Goal: Task Accomplishment & Management: Manage account settings

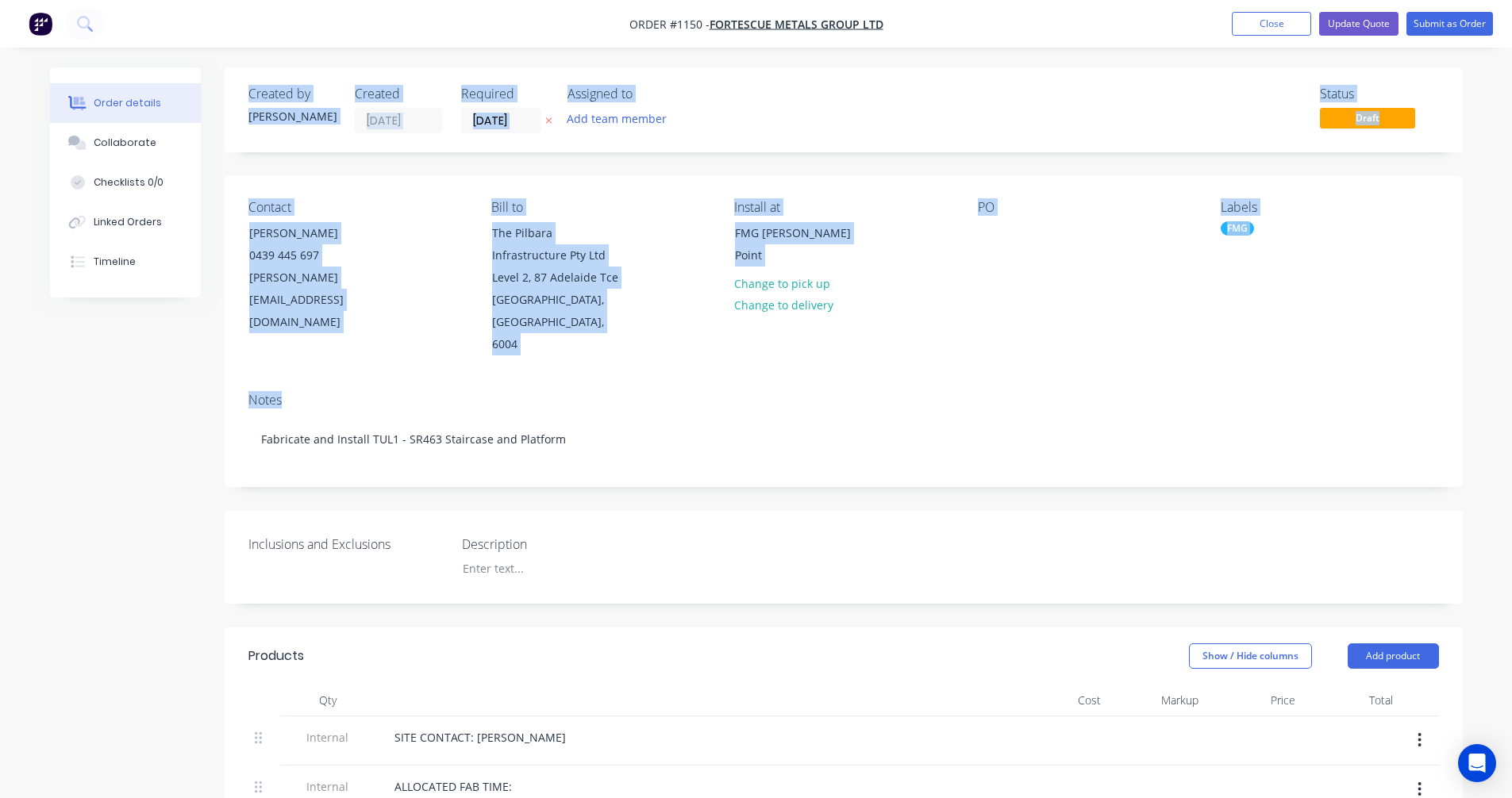
drag, startPoint x: 106, startPoint y: 439, endPoint x: 29, endPoint y: 73, distance: 374.0
drag, startPoint x: 61, startPoint y: 440, endPoint x: 35, endPoint y: 69, distance: 371.9
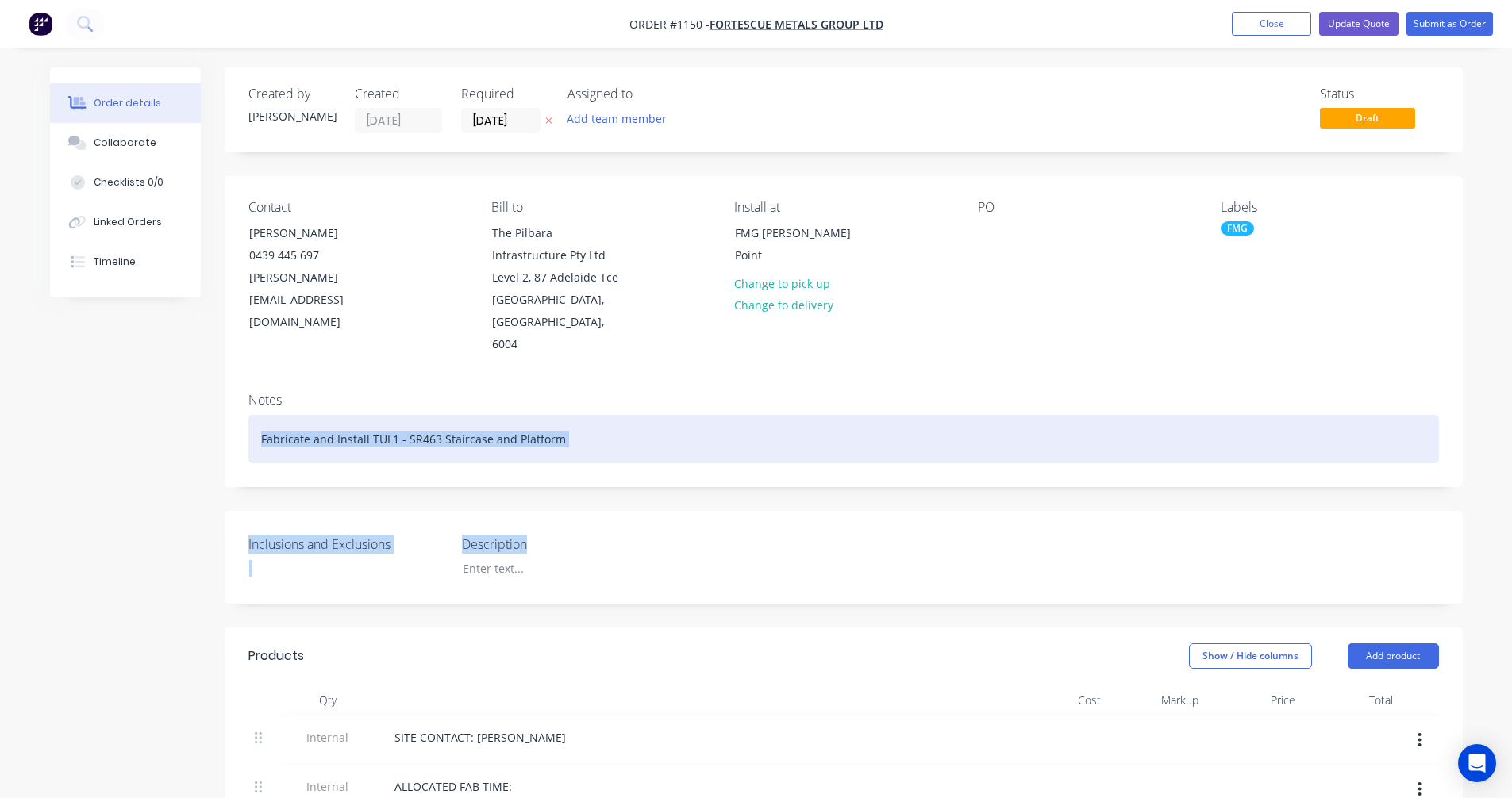
drag, startPoint x: 750, startPoint y: 477, endPoint x: 195, endPoint y: 84, distance: 680.1
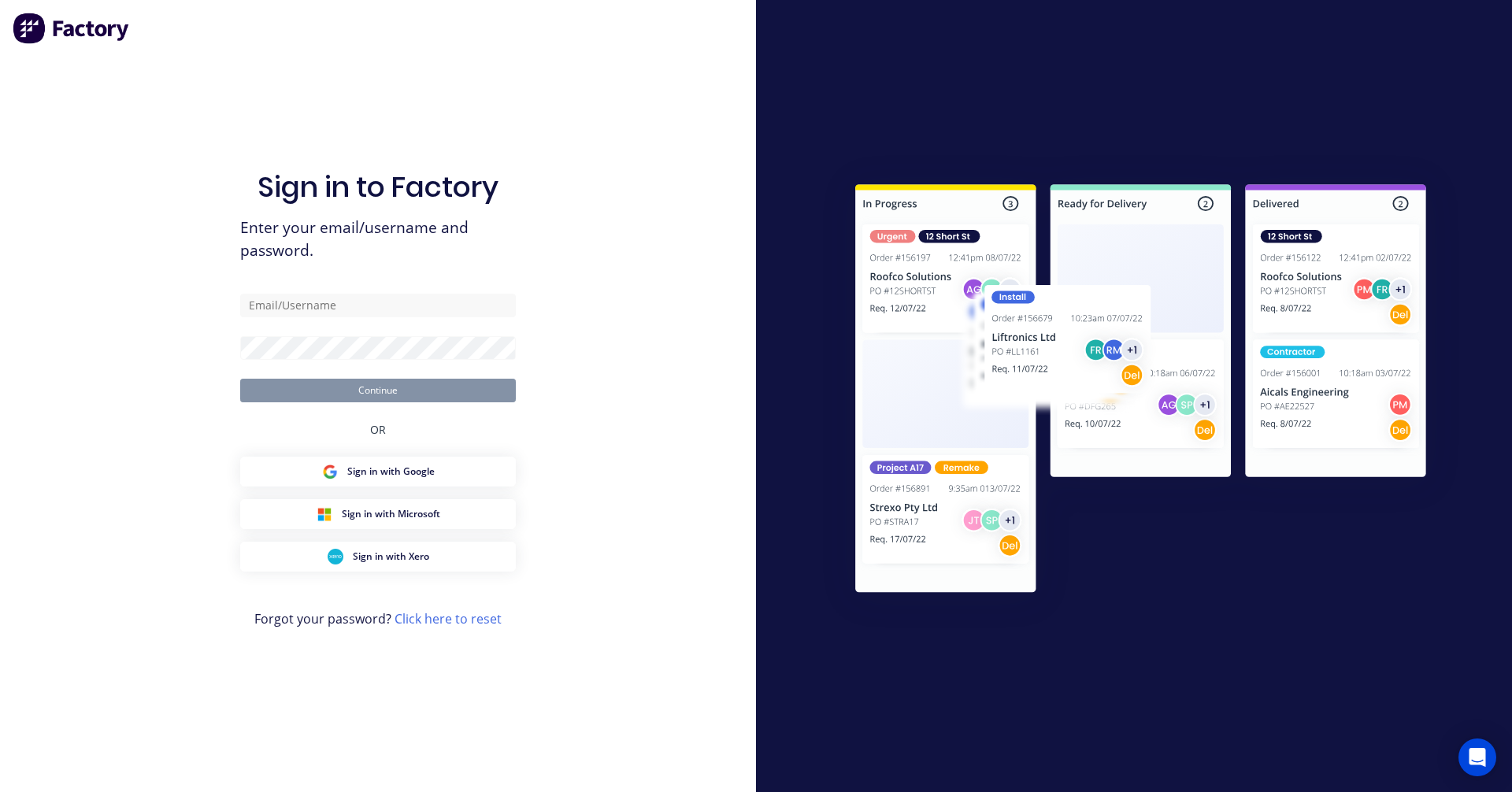
drag, startPoint x: 19, startPoint y: 69, endPoint x: 921, endPoint y: 485, distance: 993.3
type input "trent@madson.com.au"
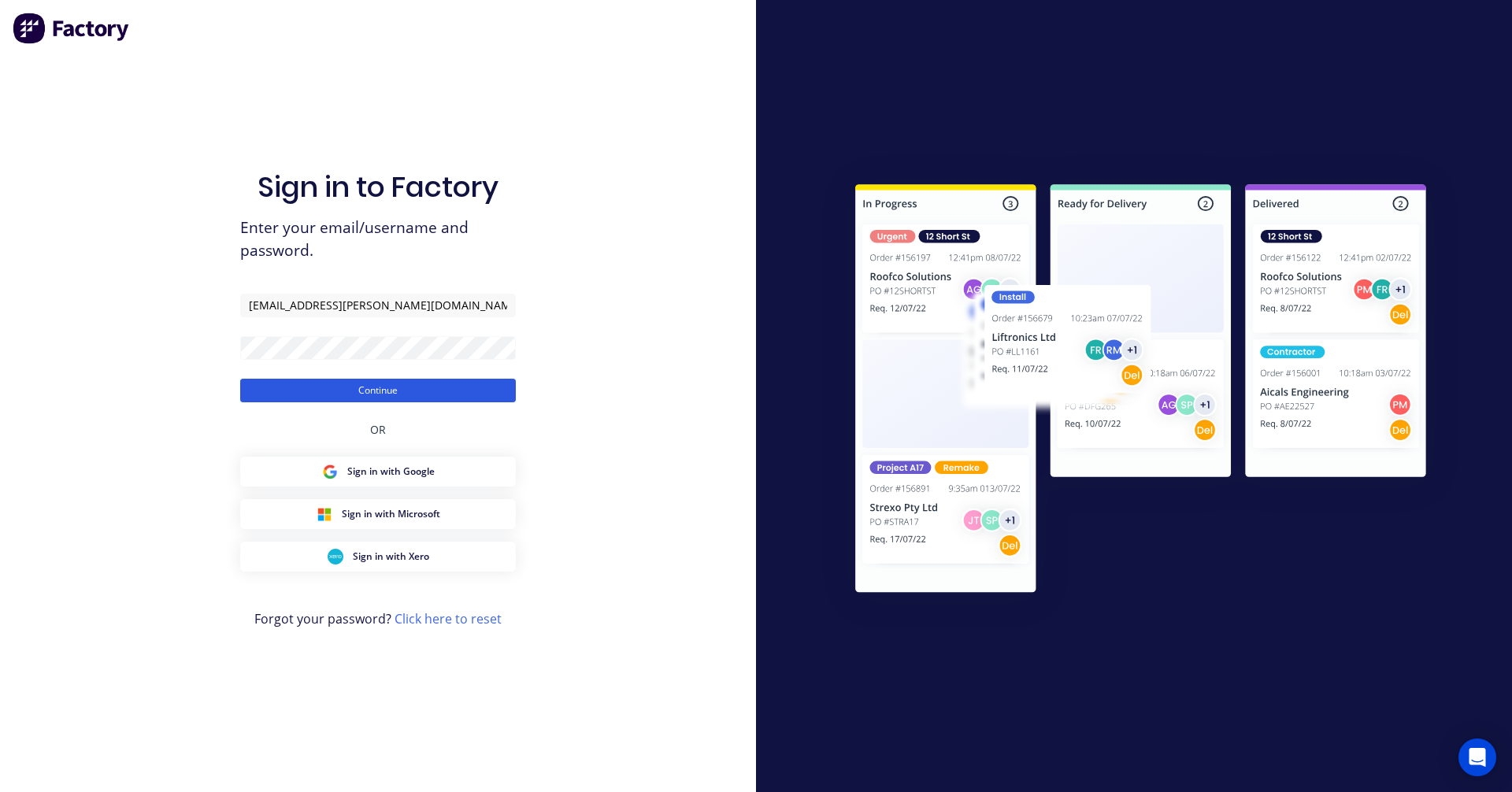
click at [403, 394] on button "Continue" at bounding box center [378, 389] width 276 height 23
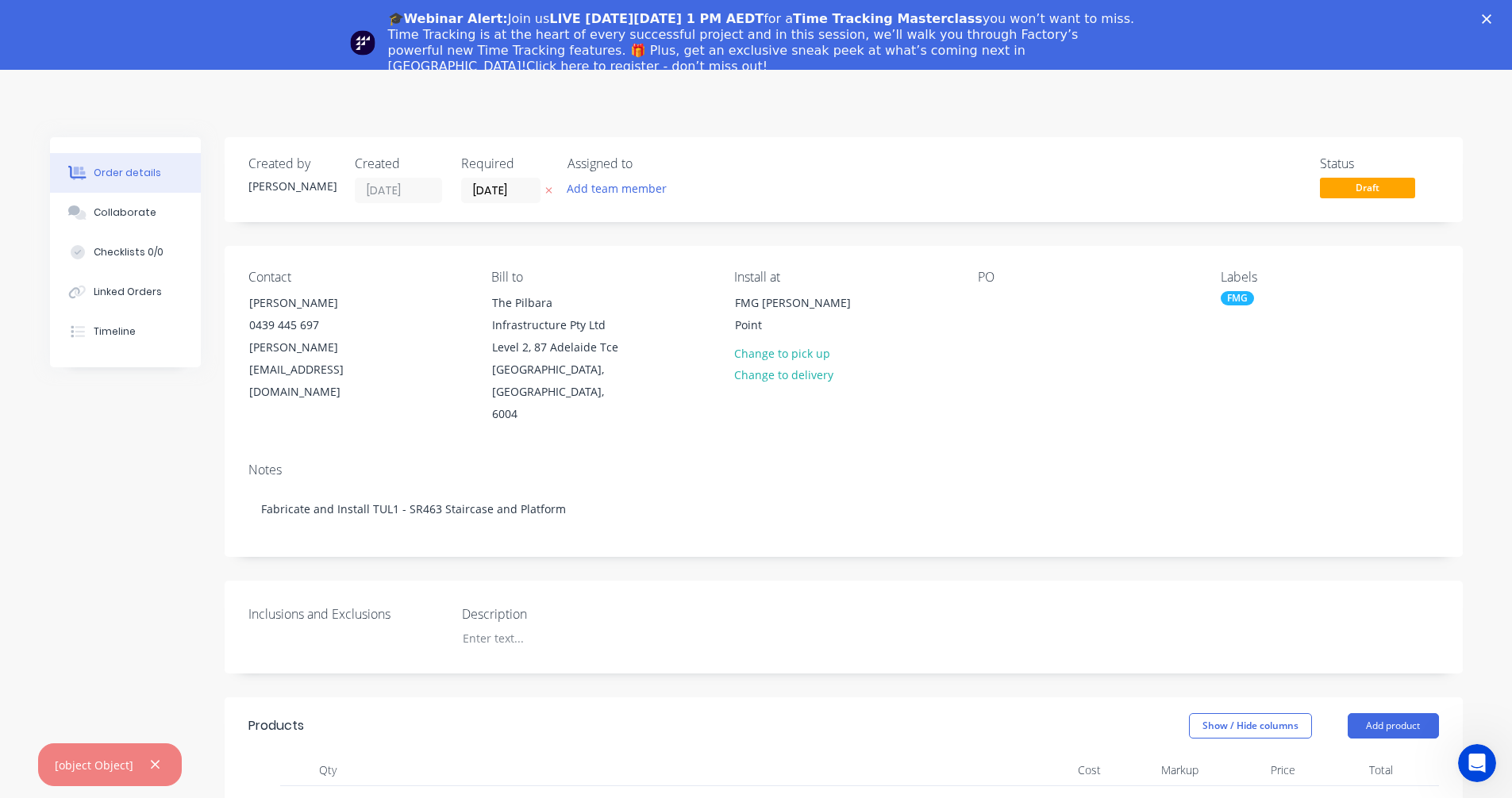
click at [1491, 18] on polygon "Close" at bounding box center [1487, 19] width 9 height 9
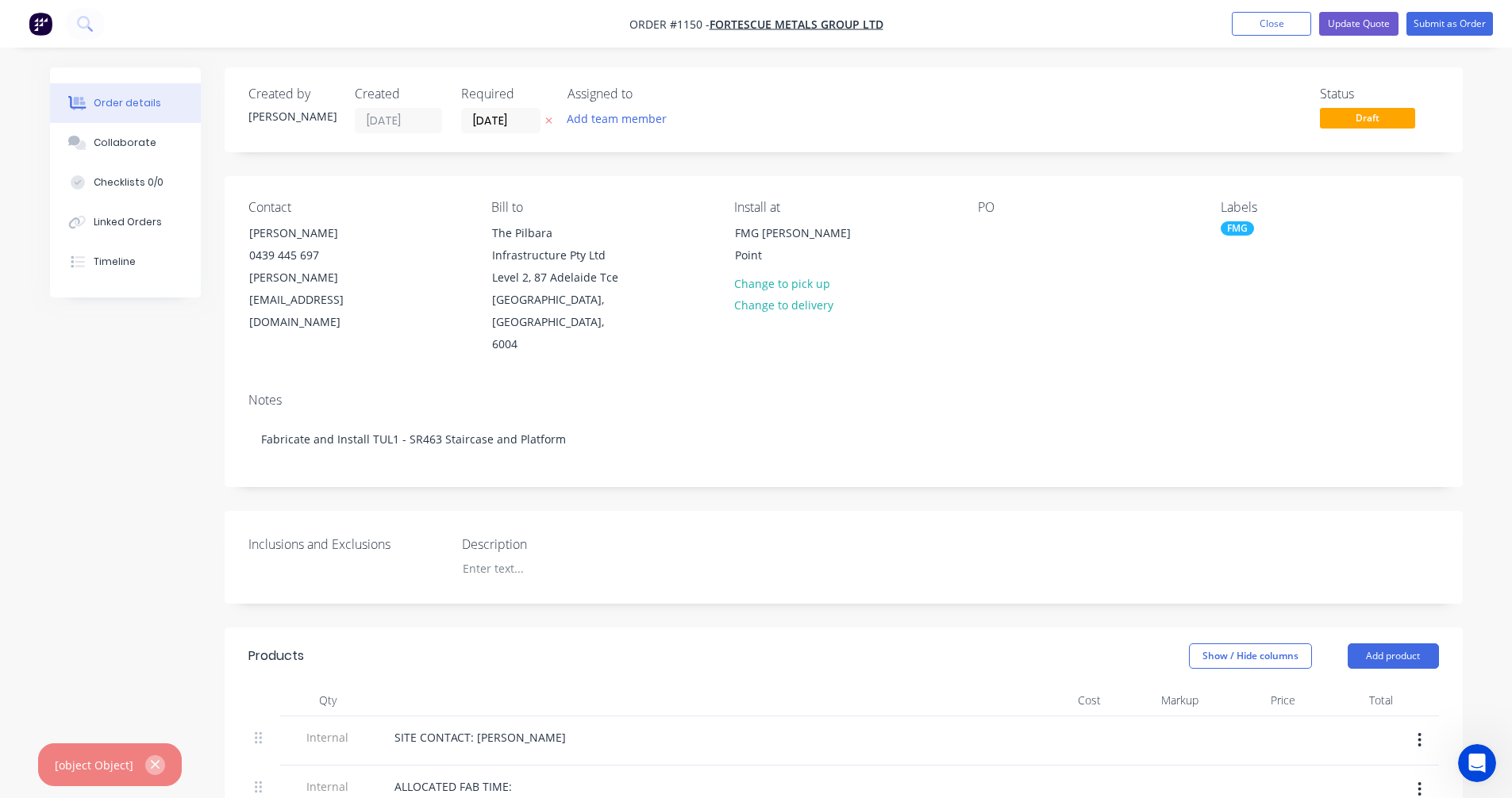
click at [160, 769] on button "button" at bounding box center [155, 765] width 20 height 20
click at [1290, 20] on button "Close" at bounding box center [1272, 23] width 80 height 23
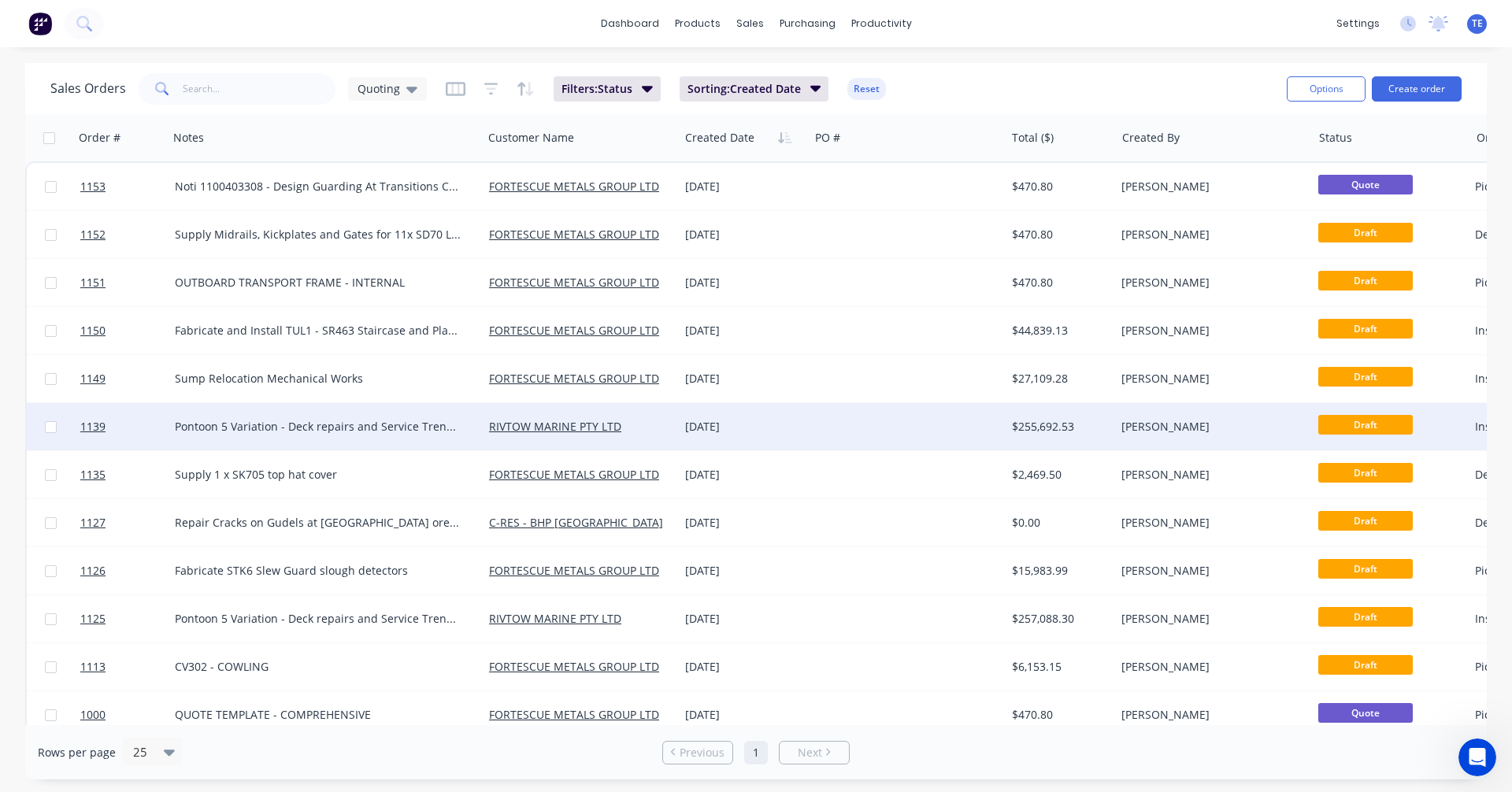
scroll to position [20, 0]
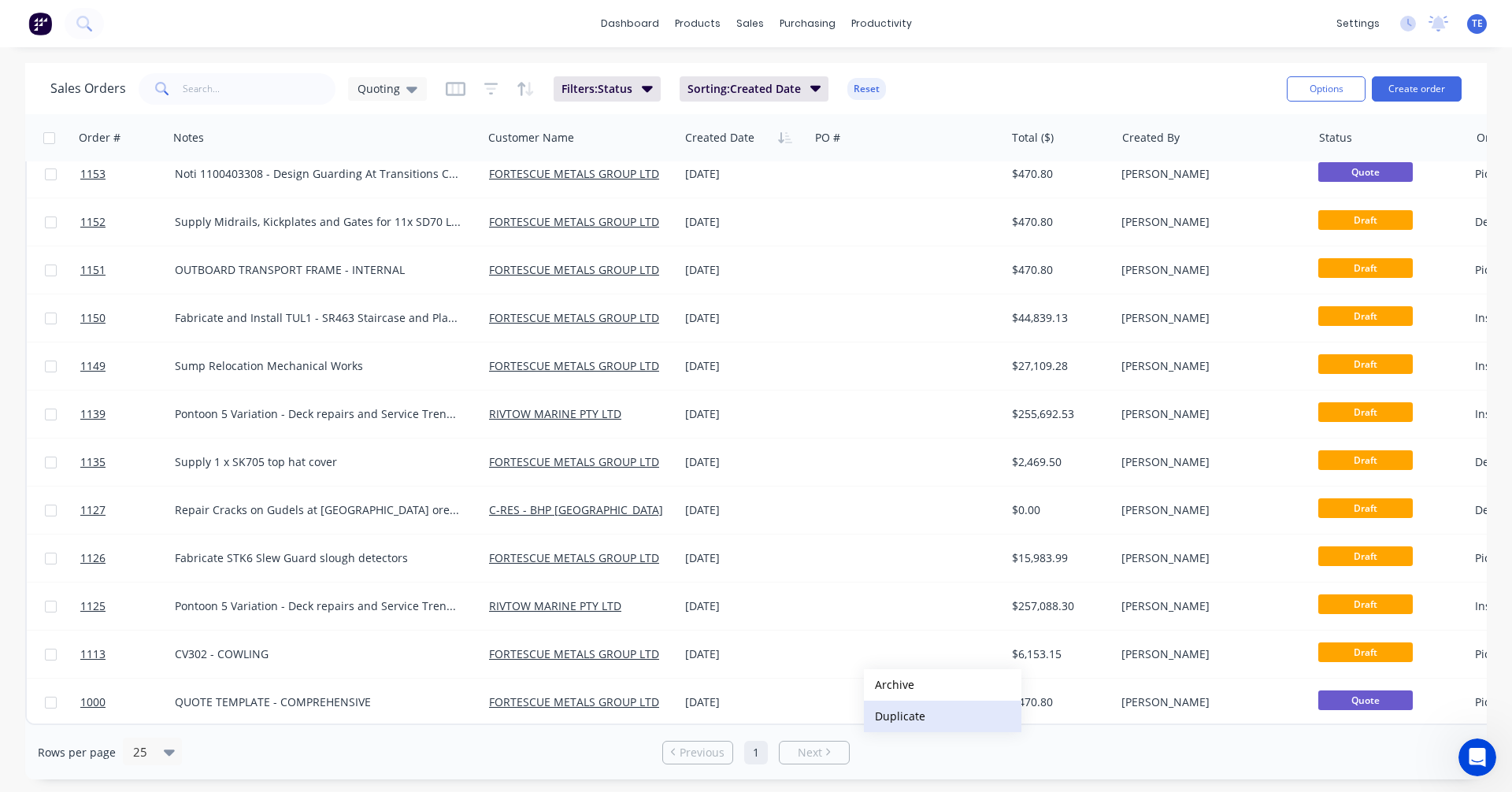
click at [907, 716] on button "Duplicate" at bounding box center [942, 717] width 157 height 32
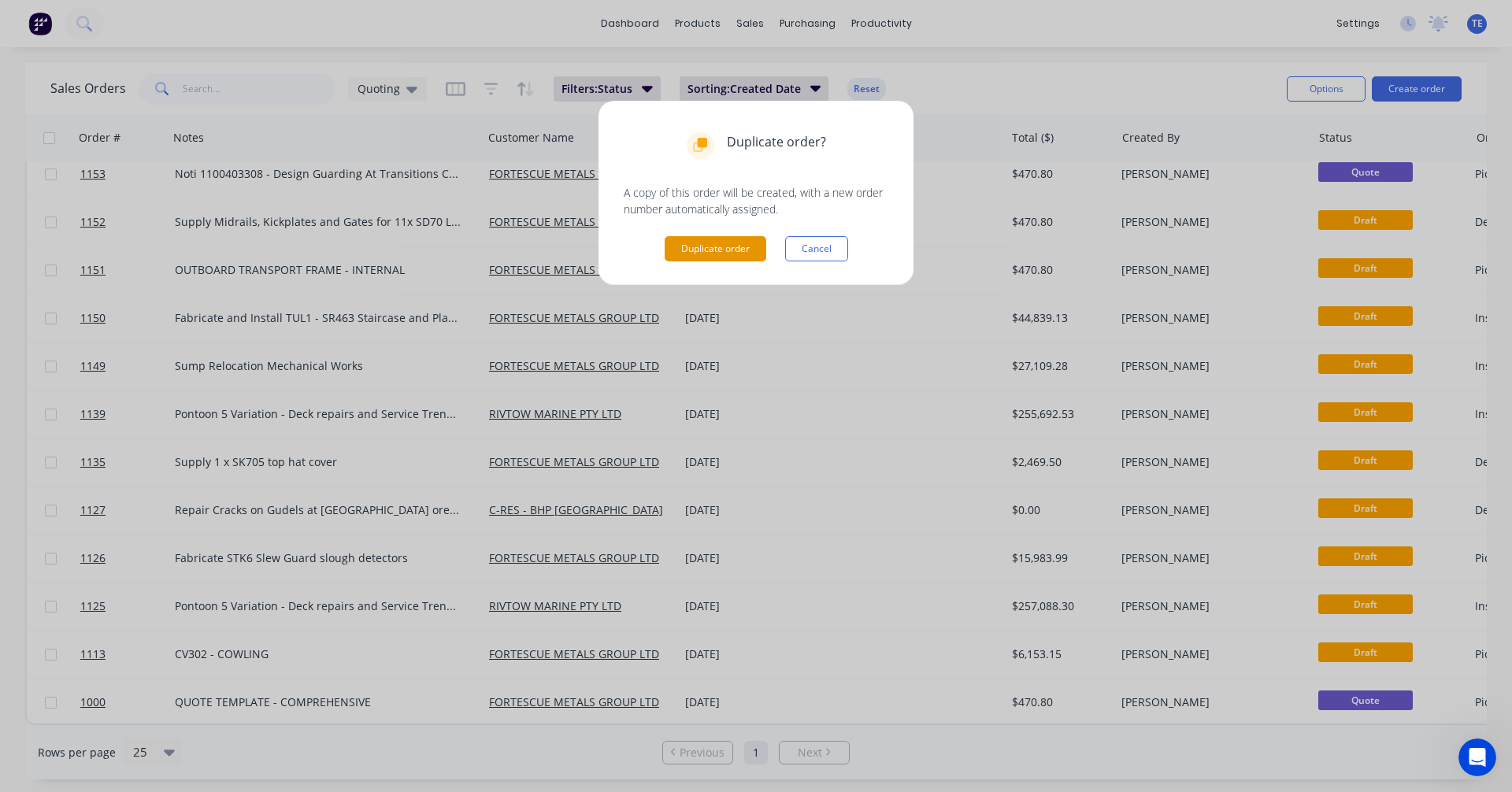
click at [719, 249] on button "Duplicate order" at bounding box center [715, 249] width 102 height 25
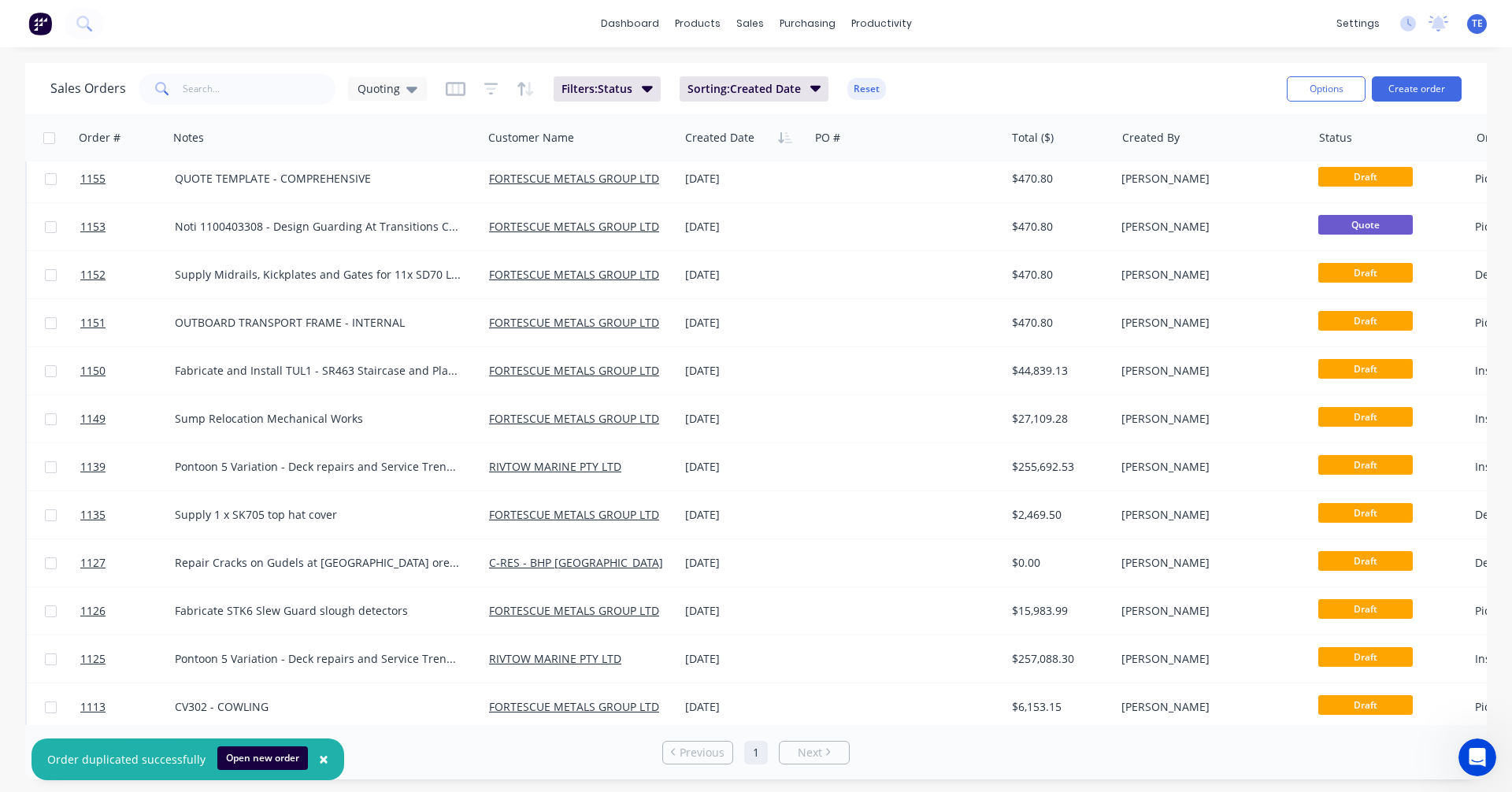
scroll to position [0, 0]
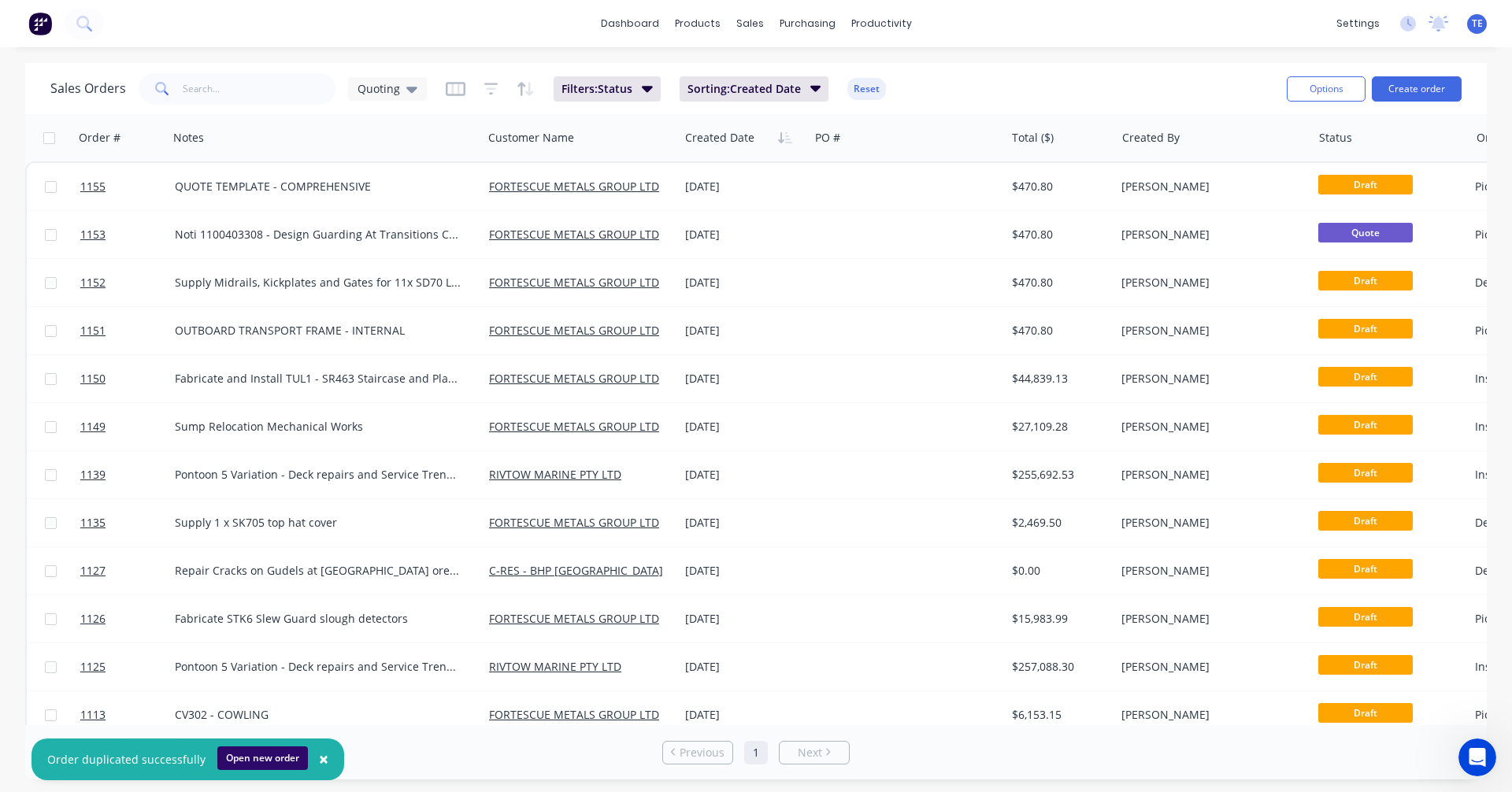
click at [270, 755] on button "Open new order" at bounding box center [262, 758] width 90 height 23
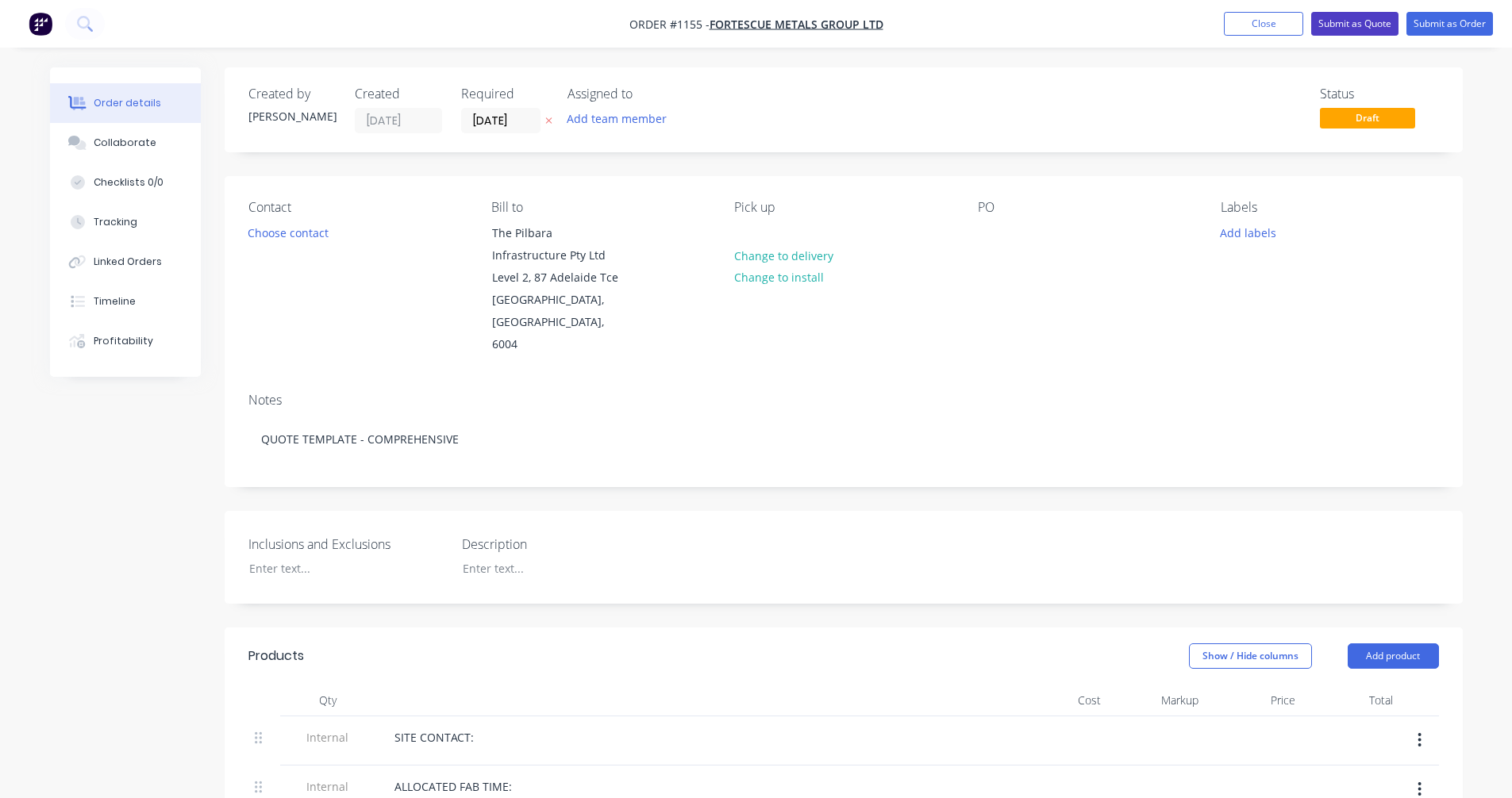
click at [1369, 22] on button "Submit as Quote" at bounding box center [1354, 23] width 87 height 23
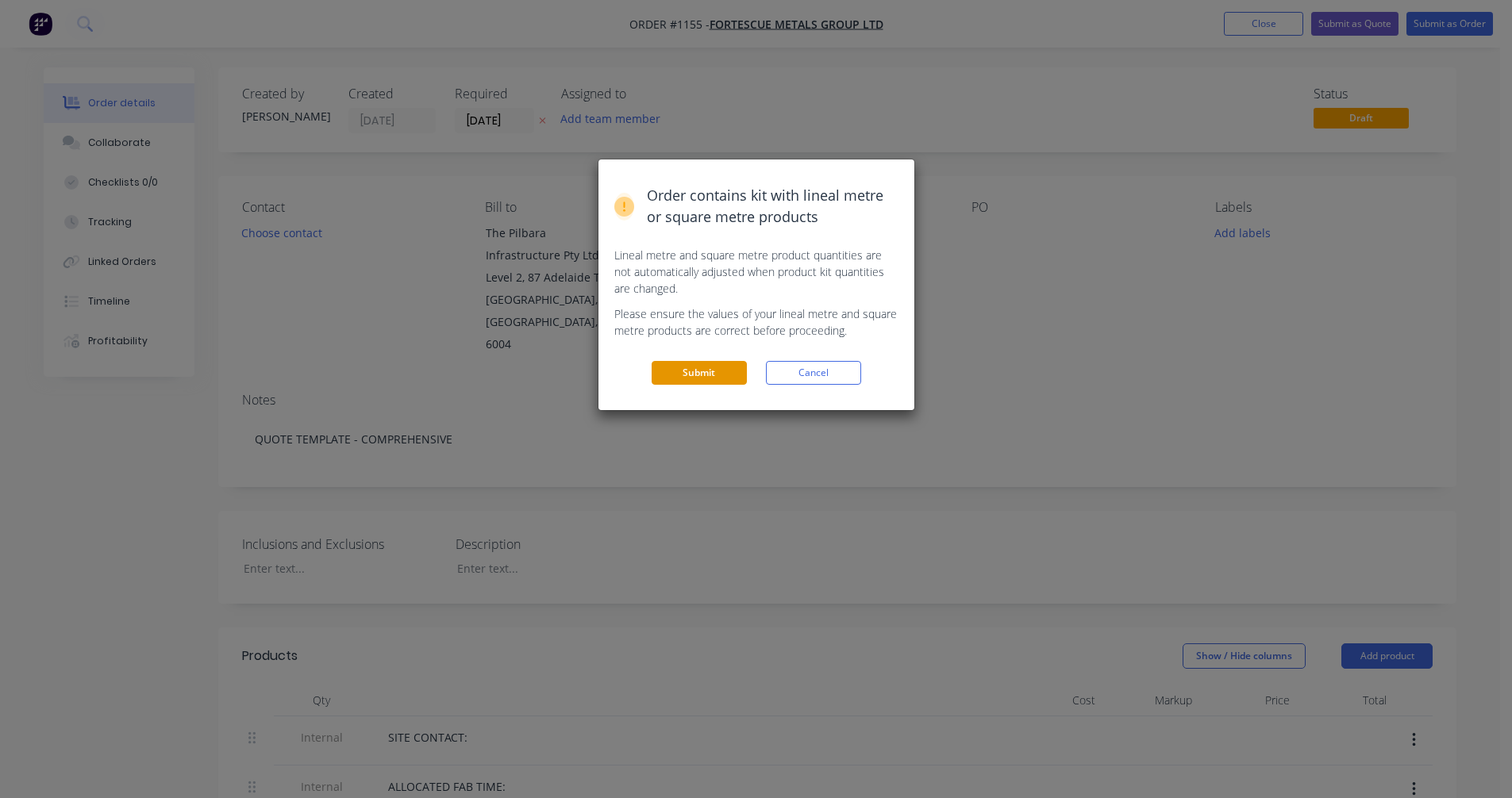
click at [700, 365] on button "Submit" at bounding box center [699, 373] width 95 height 23
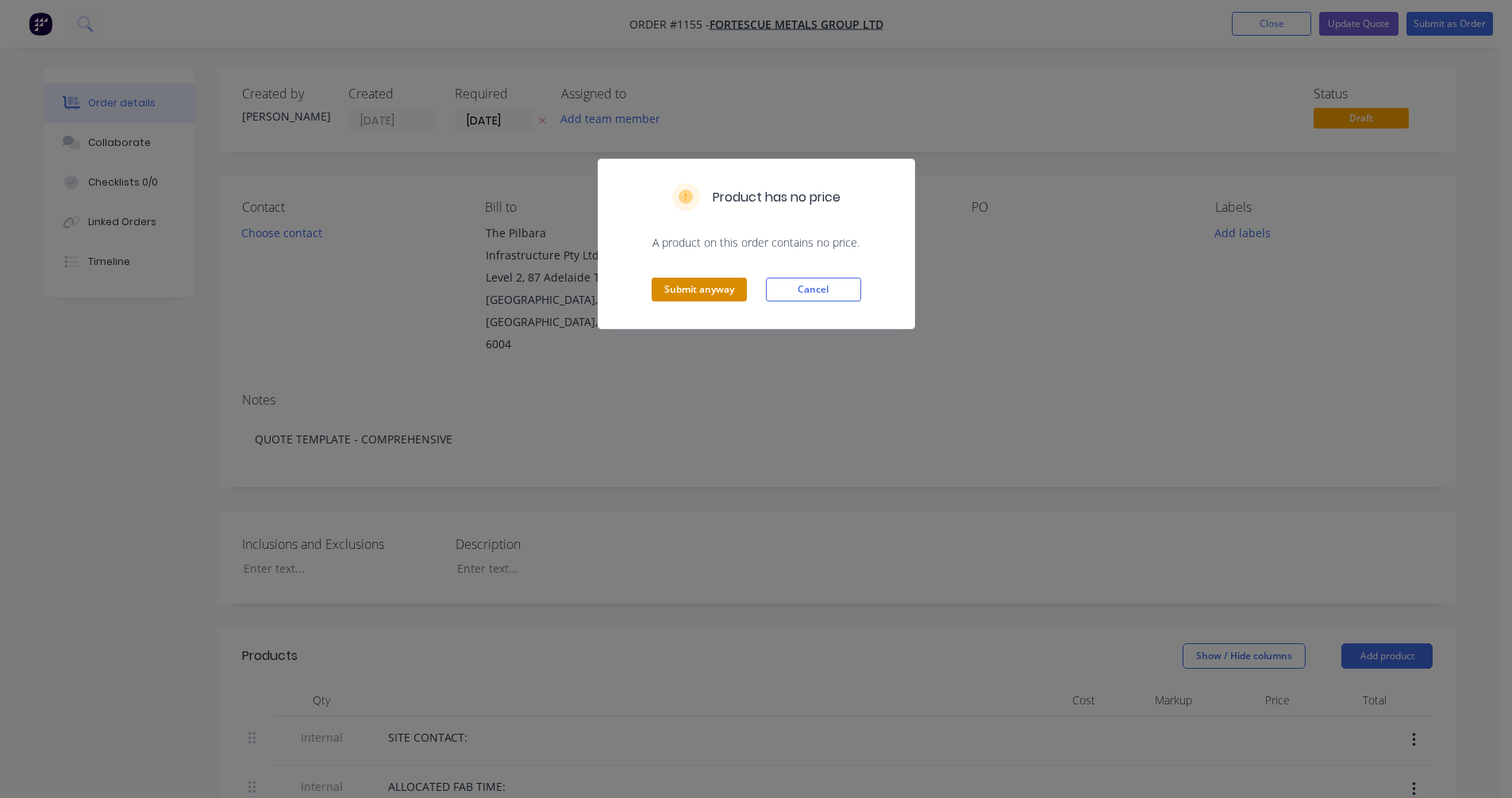
click at [694, 292] on button "Submit anyway" at bounding box center [699, 289] width 95 height 23
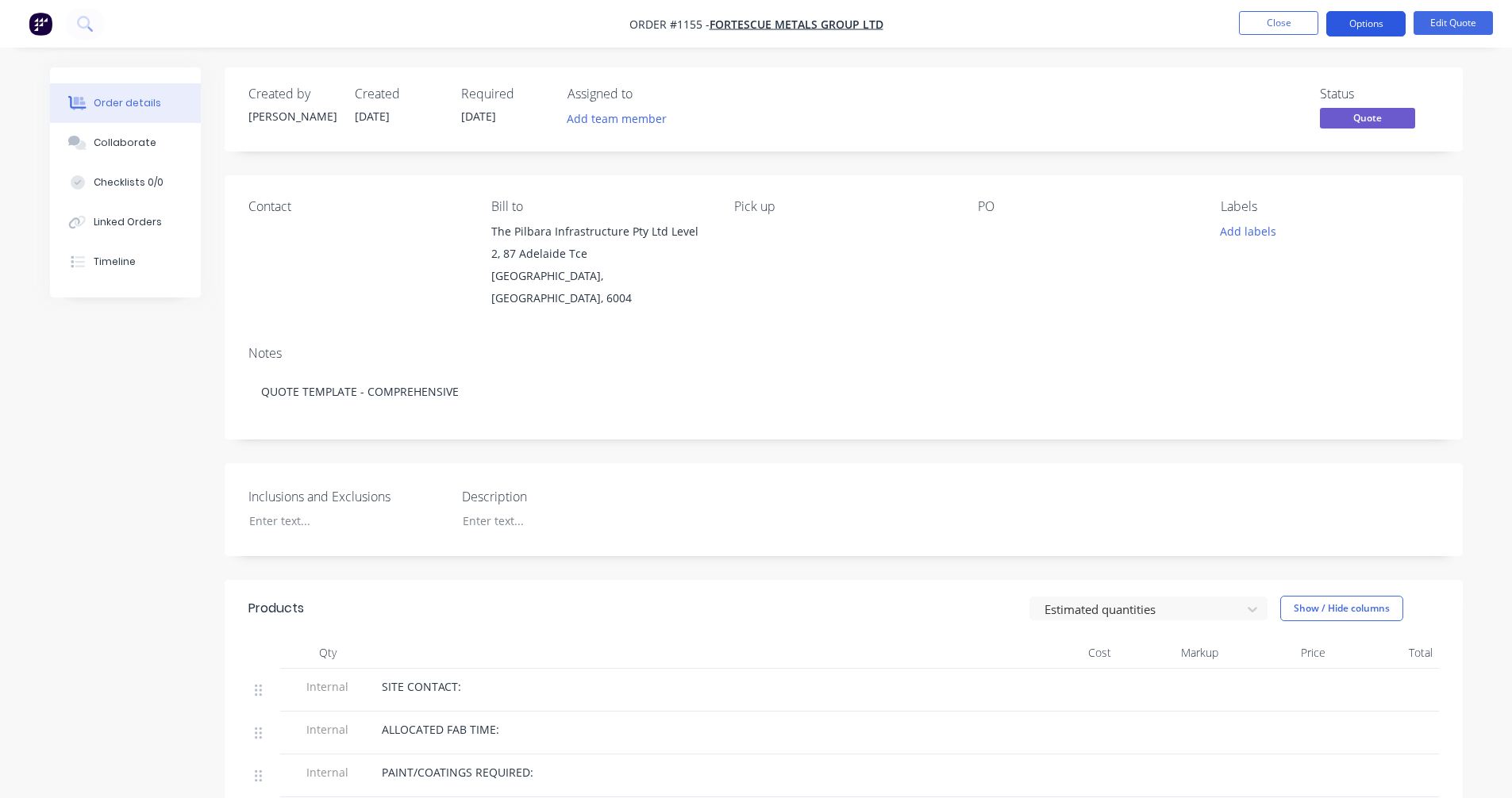
click at [1364, 23] on button "Options" at bounding box center [1365, 23] width 80 height 25
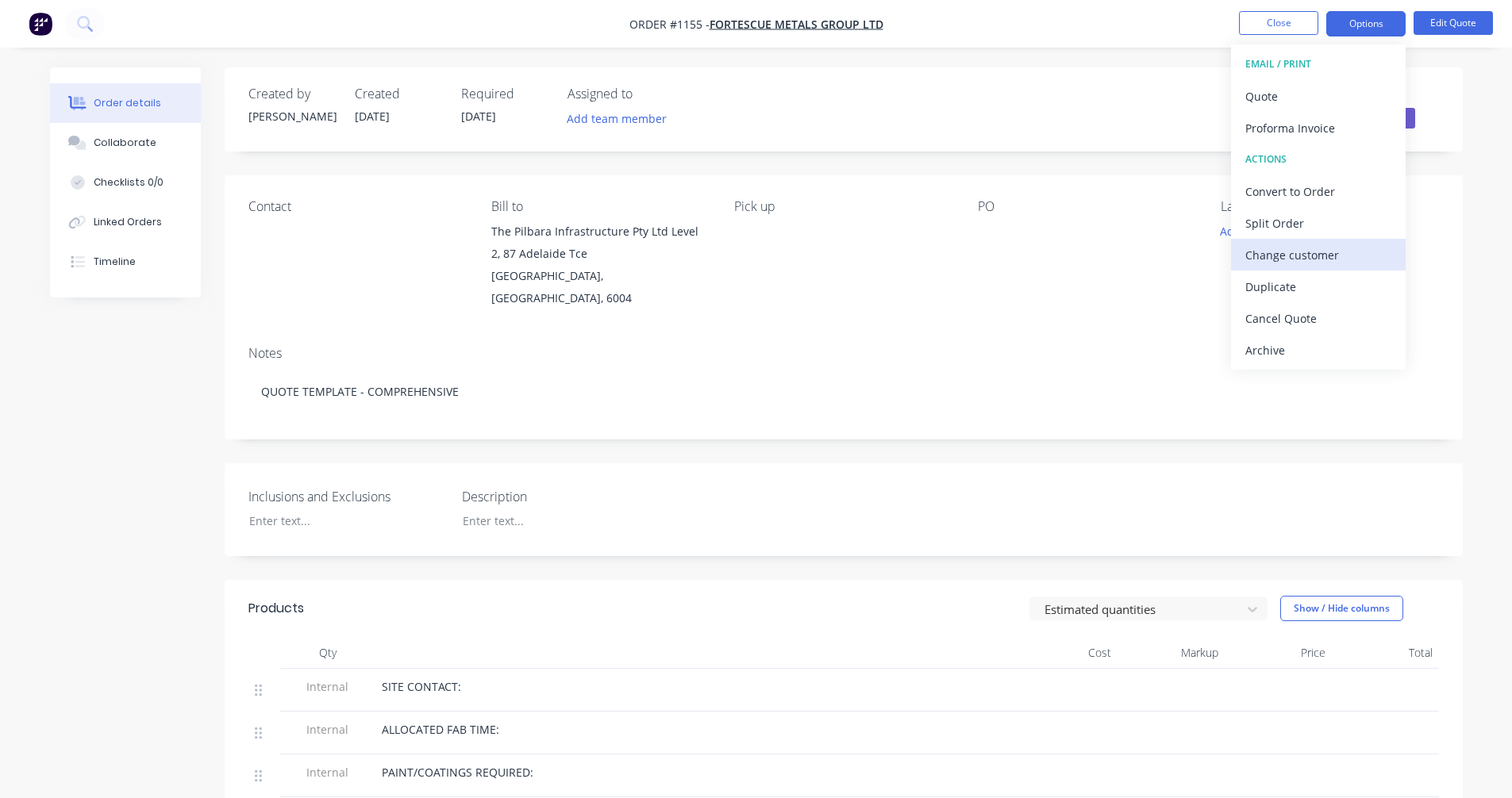
click at [1314, 253] on div "Change customer" at bounding box center [1318, 254] width 146 height 23
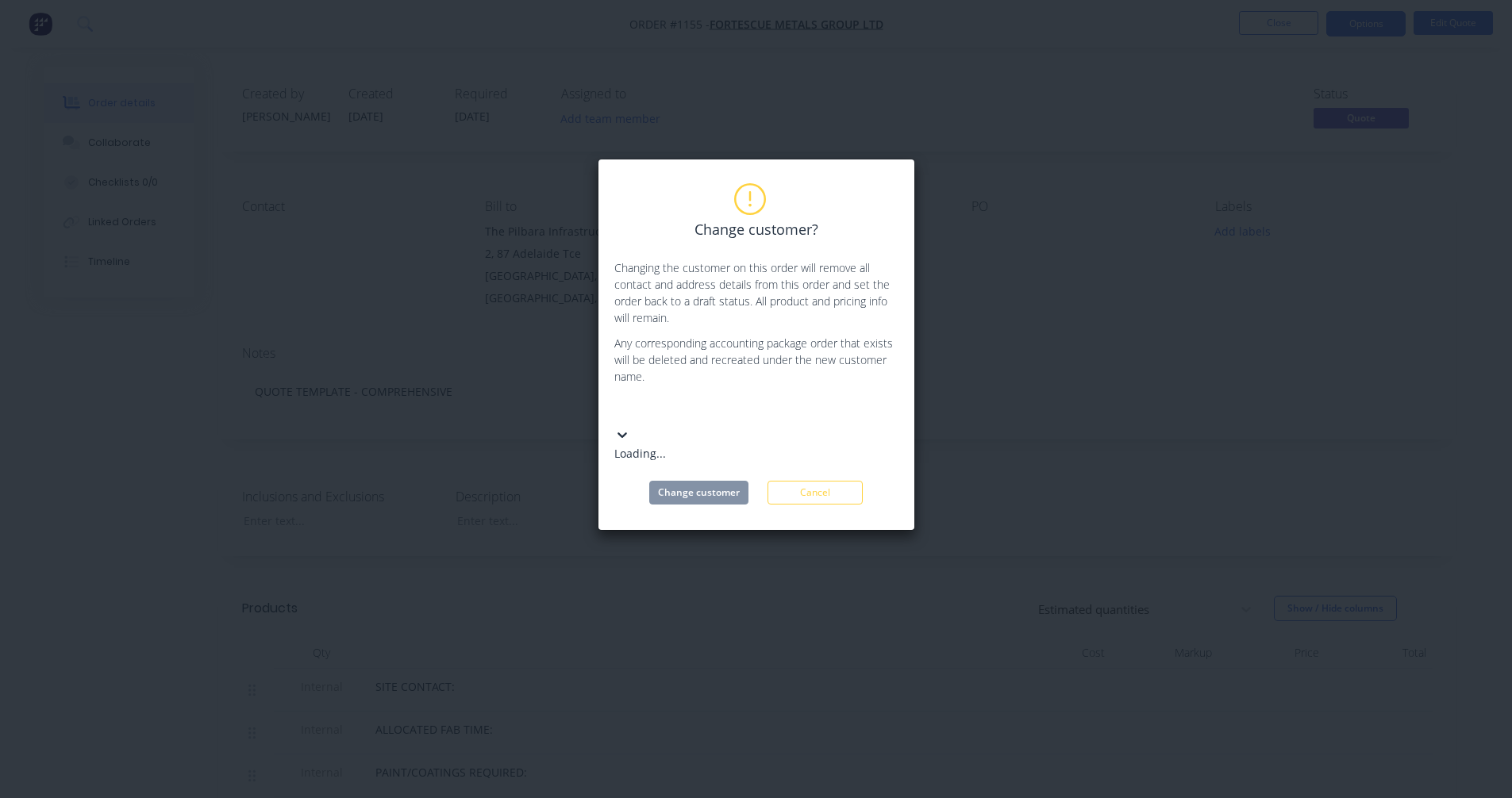
click at [693, 418] on div at bounding box center [733, 409] width 228 height 20
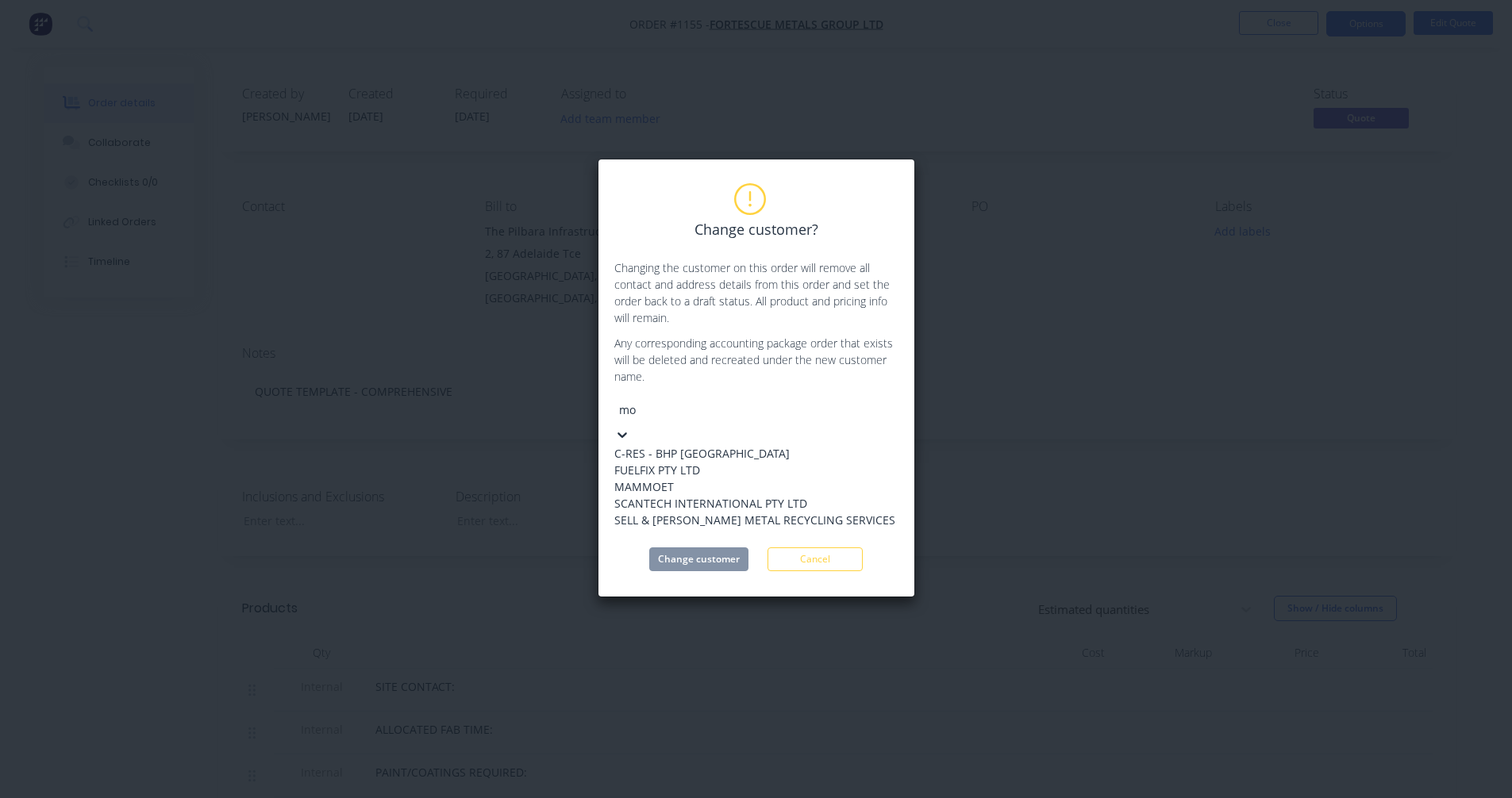
type input "m"
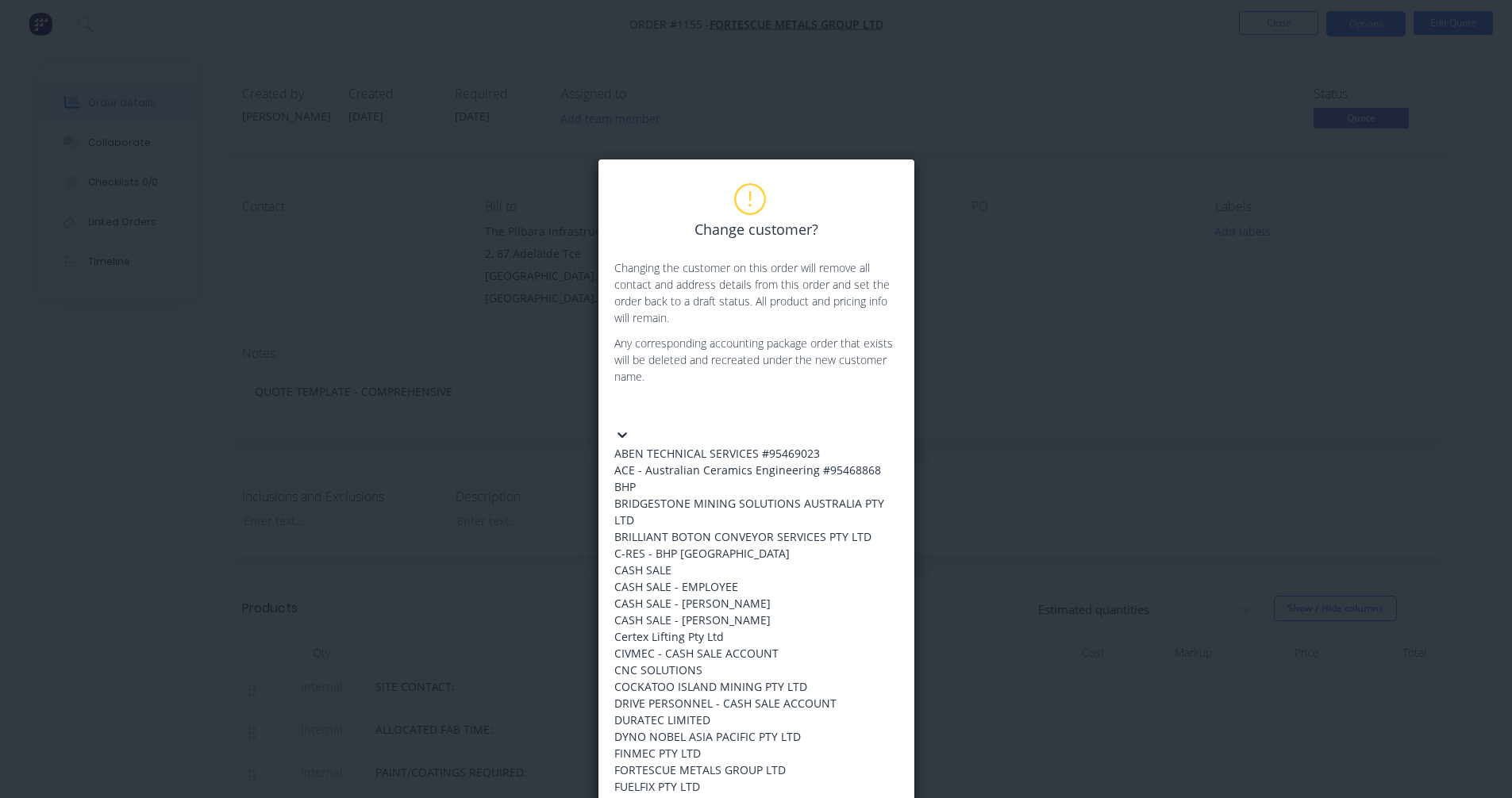
click at [668, 495] on div "BHP" at bounding box center [756, 487] width 285 height 17
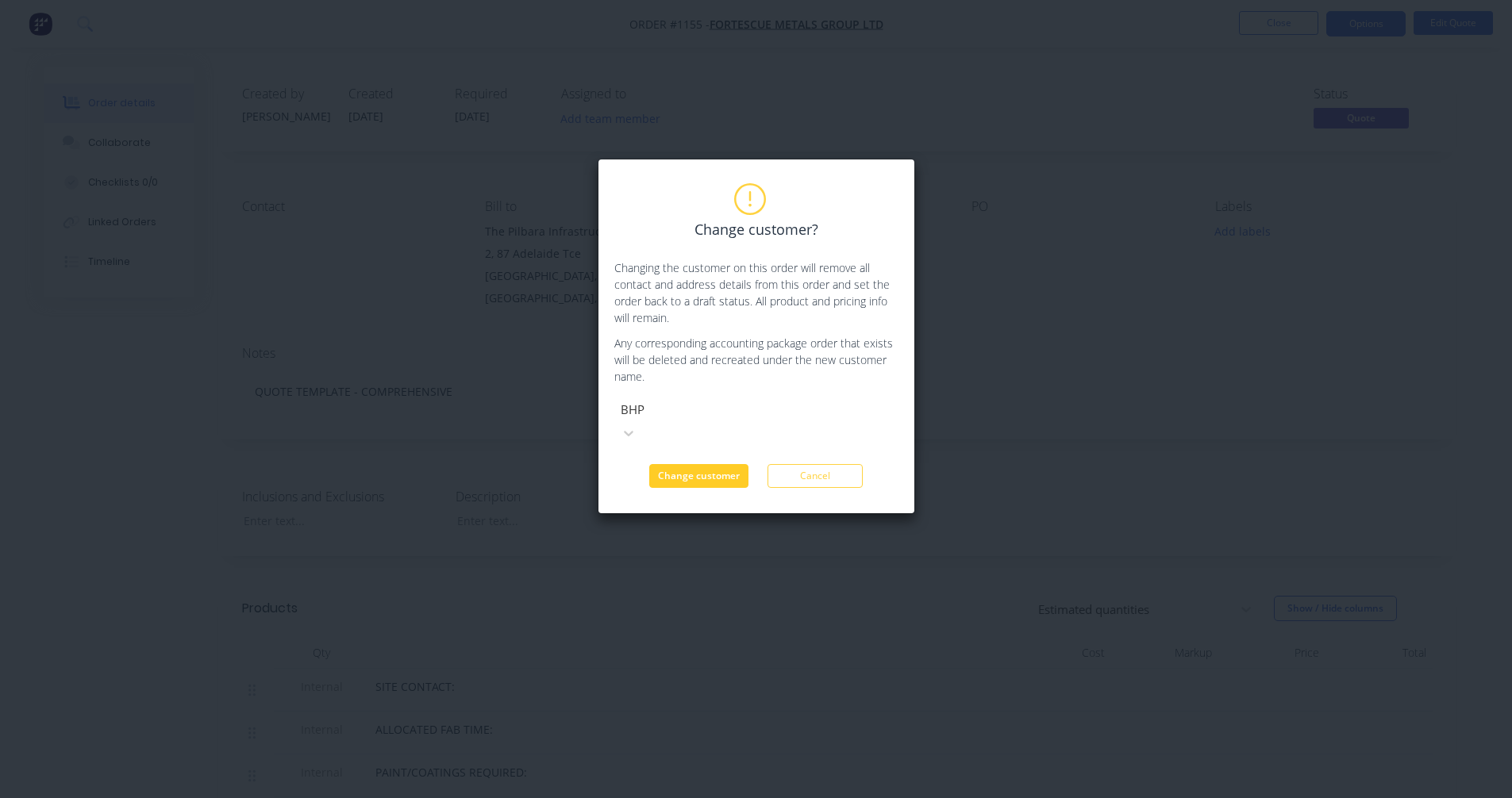
click at [667, 464] on button "Change customer" at bounding box center [699, 475] width 100 height 23
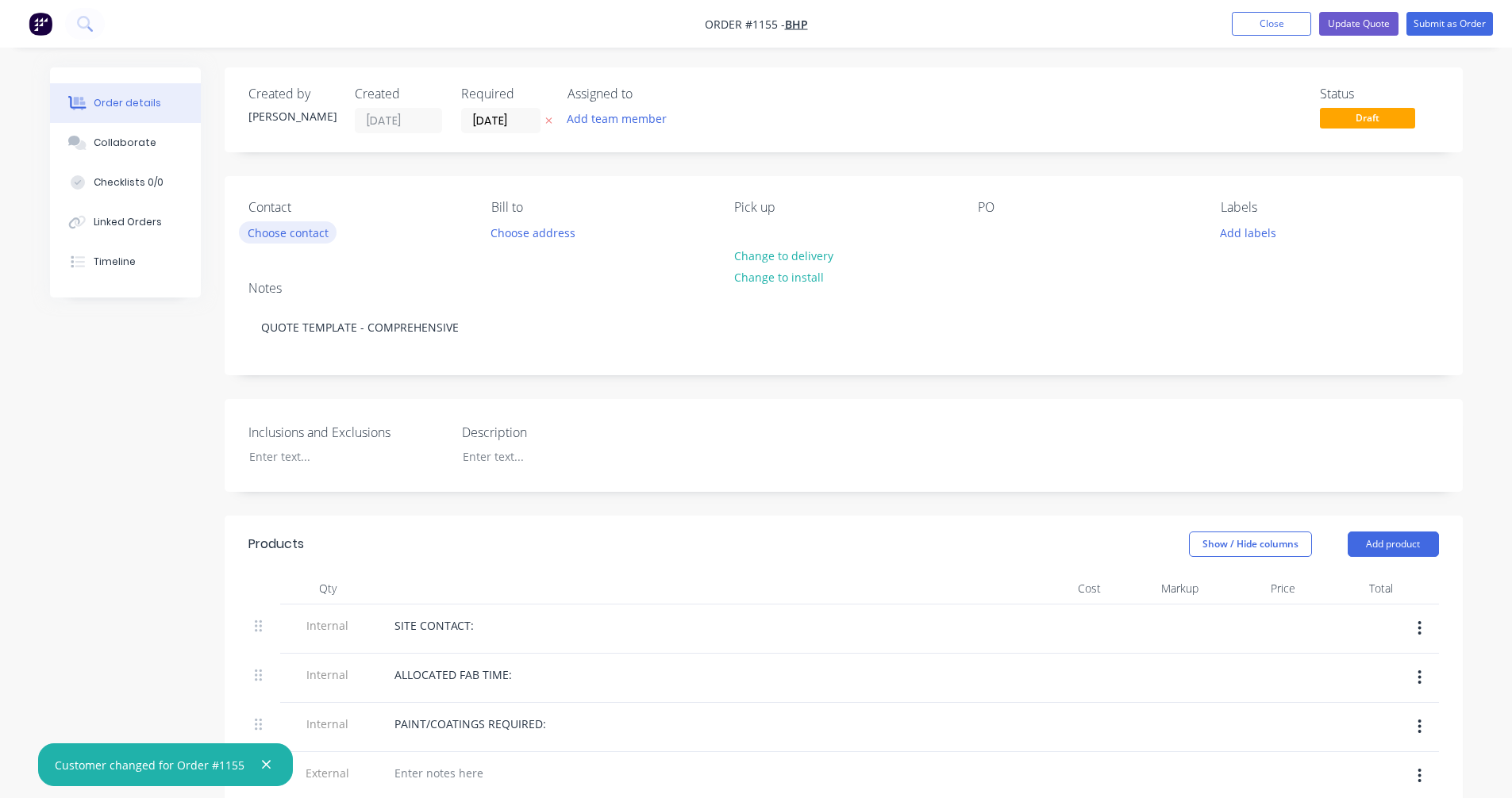
click at [264, 223] on button "Choose contact" at bounding box center [287, 232] width 98 height 22
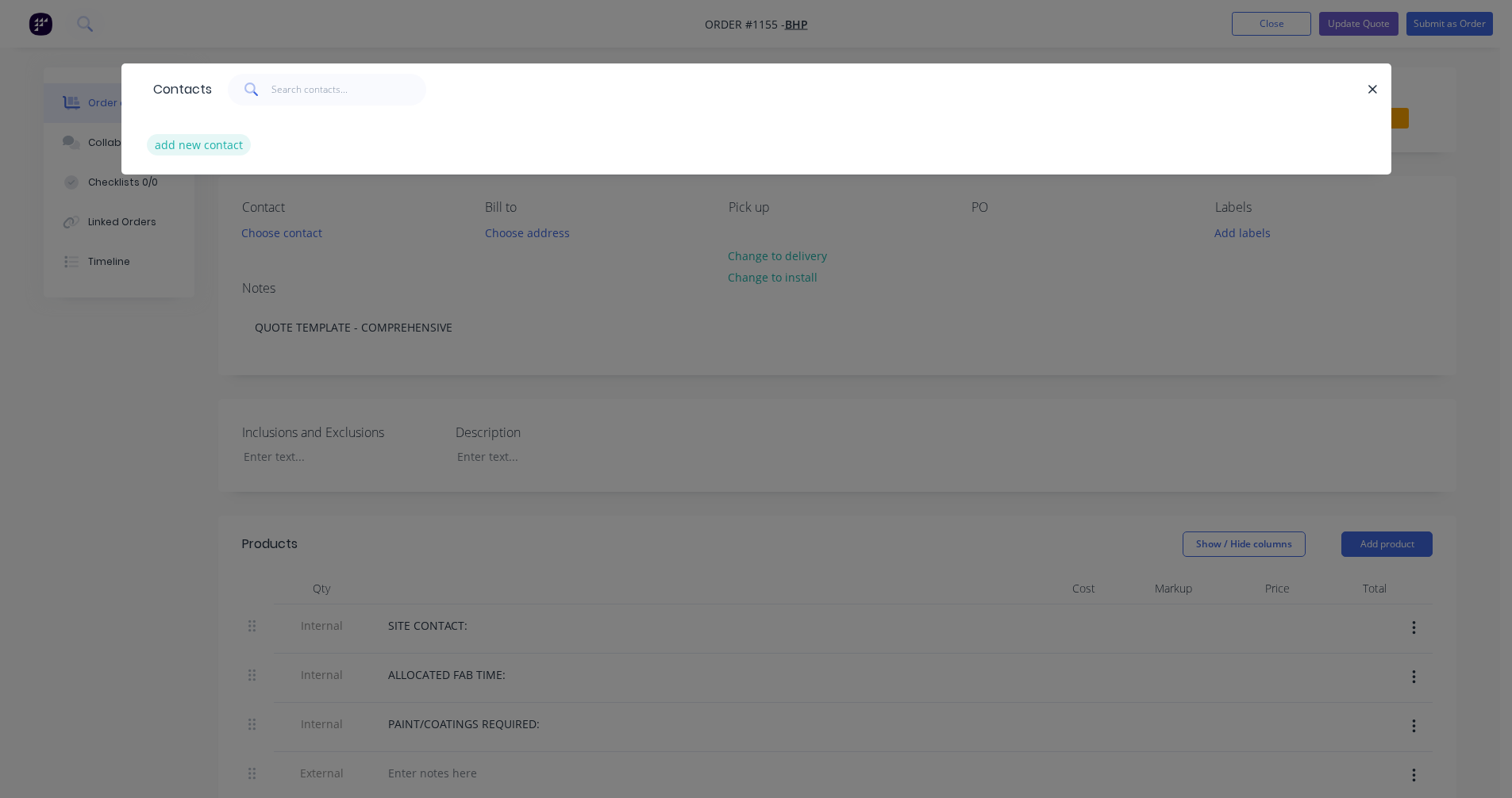
click at [233, 140] on button "add new contact" at bounding box center [199, 145] width 105 height 22
select select "AU"
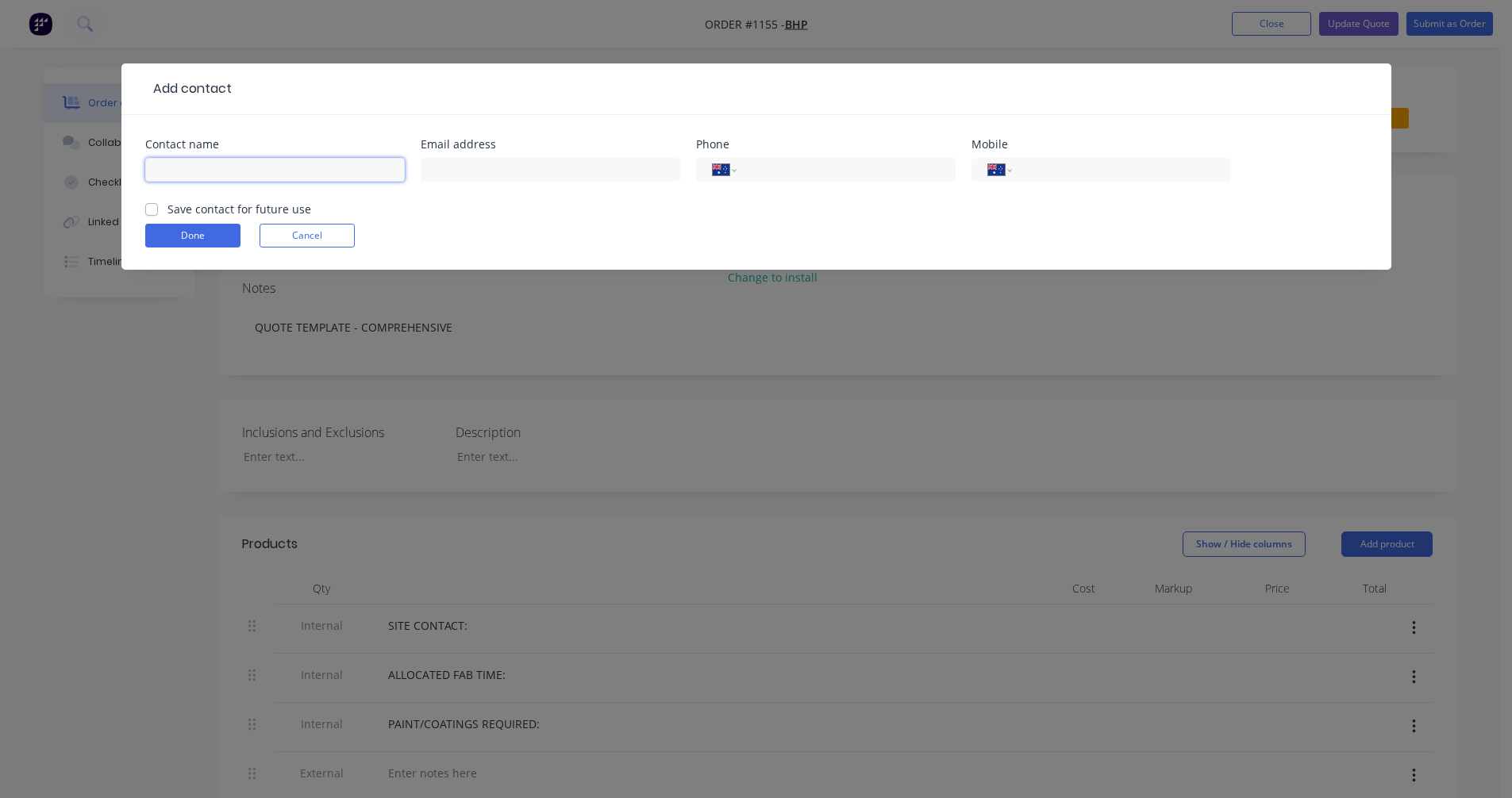
click at [208, 160] on input "text" at bounding box center [275, 169] width 259 height 23
paste input "[PERSON_NAME] [PERSON_NAME]"
type input "[PERSON_NAME] [PERSON_NAME]"
click at [488, 170] on input "text" at bounding box center [550, 169] width 259 height 23
paste input "[PERSON_NAME] [PERSON_NAME] <[EMAIL_ADDRESS][DOMAIN_NAME]>"
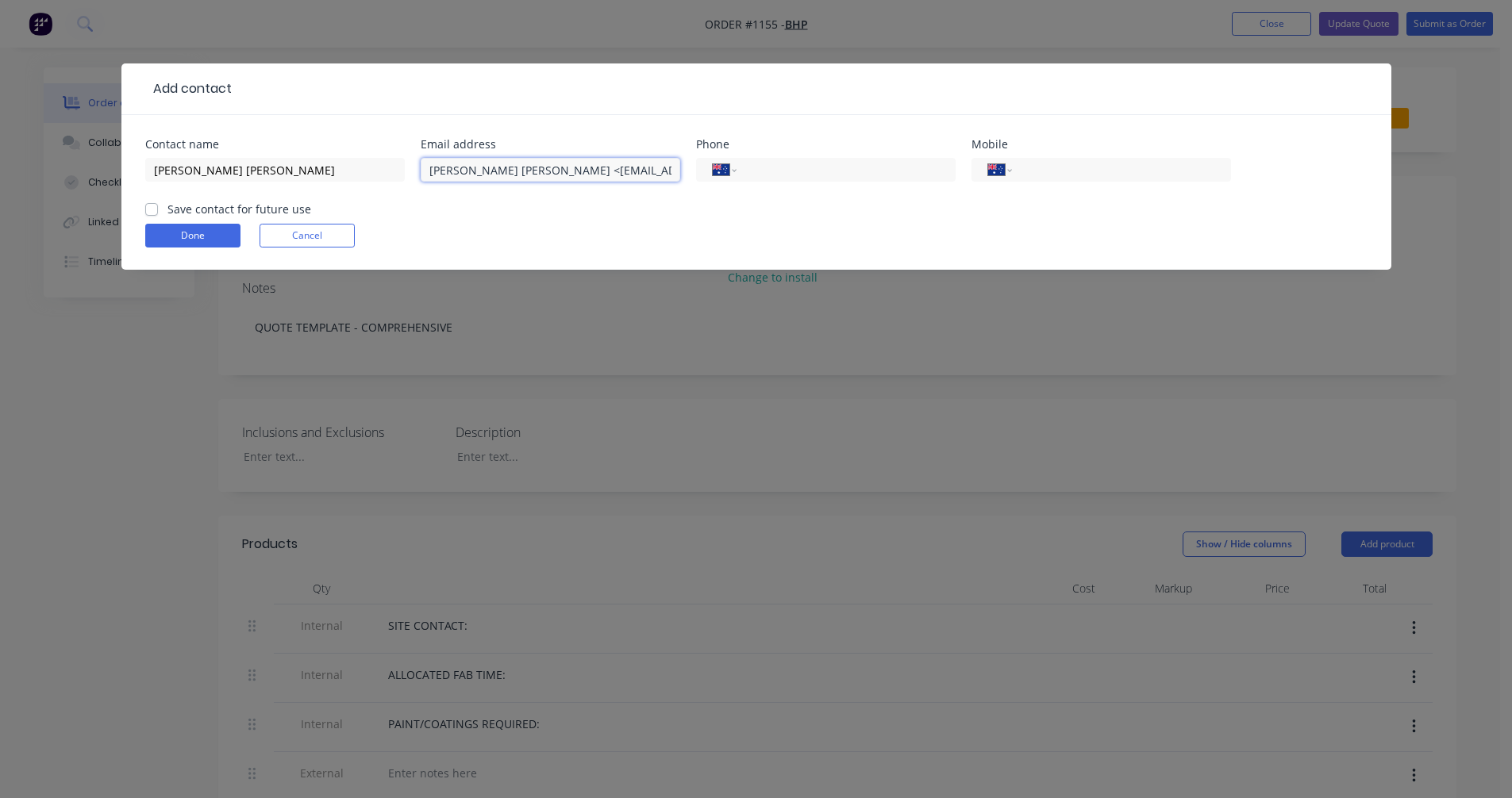
drag, startPoint x: 489, startPoint y: 173, endPoint x: 353, endPoint y: 192, distance: 137.3
click at [353, 192] on div "Contact name [PERSON_NAME] [PERSON_NAME] Email address [PERSON_NAME] [PERSON_NA…" at bounding box center [756, 170] width 1222 height 62
click at [611, 166] on input "[EMAIL_ADDRESS][DOMAIN_NAME]>" at bounding box center [550, 169] width 259 height 23
type input "[EMAIL_ADDRESS][DOMAIN_NAME]"
click at [202, 211] on label "Save contact for future use" at bounding box center [239, 209] width 144 height 17
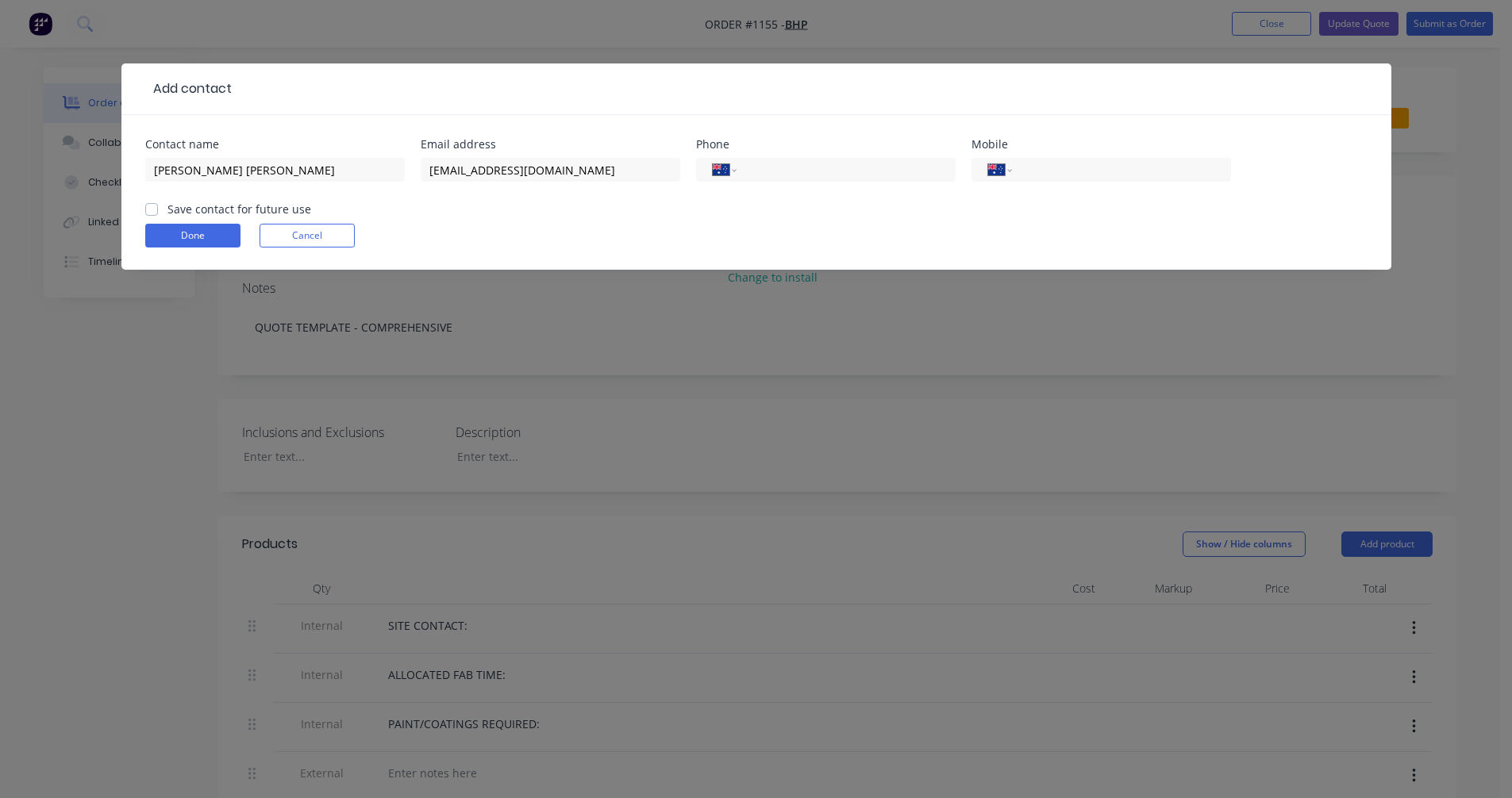
click at [158, 211] on input "Save contact for future use" at bounding box center [152, 208] width 13 height 15
checkbox input "true"
click at [204, 236] on button "Done" at bounding box center [193, 235] width 95 height 23
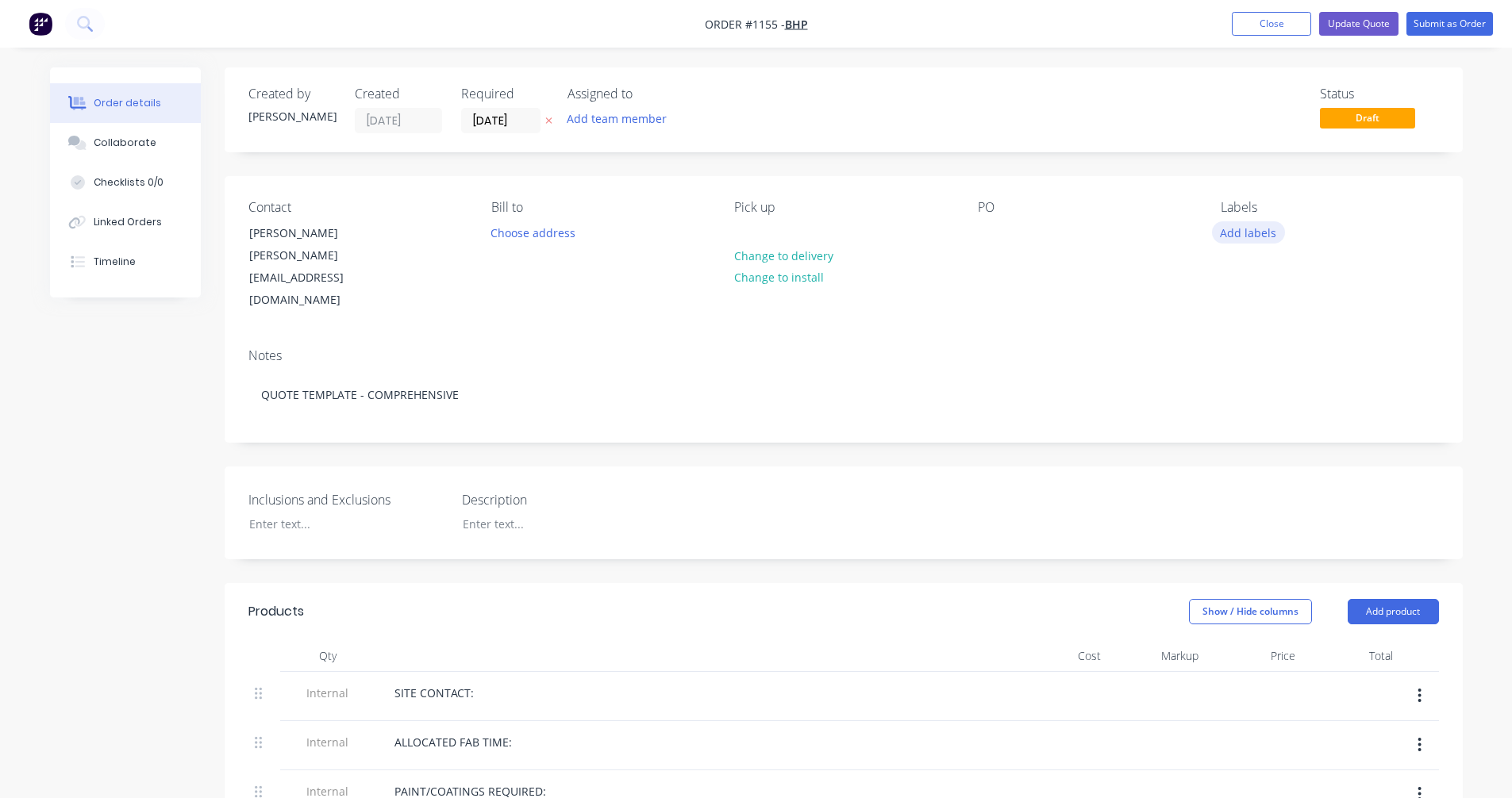
click at [1266, 232] on button "Add labels" at bounding box center [1248, 232] width 73 height 22
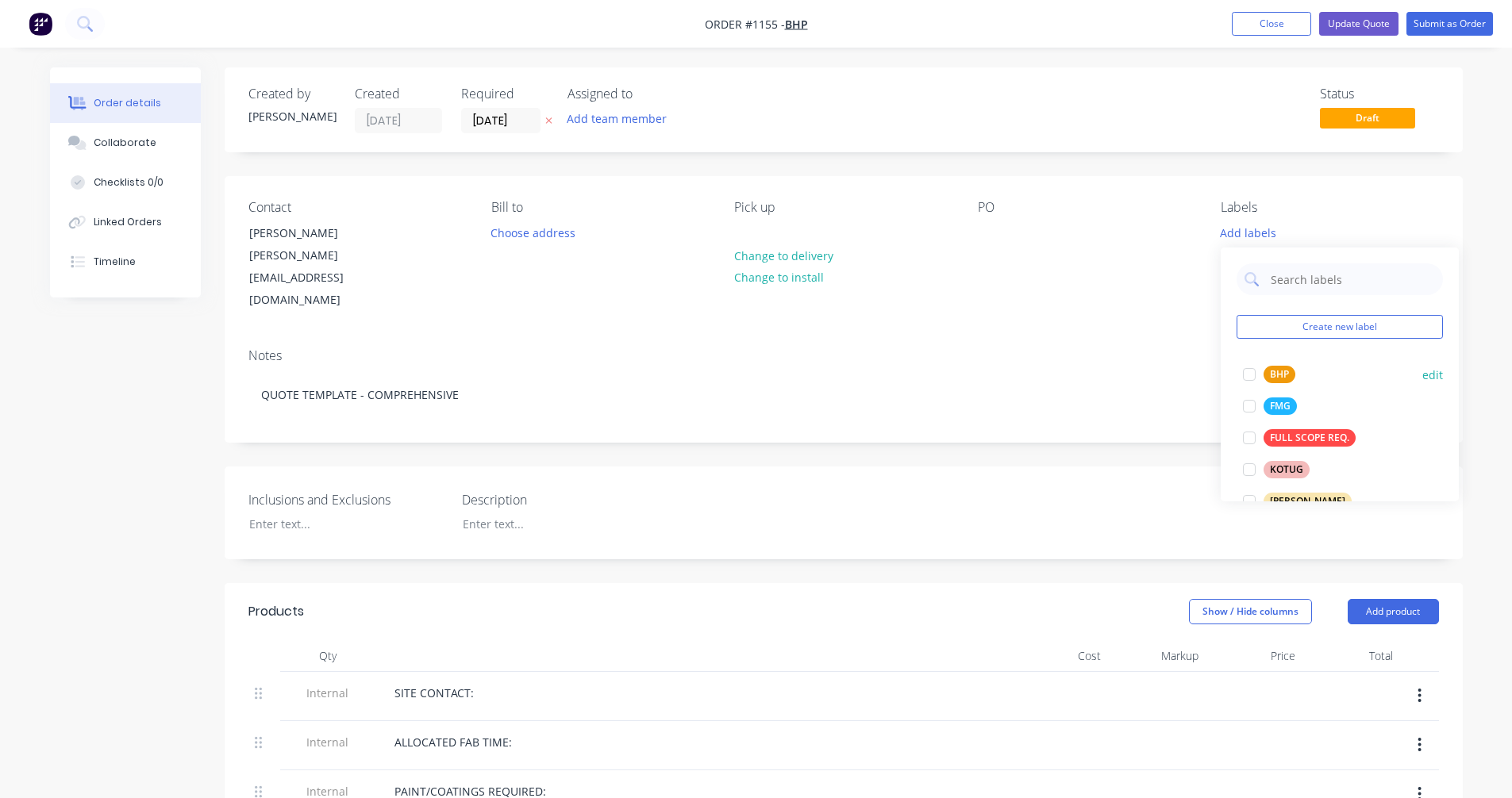
click at [1279, 370] on div "BHP" at bounding box center [1279, 375] width 32 height 18
click at [1324, 202] on div "Contact [PERSON_NAME] [PERSON_NAME] [PERSON_NAME][EMAIL_ADDRESS][DOMAIN_NAME] […" at bounding box center [843, 256] width 1238 height 160
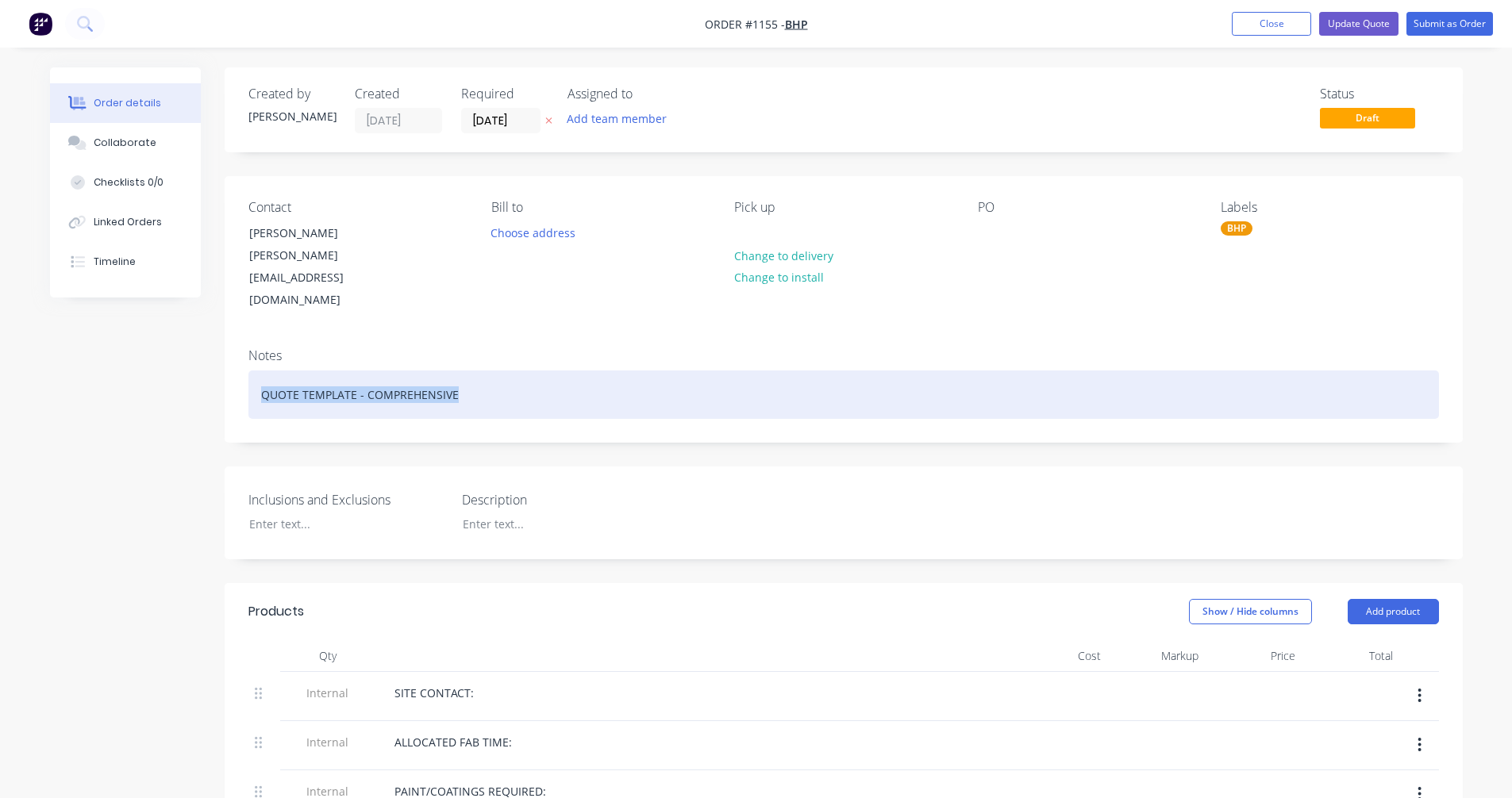
drag, startPoint x: 494, startPoint y: 353, endPoint x: 218, endPoint y: 364, distance: 276.2
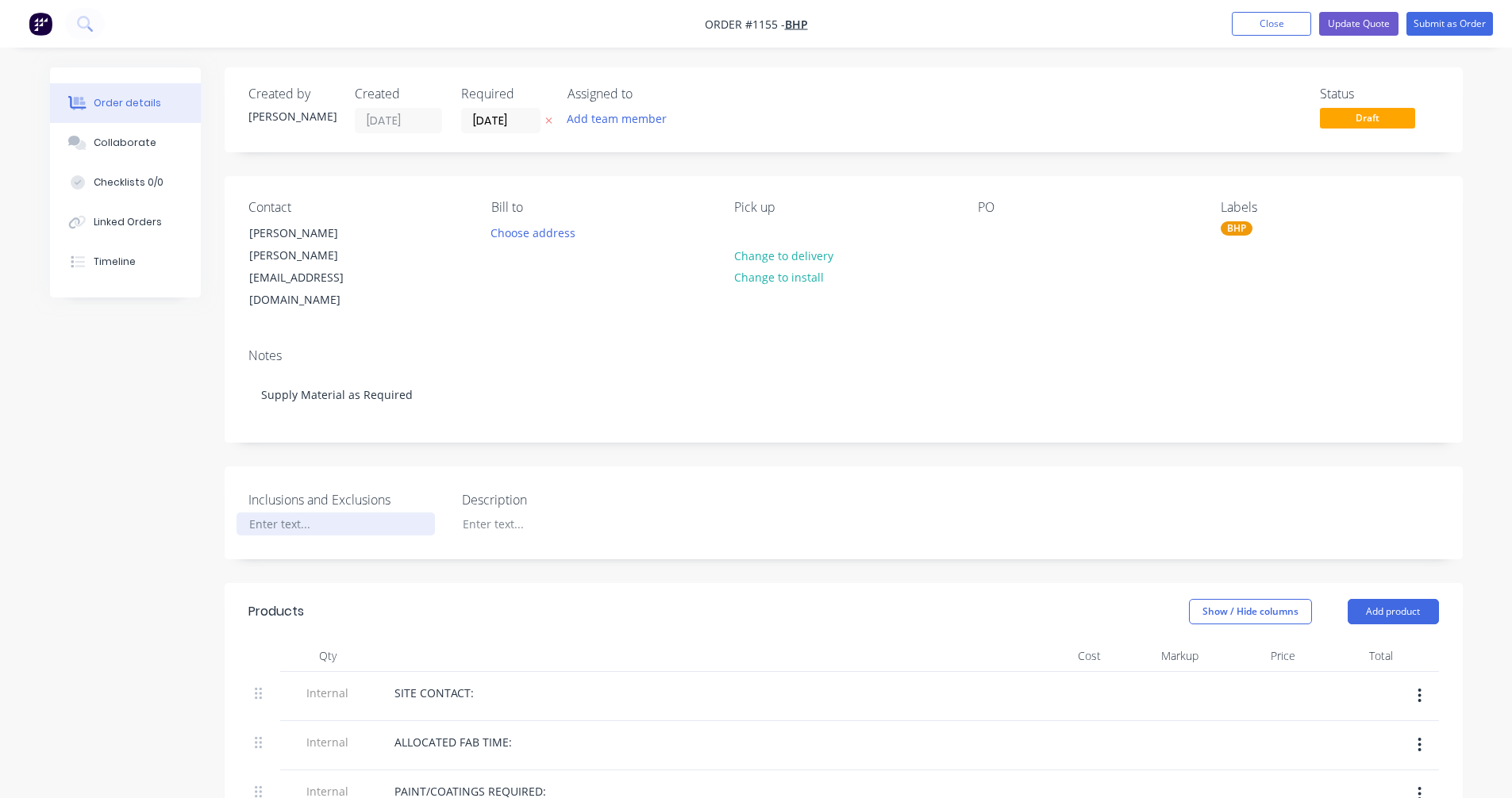
click at [285, 513] on div at bounding box center [335, 524] width 198 height 23
click at [304, 513] on div at bounding box center [335, 524] width 198 height 23
click at [488, 513] on div at bounding box center [548, 524] width 198 height 23
paste div
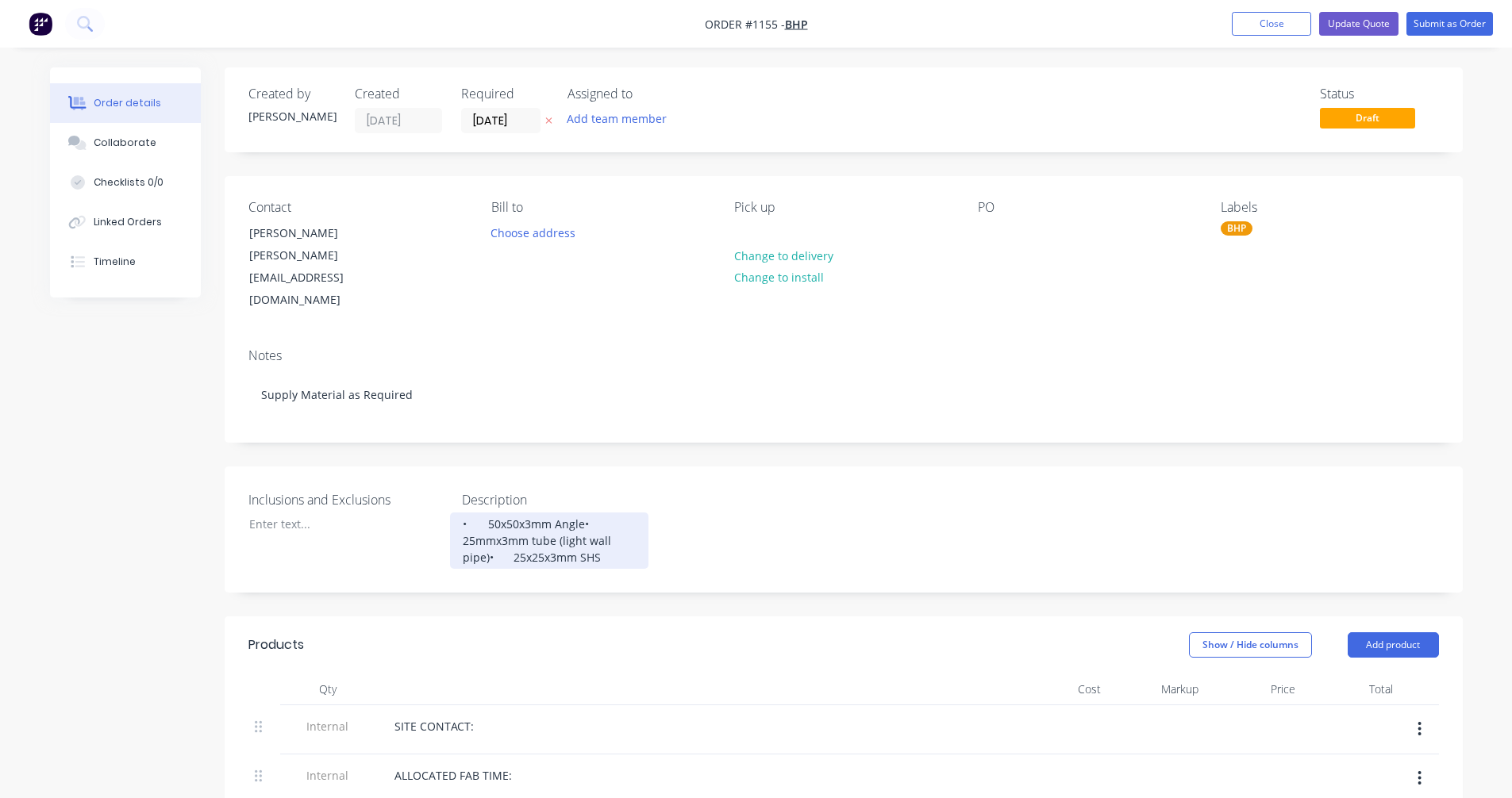
click at [489, 513] on div "• 50x50x3mm Angle• 25mmx3mm tube (light wall pipe)• 25x25x3mm SHS" at bounding box center [548, 541] width 198 height 56
click at [487, 513] on div "• 50x50x3mm Angle• 25mmx3mm tube (light wall pipe)• 25x25x3mm SHS" at bounding box center [548, 541] width 198 height 56
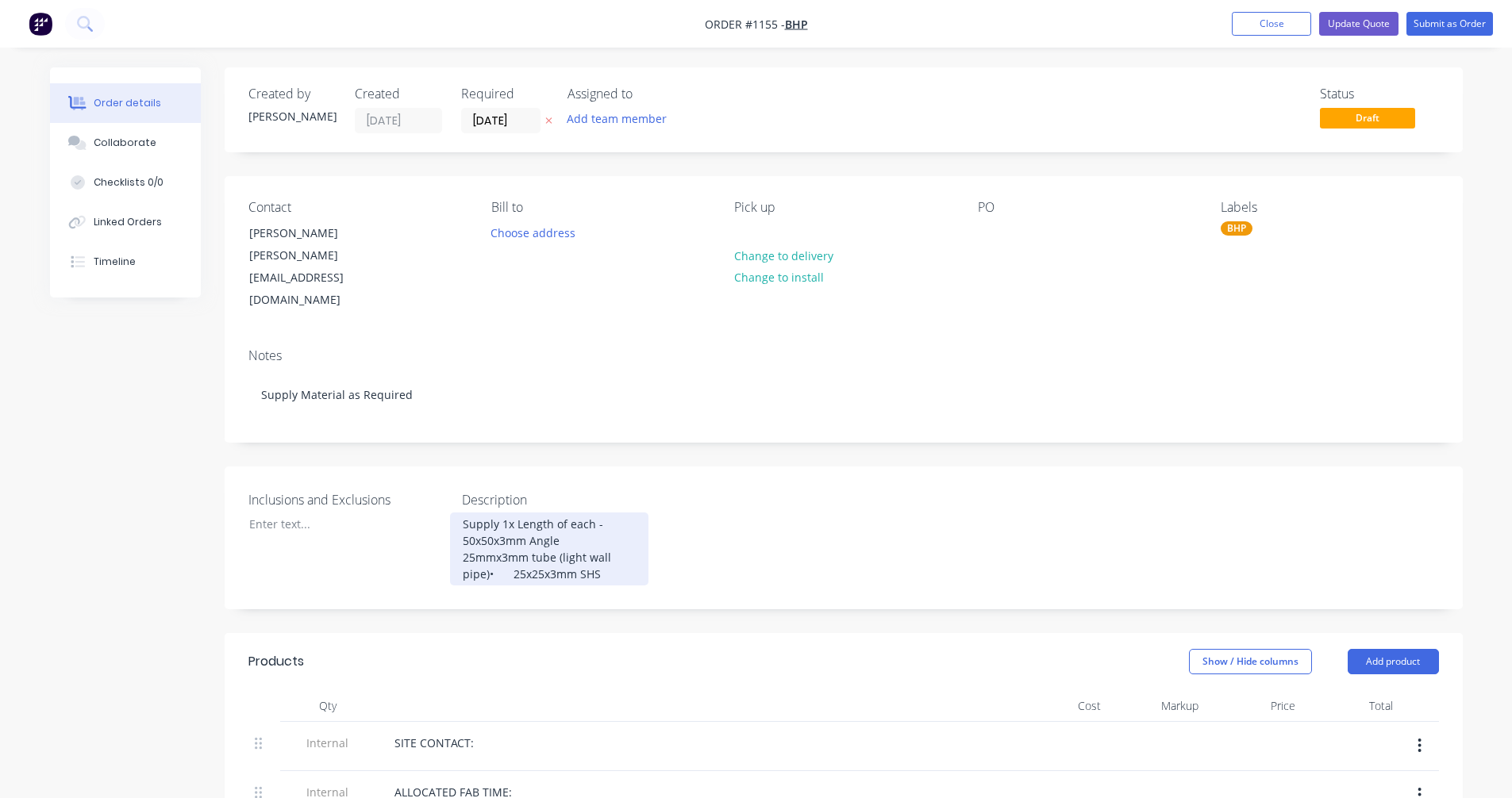
click at [490, 537] on div "Supply 1x Length of each - 50x50x3mm Angle 25mmx3mm tube (light wall pipe)• 25x…" at bounding box center [548, 549] width 198 height 73
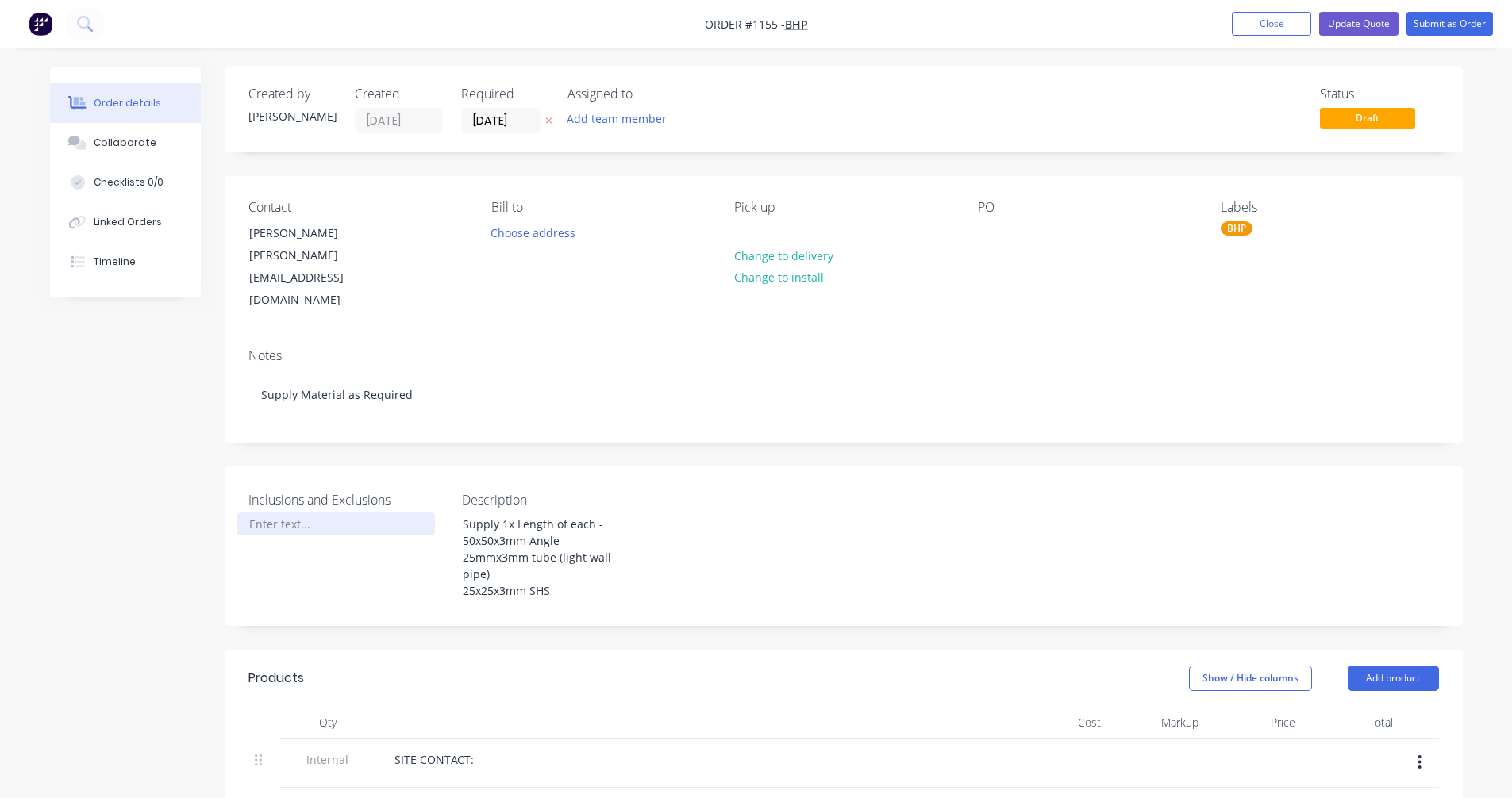
click at [279, 513] on div at bounding box center [335, 524] width 198 height 23
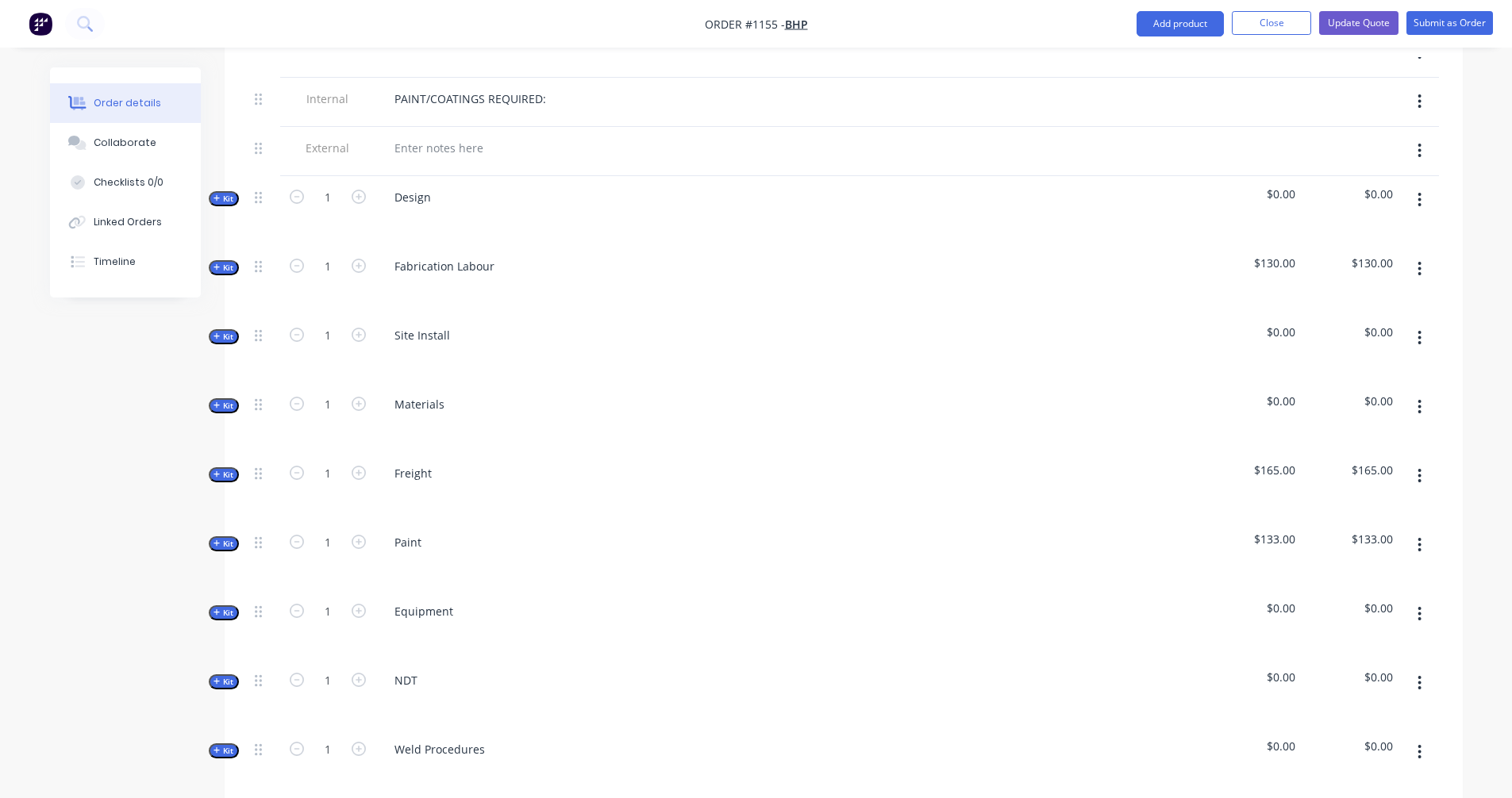
scroll to position [529, 0]
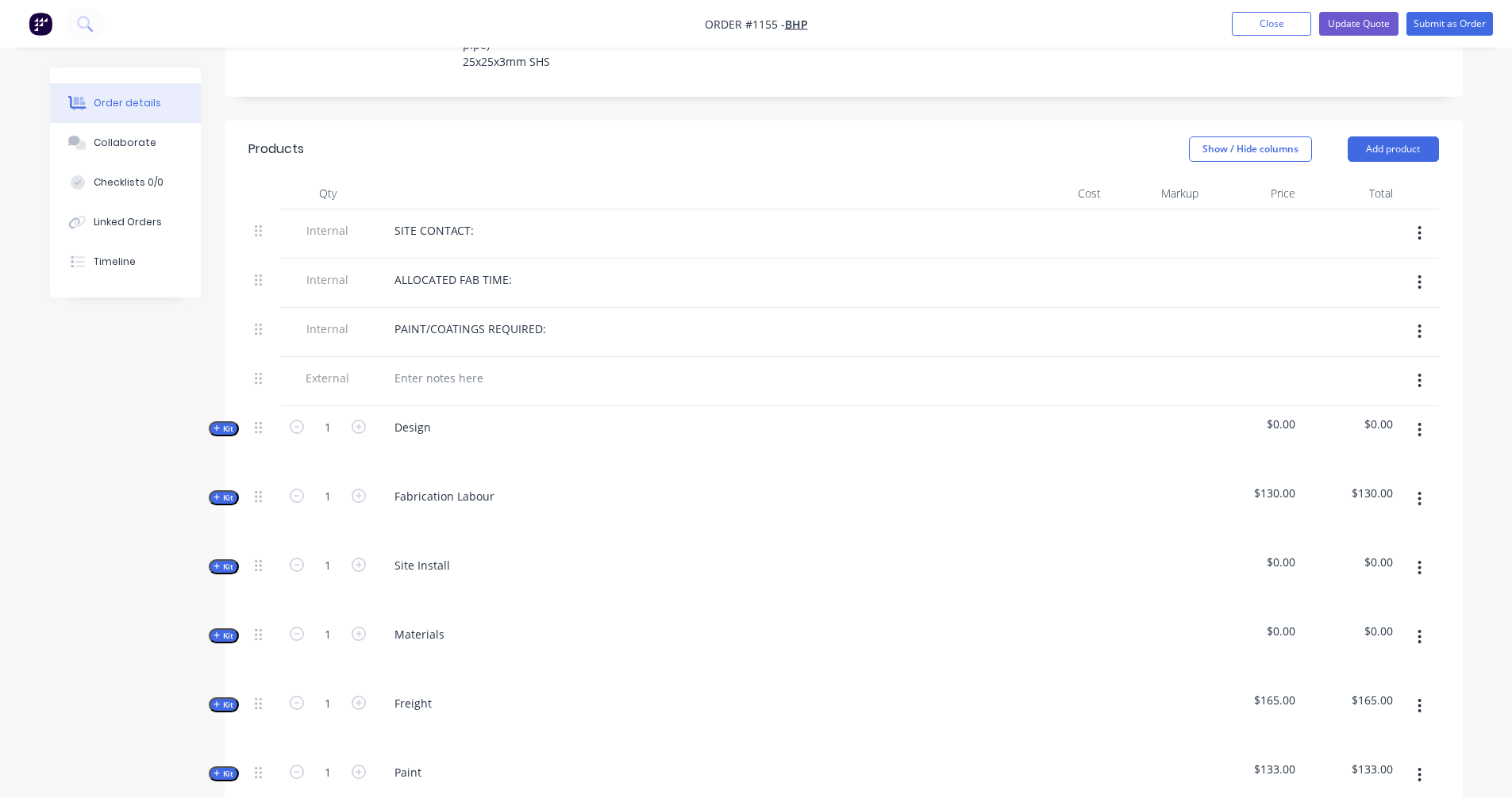
click at [1421, 422] on icon "button" at bounding box center [1419, 430] width 4 height 18
click at [1342, 556] on div "Delete" at bounding box center [1364, 567] width 122 height 23
click at [1427, 416] on button "button" at bounding box center [1420, 430] width 38 height 28
click at [1321, 556] on div "Delete" at bounding box center [1364, 567] width 122 height 23
click at [1420, 422] on icon "button" at bounding box center [1419, 429] width 3 height 14
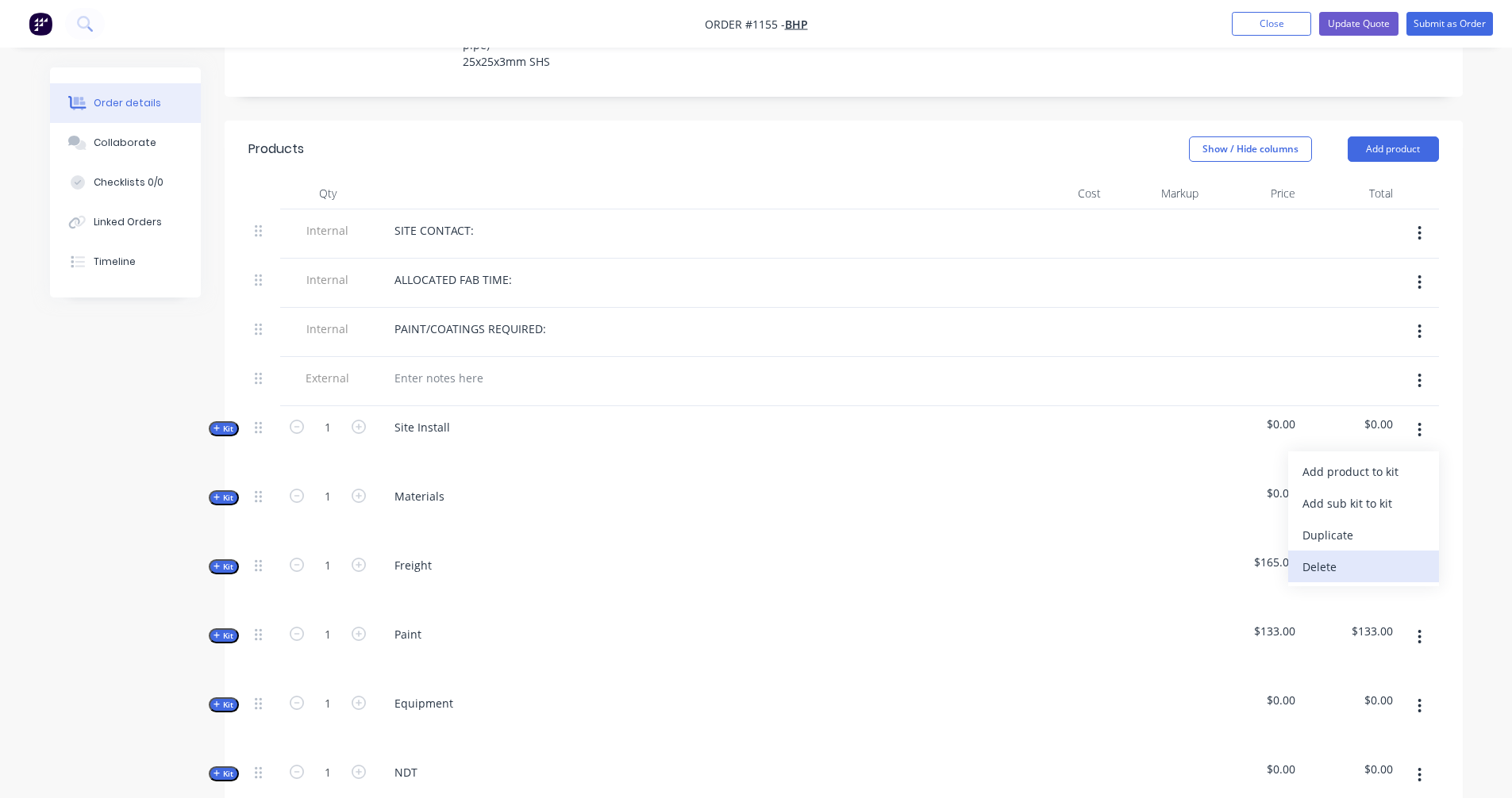
click at [1338, 556] on div "Delete" at bounding box center [1364, 567] width 122 height 23
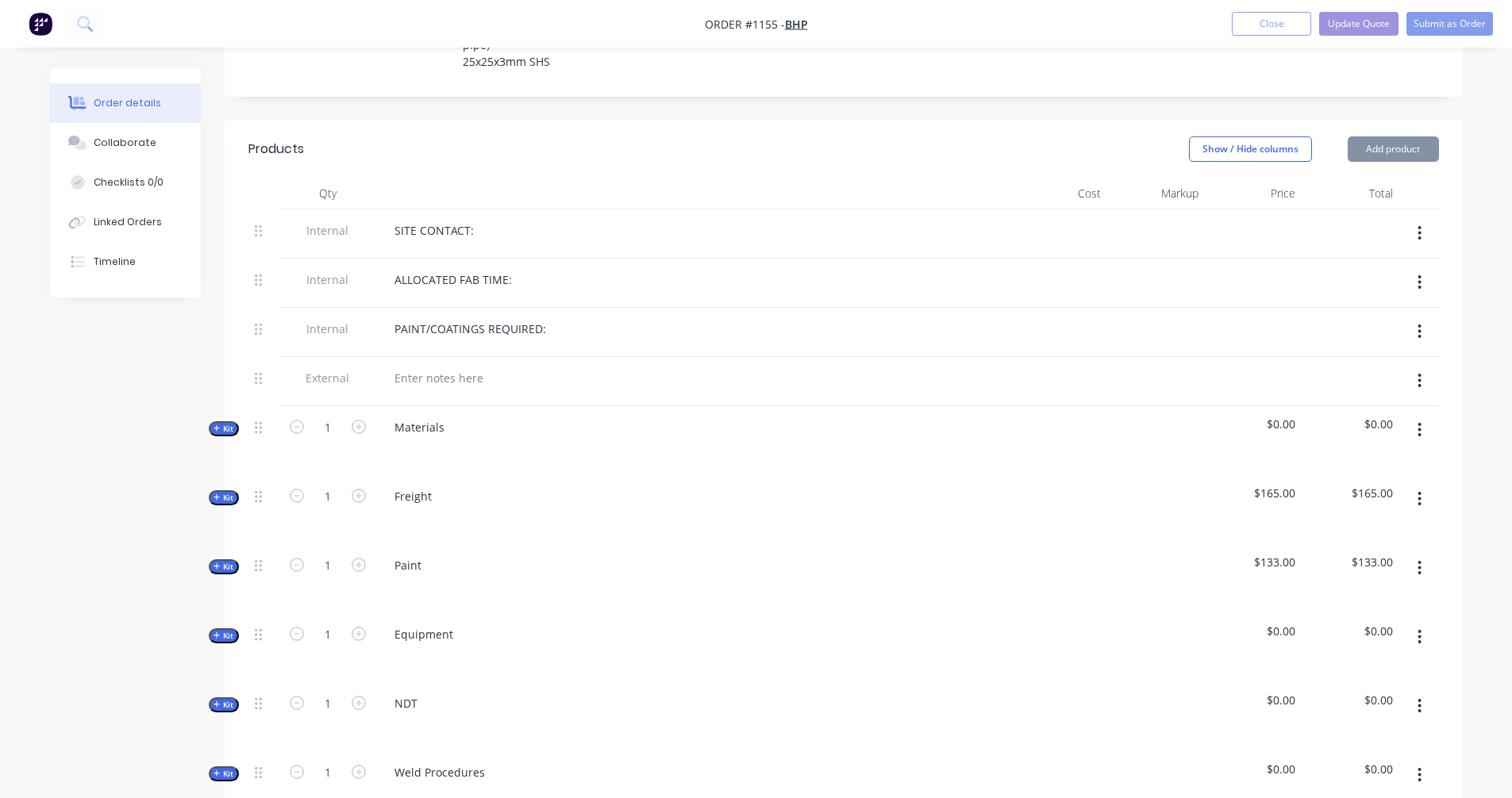
click at [1415, 484] on button "button" at bounding box center [1420, 499] width 38 height 28
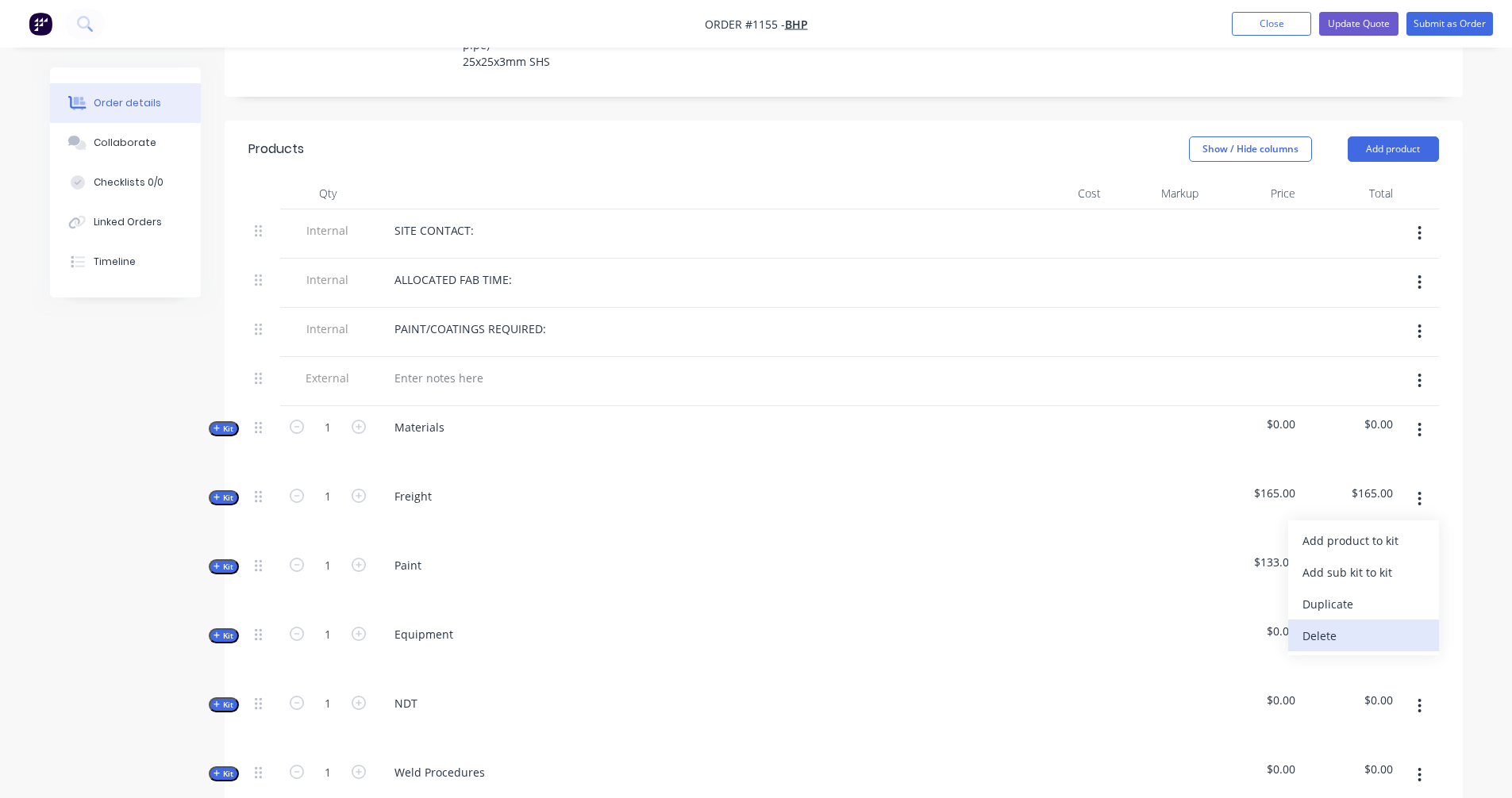
click at [1304, 624] on div "Delete" at bounding box center [1364, 636] width 122 height 23
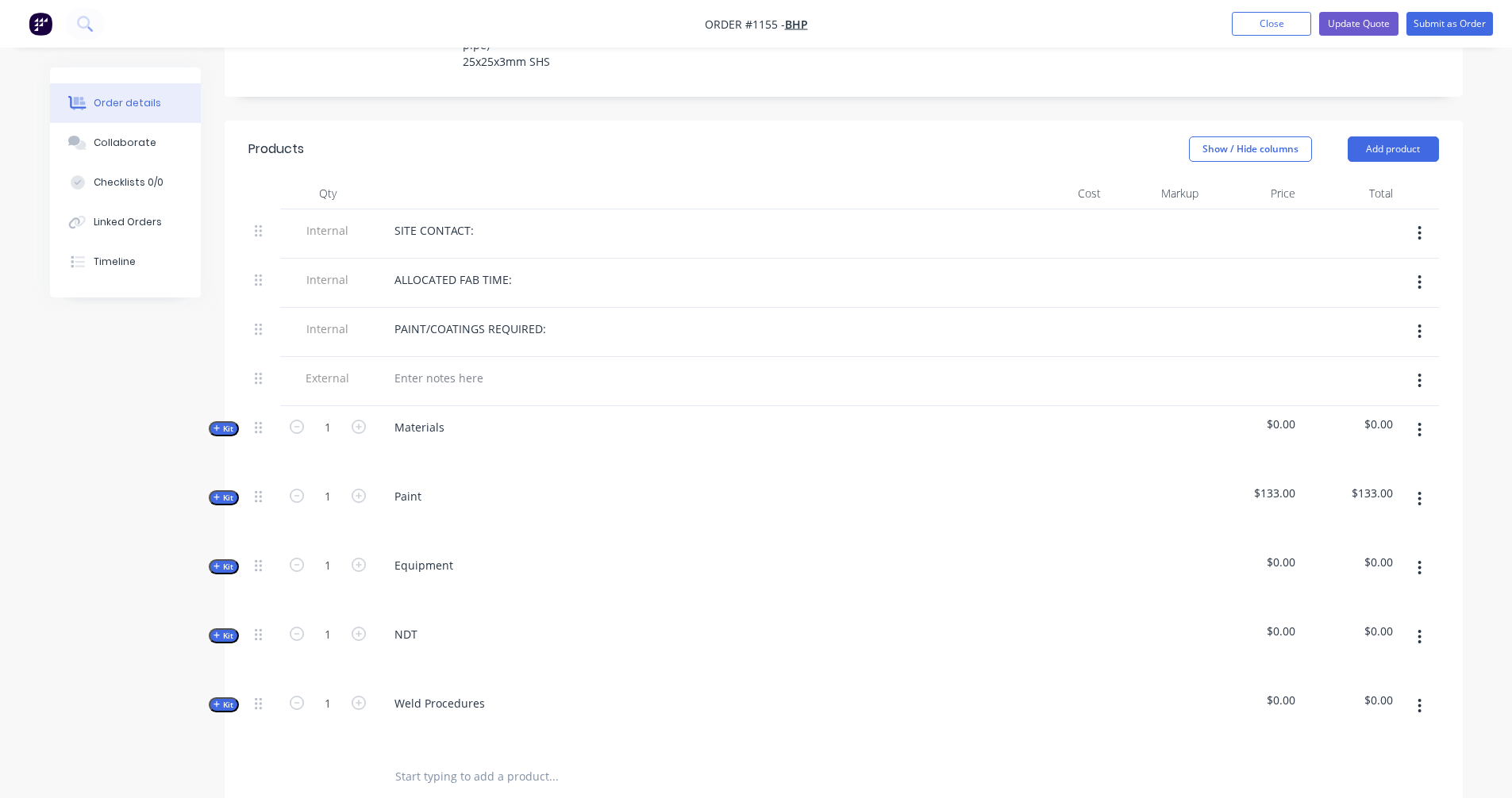
click at [1422, 484] on button "button" at bounding box center [1420, 499] width 38 height 28
click at [1336, 624] on div "Delete" at bounding box center [1364, 636] width 122 height 23
click at [1414, 484] on button "button" at bounding box center [1420, 499] width 38 height 28
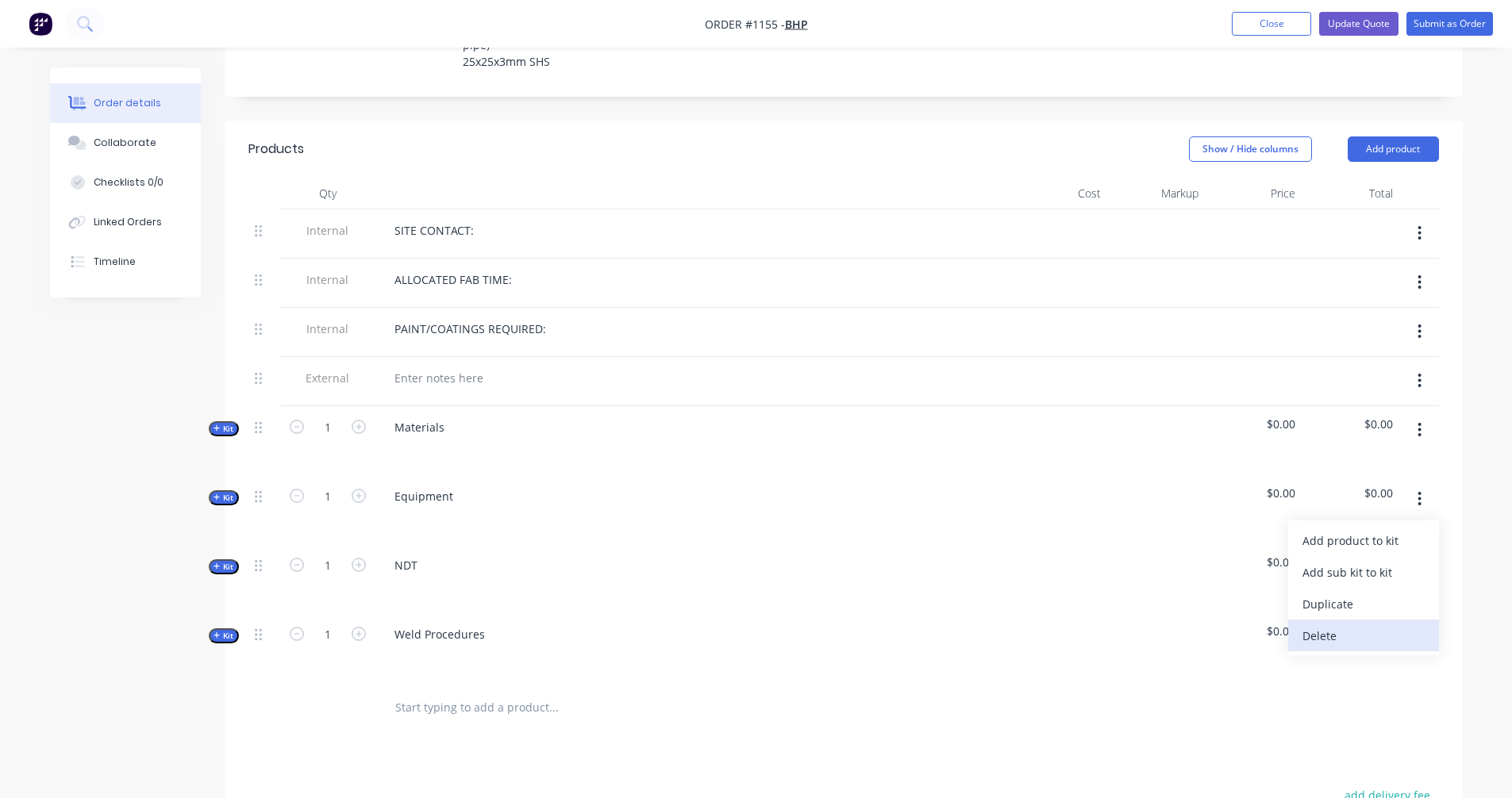
click at [1336, 624] on div "Delete" at bounding box center [1364, 636] width 122 height 23
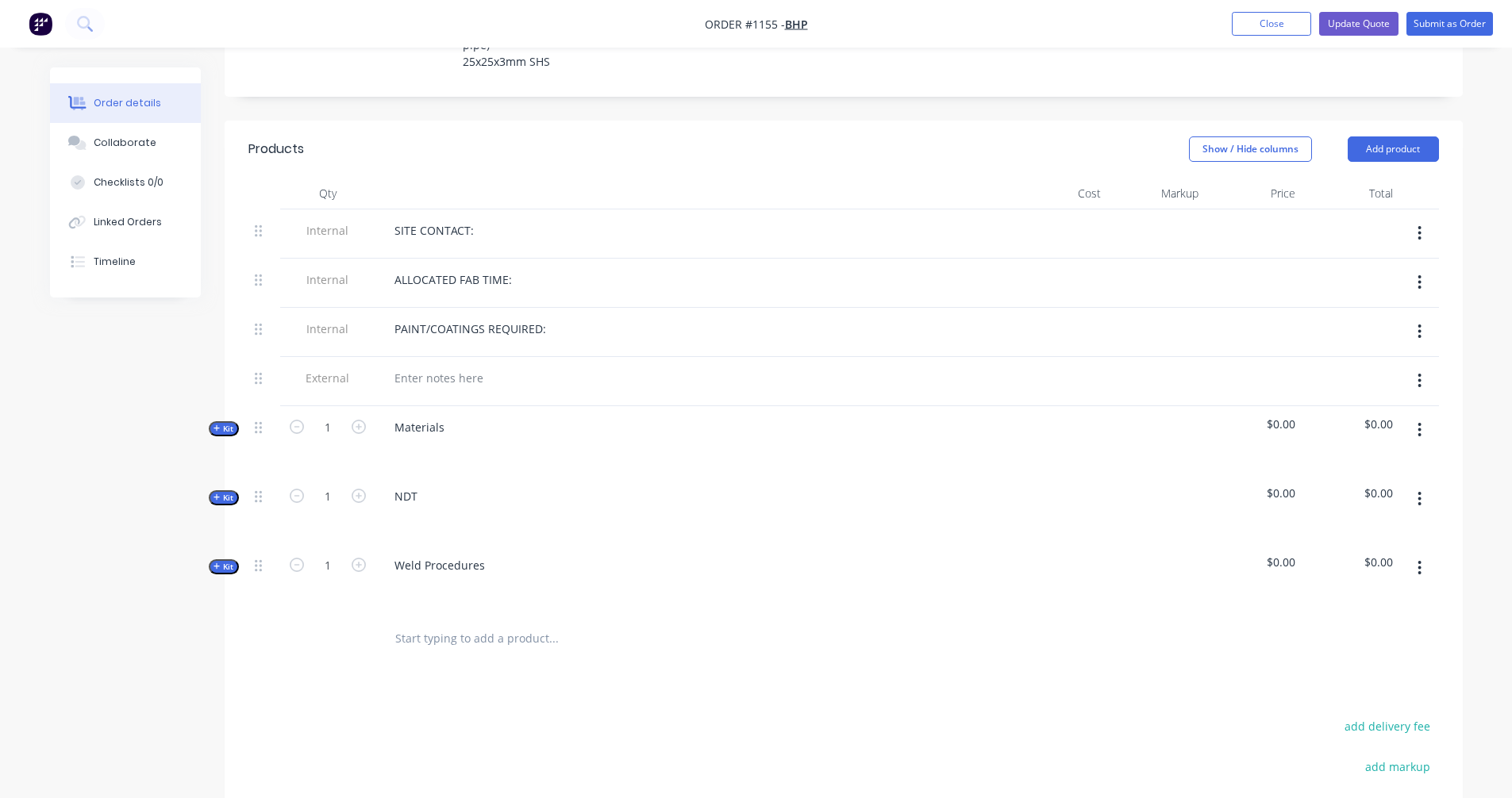
click at [1412, 484] on button "button" at bounding box center [1420, 499] width 38 height 28
click at [1332, 624] on div "Delete" at bounding box center [1364, 636] width 122 height 23
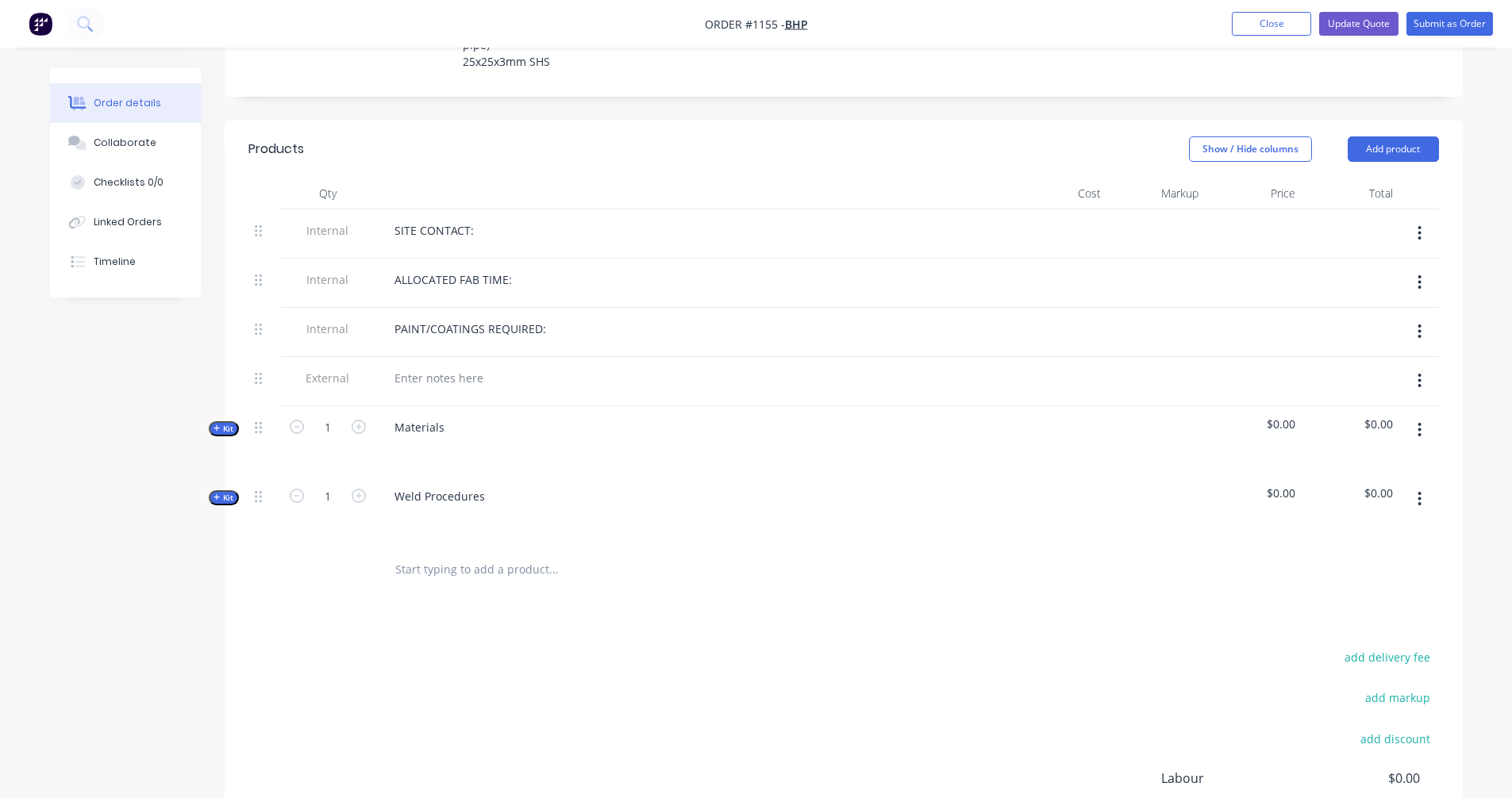
click at [1414, 484] on button "button" at bounding box center [1420, 499] width 38 height 28
click at [1323, 624] on div "Delete" at bounding box center [1364, 636] width 122 height 23
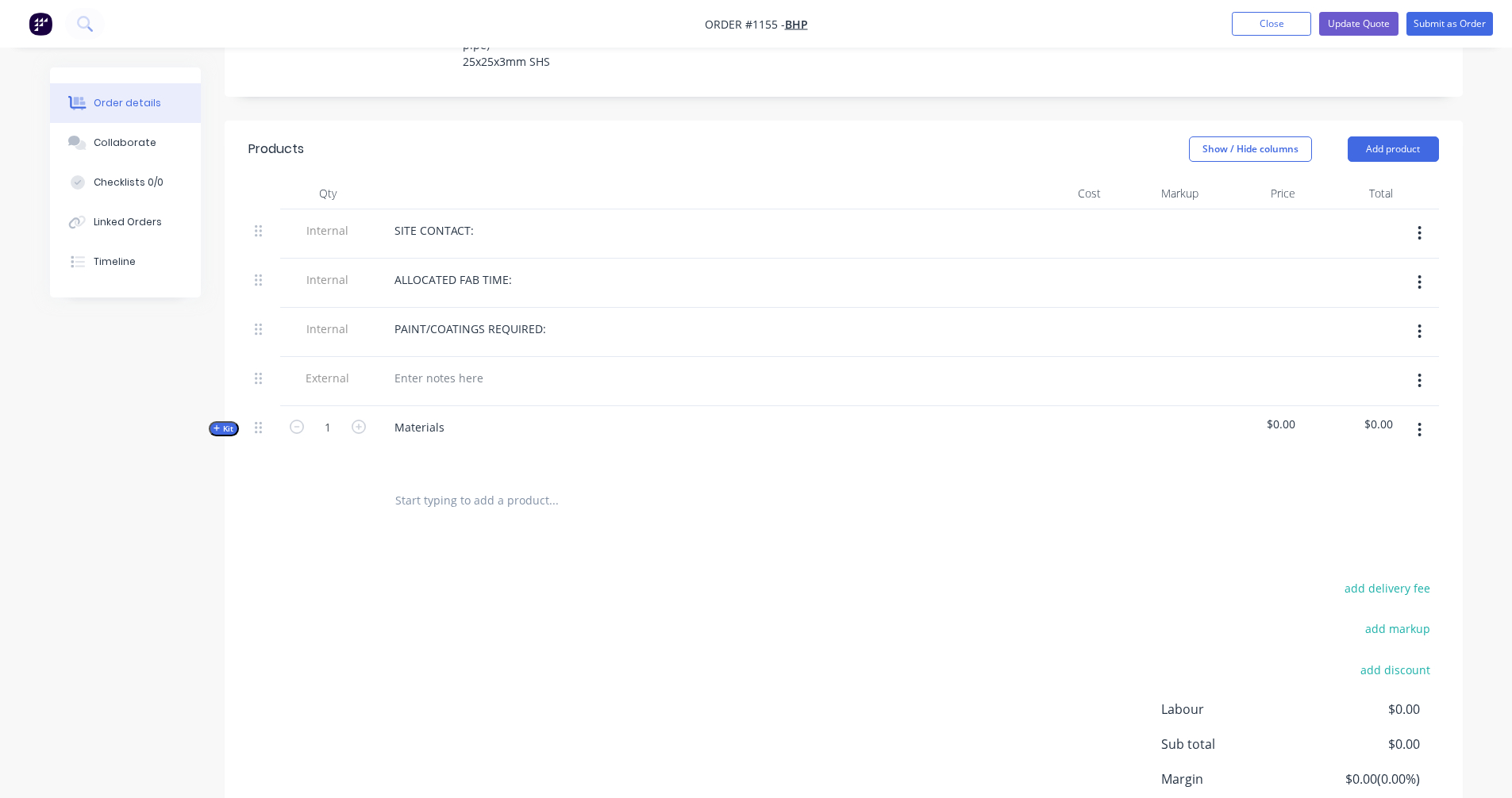
click at [227, 422] on span "Kit" at bounding box center [224, 428] width 21 height 12
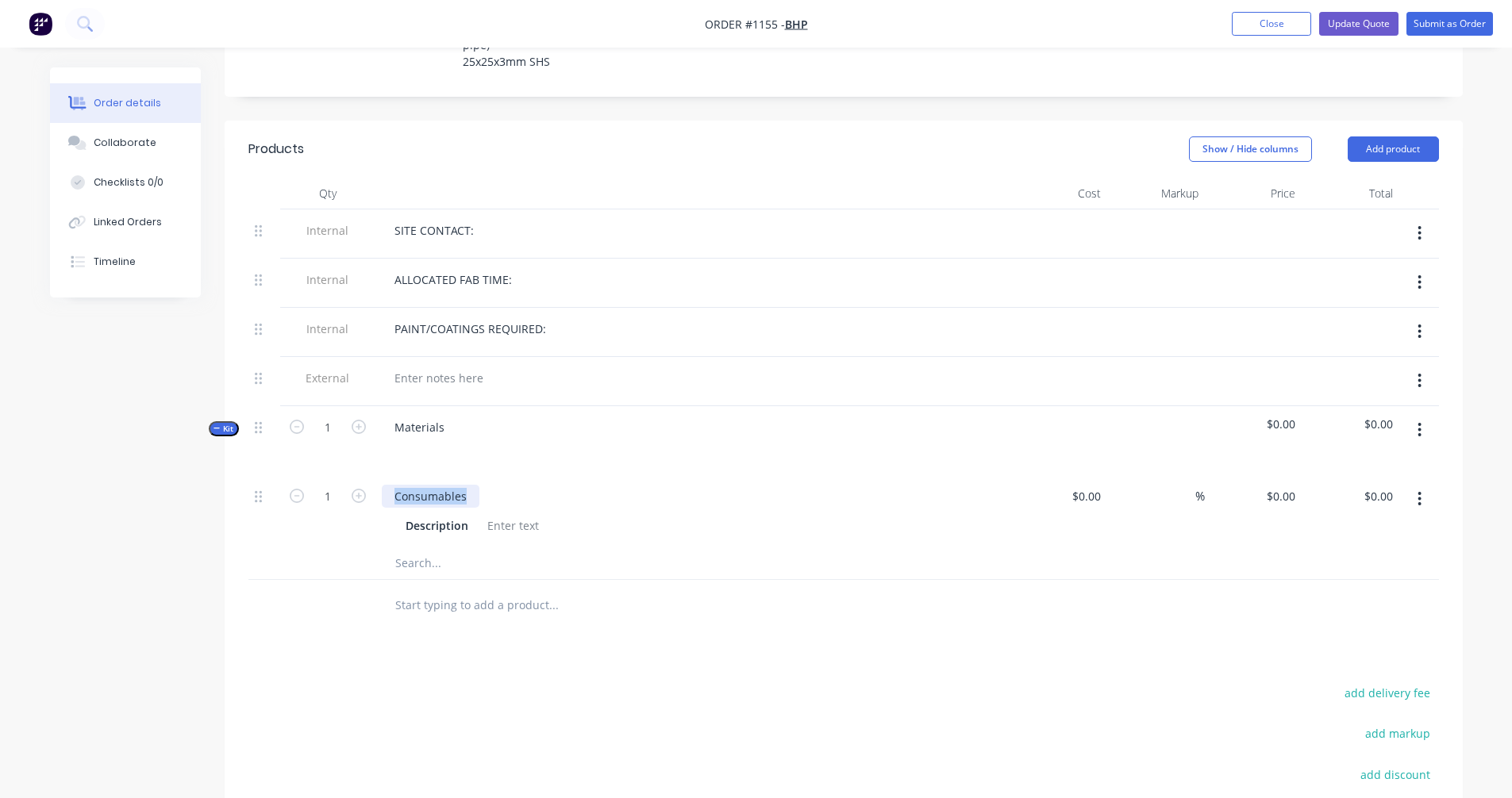
drag, startPoint x: 469, startPoint y: 458, endPoint x: 371, endPoint y: 455, distance: 98.0
click at [371, 475] on div "1 Consumables Description $0.00 $0.00 % $0.00 $0.00 $0.00 $0.00" at bounding box center [844, 511] width 1191 height 72
click at [1084, 484] on div "0 0" at bounding box center [1095, 496] width 24 height 23
click at [1087, 484] on div "0 $0.00" at bounding box center [1086, 496] width 43 height 23
click at [1092, 484] on input "0" at bounding box center [1088, 496] width 37 height 23
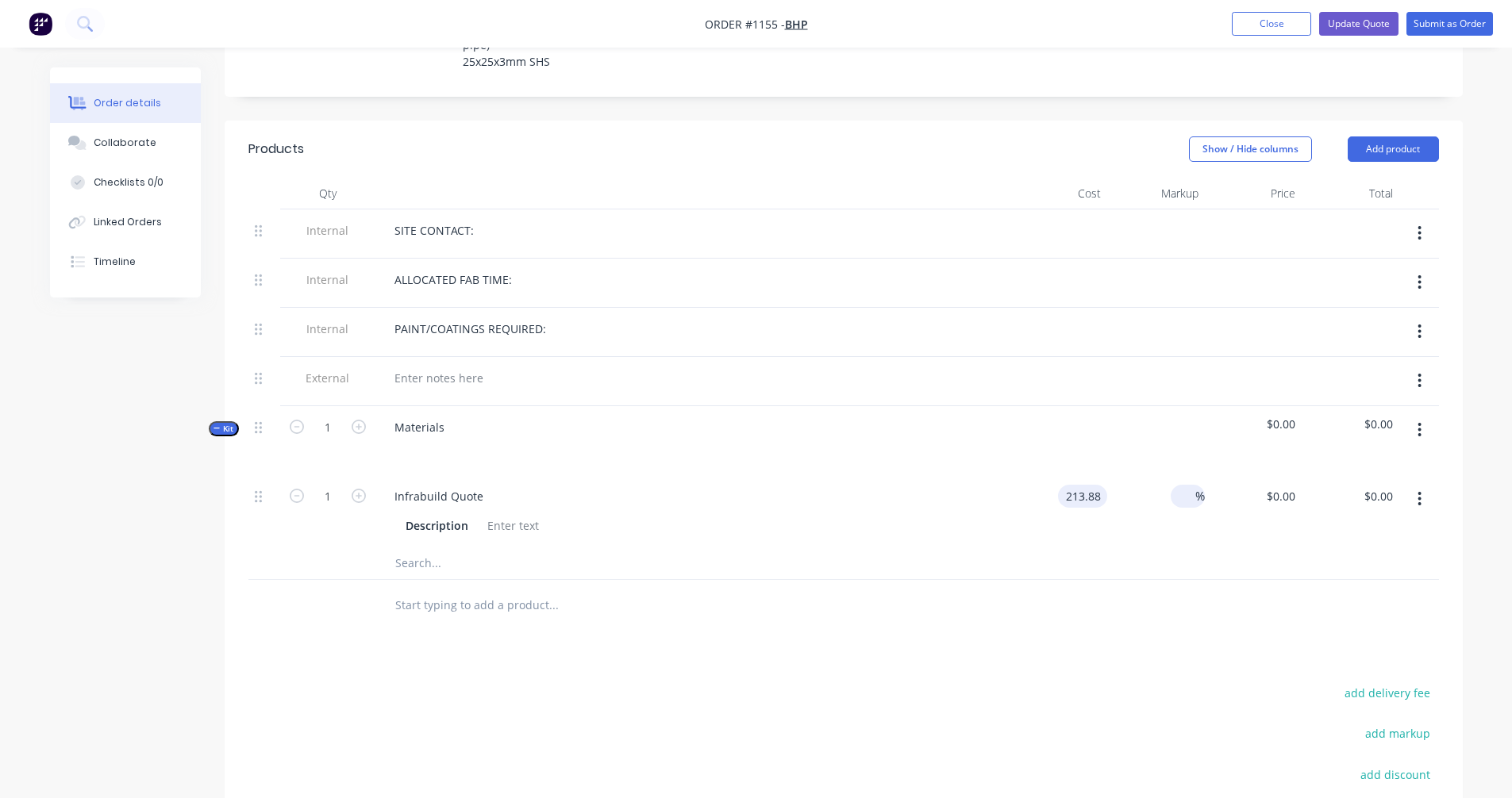
type input "$213.88"
click at [1196, 487] on span "%" at bounding box center [1200, 496] width 9 height 18
type input "40"
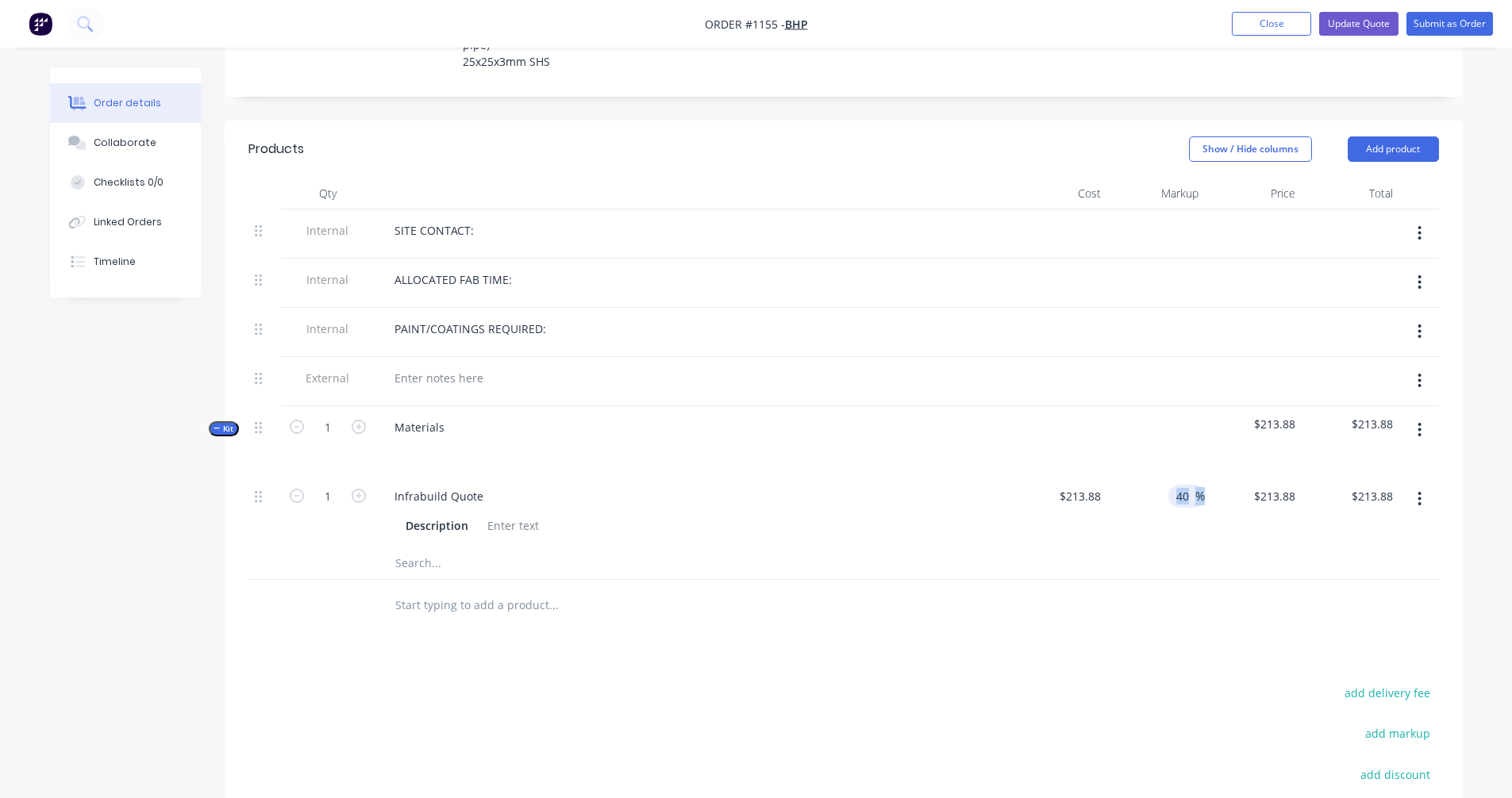
type input "$299.432"
type input "$299.43"
click at [1197, 498] on div "1 Infrabuild Quote Description $213.88 $213.88 40 40 % $299.432 $213.88 $299.43…" at bounding box center [844, 511] width 1191 height 72
click at [1088, 500] on div "$213.88 $213.88" at bounding box center [1059, 511] width 98 height 72
click at [414, 547] on input "text" at bounding box center [553, 563] width 317 height 32
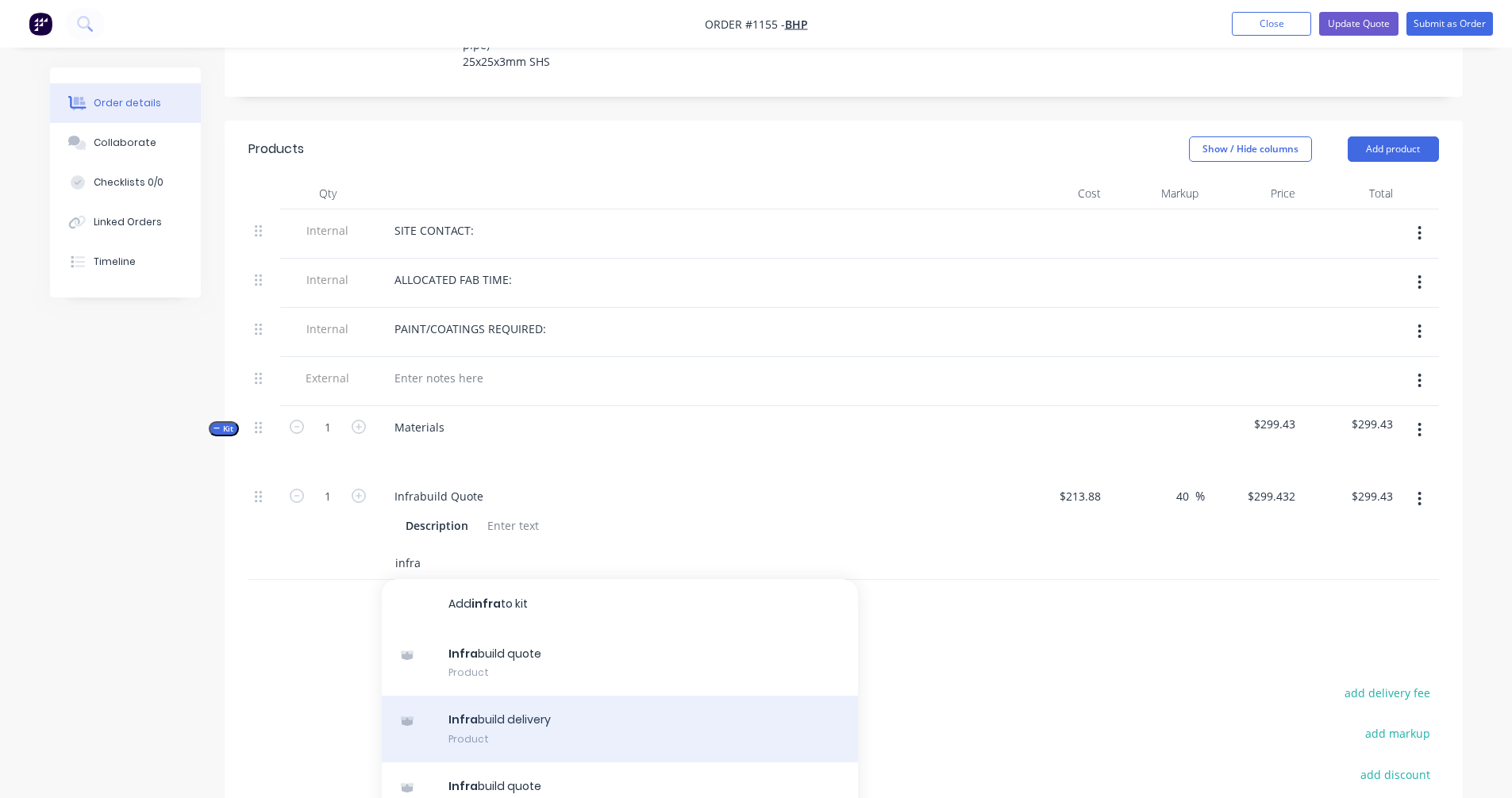
type input "infra"
click at [496, 696] on div "Infra build delivery Product" at bounding box center [619, 729] width 476 height 67
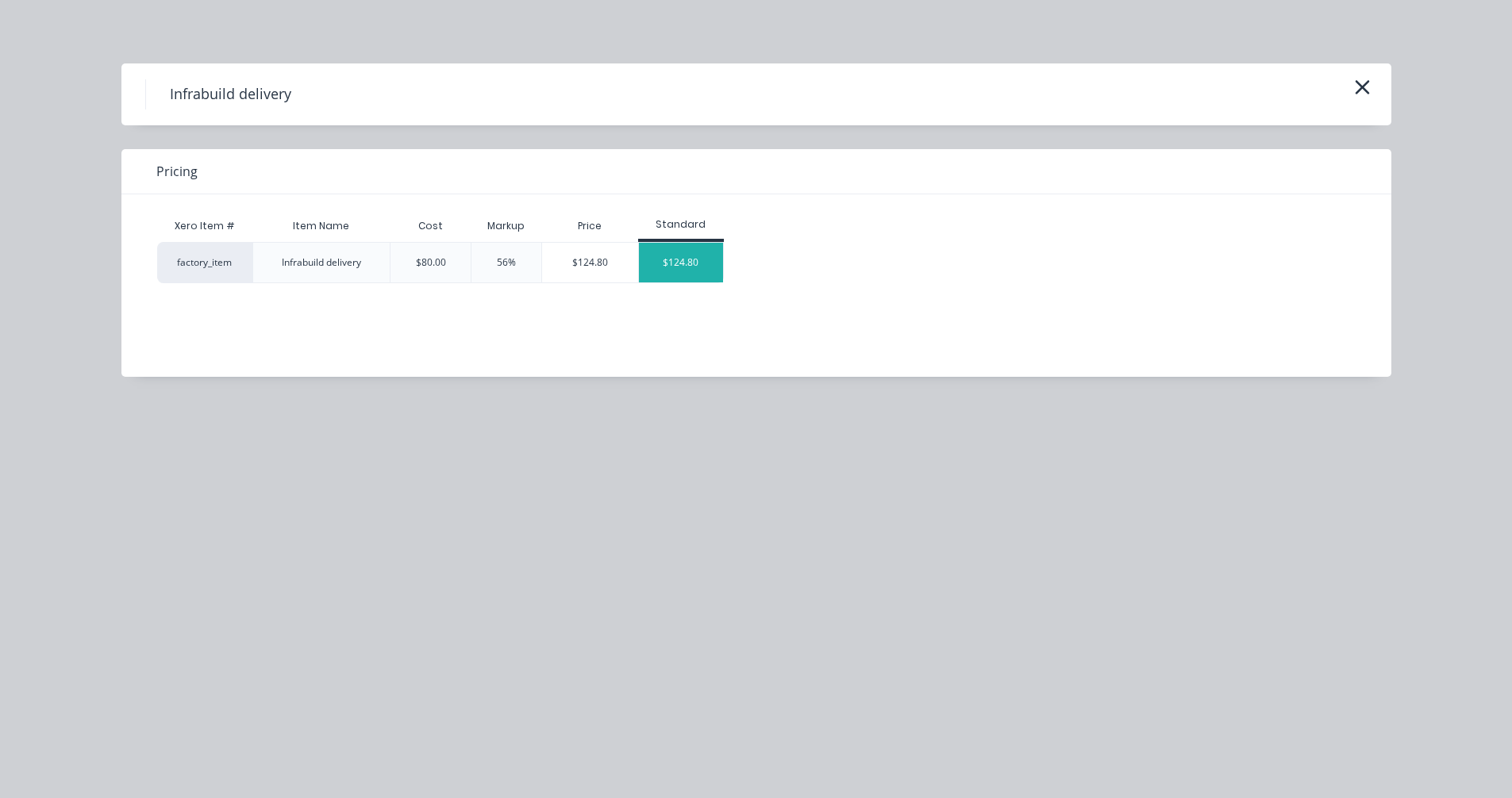
click at [683, 261] on div "$124.80" at bounding box center [681, 263] width 85 height 39
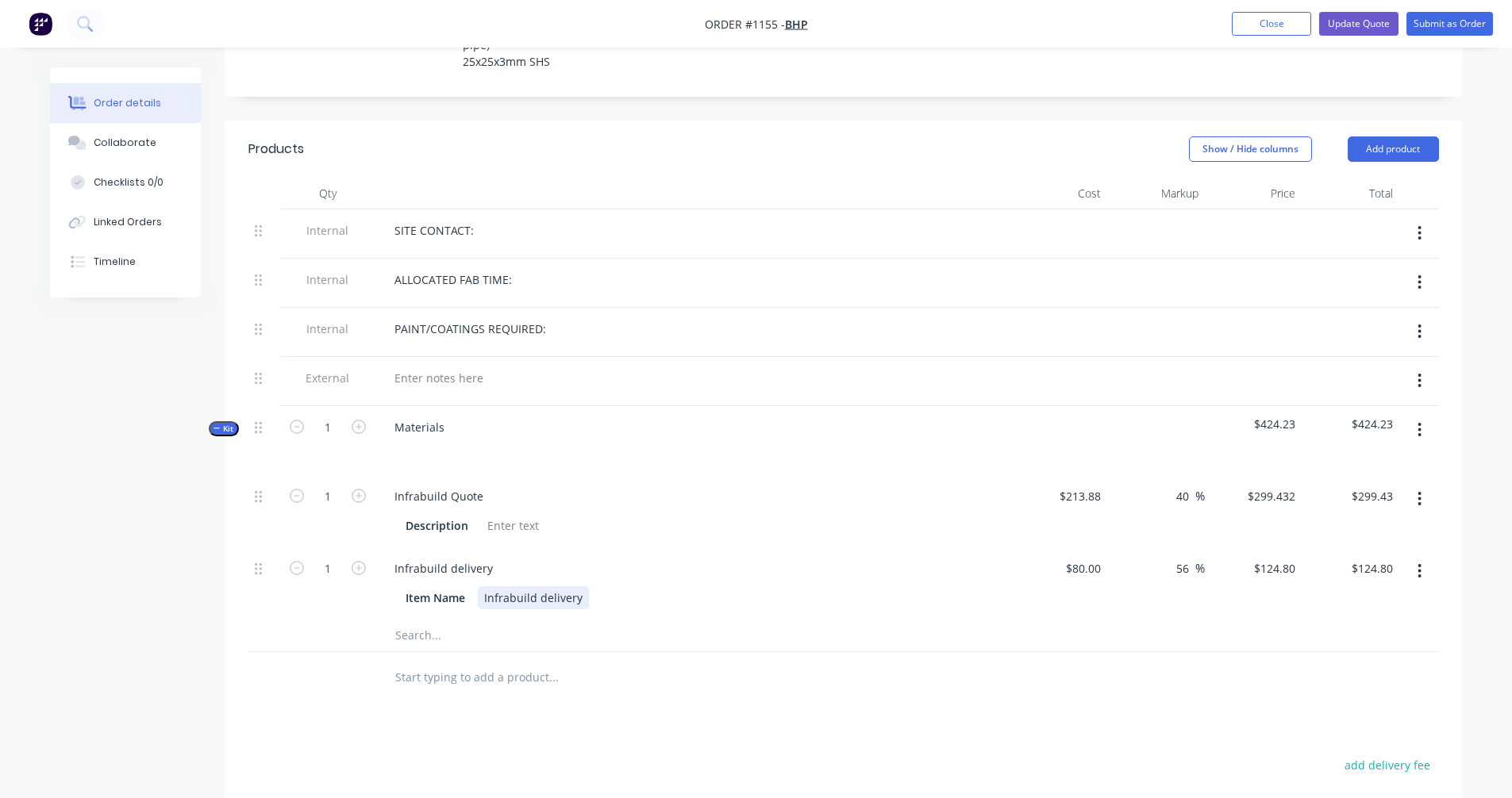
click at [971, 587] on div "Item Name Infrabuild delivery" at bounding box center [689, 598] width 581 height 23
click at [632, 658] on div at bounding box center [661, 678] width 571 height 52
click at [105, 149] on div "Collaborate" at bounding box center [125, 143] width 63 height 14
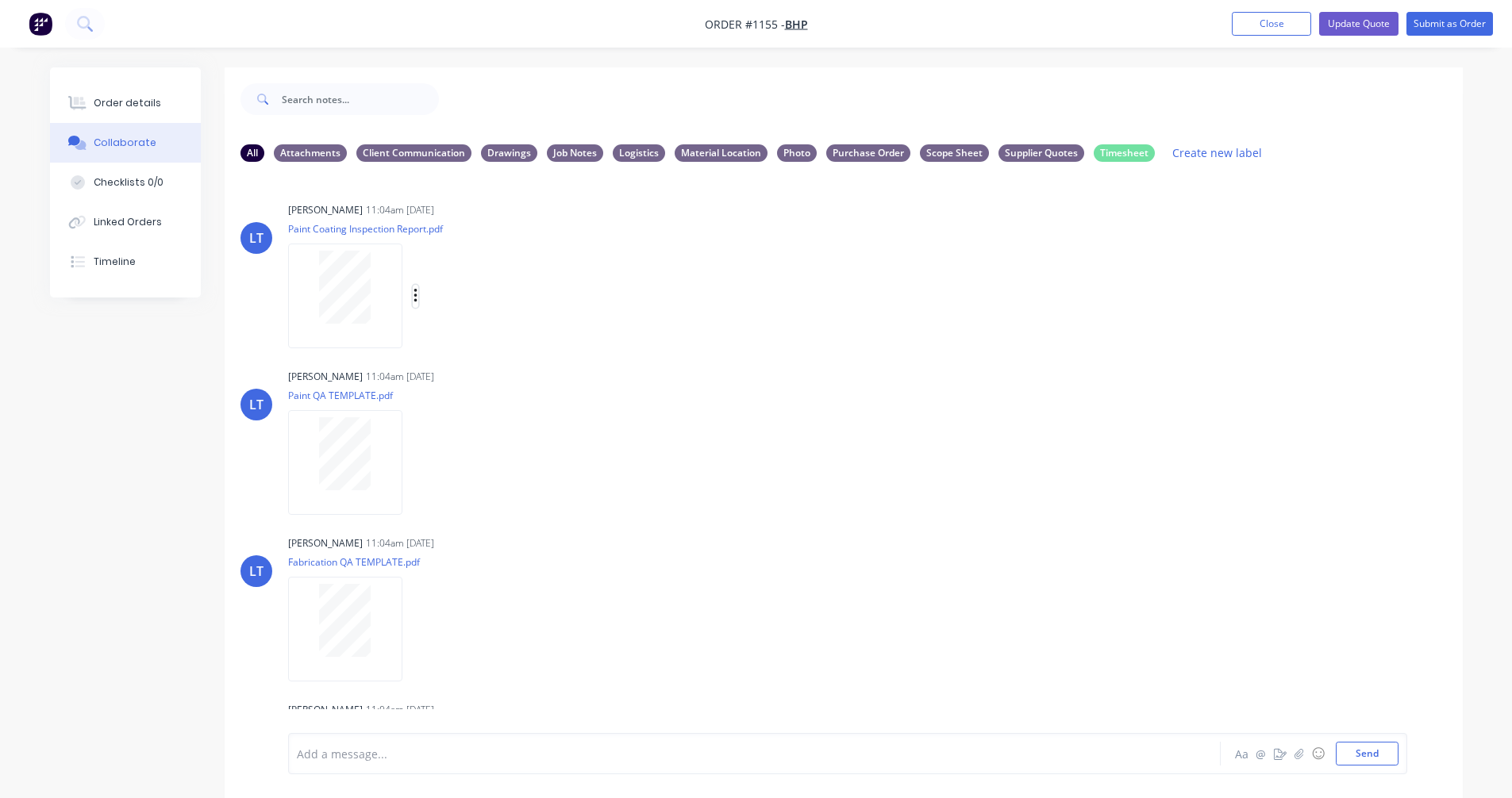
click at [418, 297] on icon "button" at bounding box center [415, 296] width 5 height 18
click at [462, 368] on button "Delete" at bounding box center [519, 374] width 178 height 36
drag, startPoint x: 413, startPoint y: 293, endPoint x: 420, endPoint y: 305, distance: 13.9
click at [413, 294] on icon "button" at bounding box center [415, 296] width 5 height 18
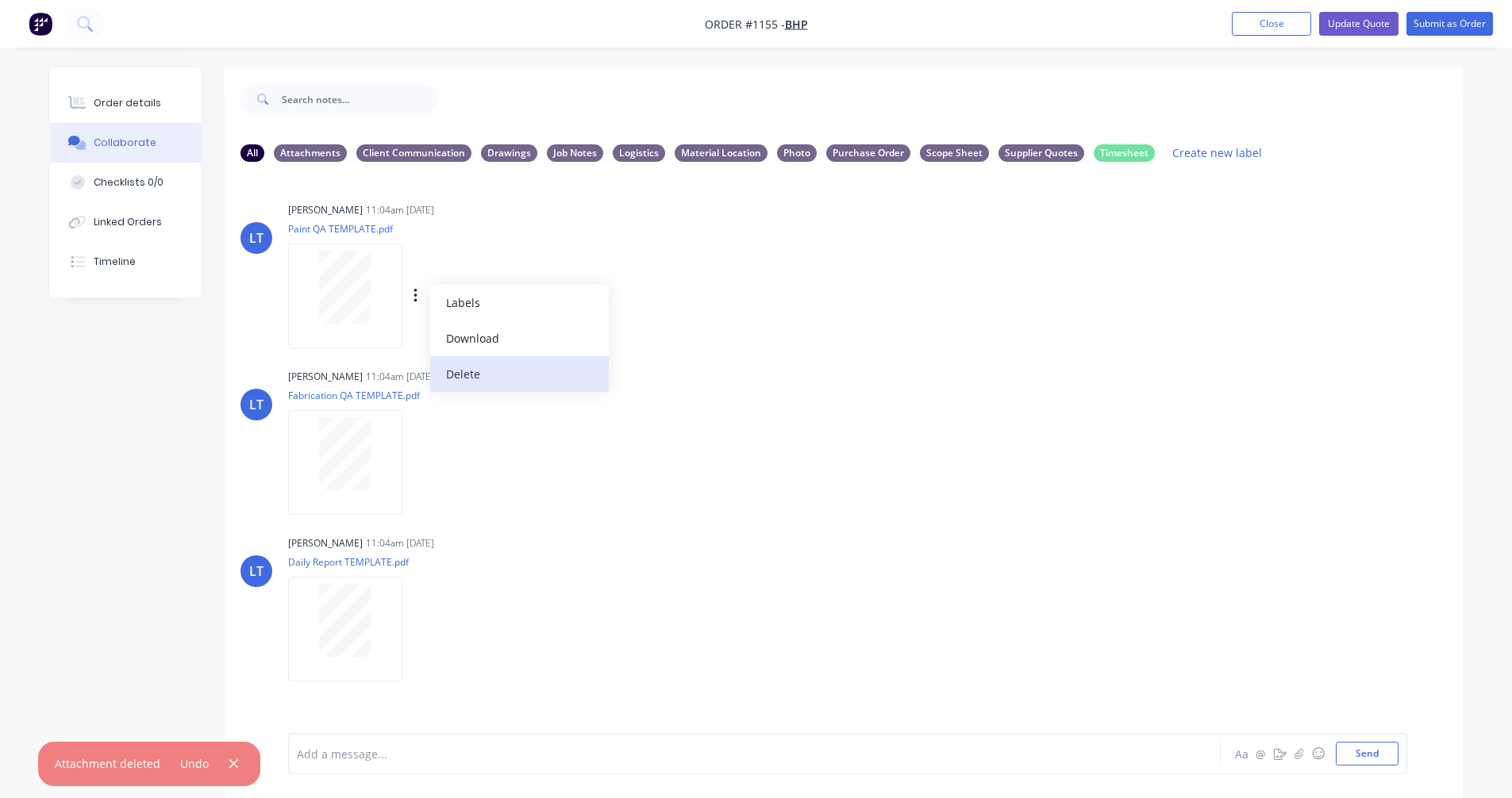
click at [467, 368] on button "Delete" at bounding box center [519, 374] width 178 height 36
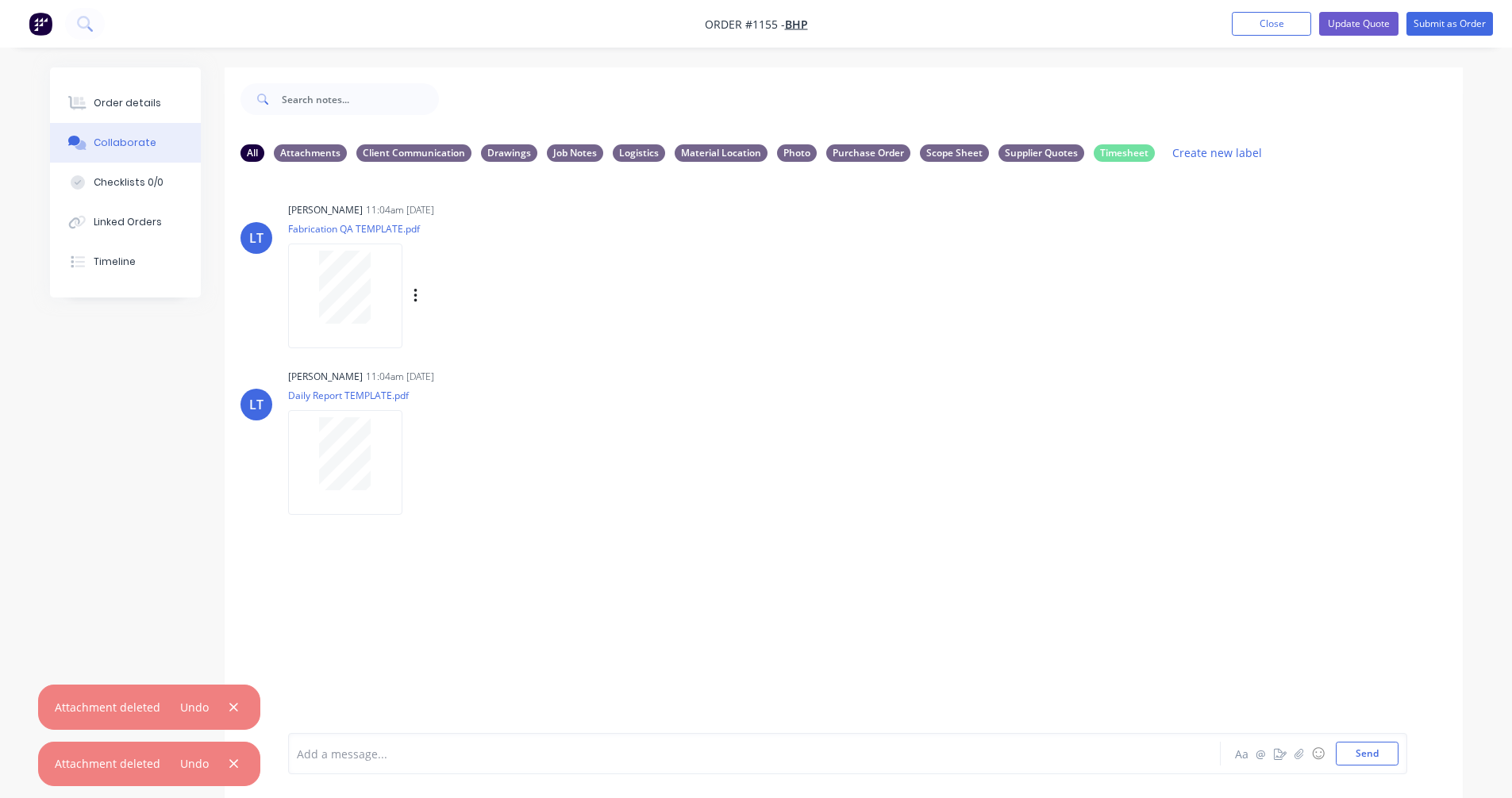
click at [419, 295] on div "Labels Download Delete" at bounding box center [498, 296] width 178 height 23
click at [412, 288] on div "Labels Download Delete" at bounding box center [498, 296] width 178 height 23
click at [419, 296] on div "Labels Download Delete" at bounding box center [498, 296] width 178 height 23
click at [414, 294] on icon "button" at bounding box center [415, 296] width 5 height 18
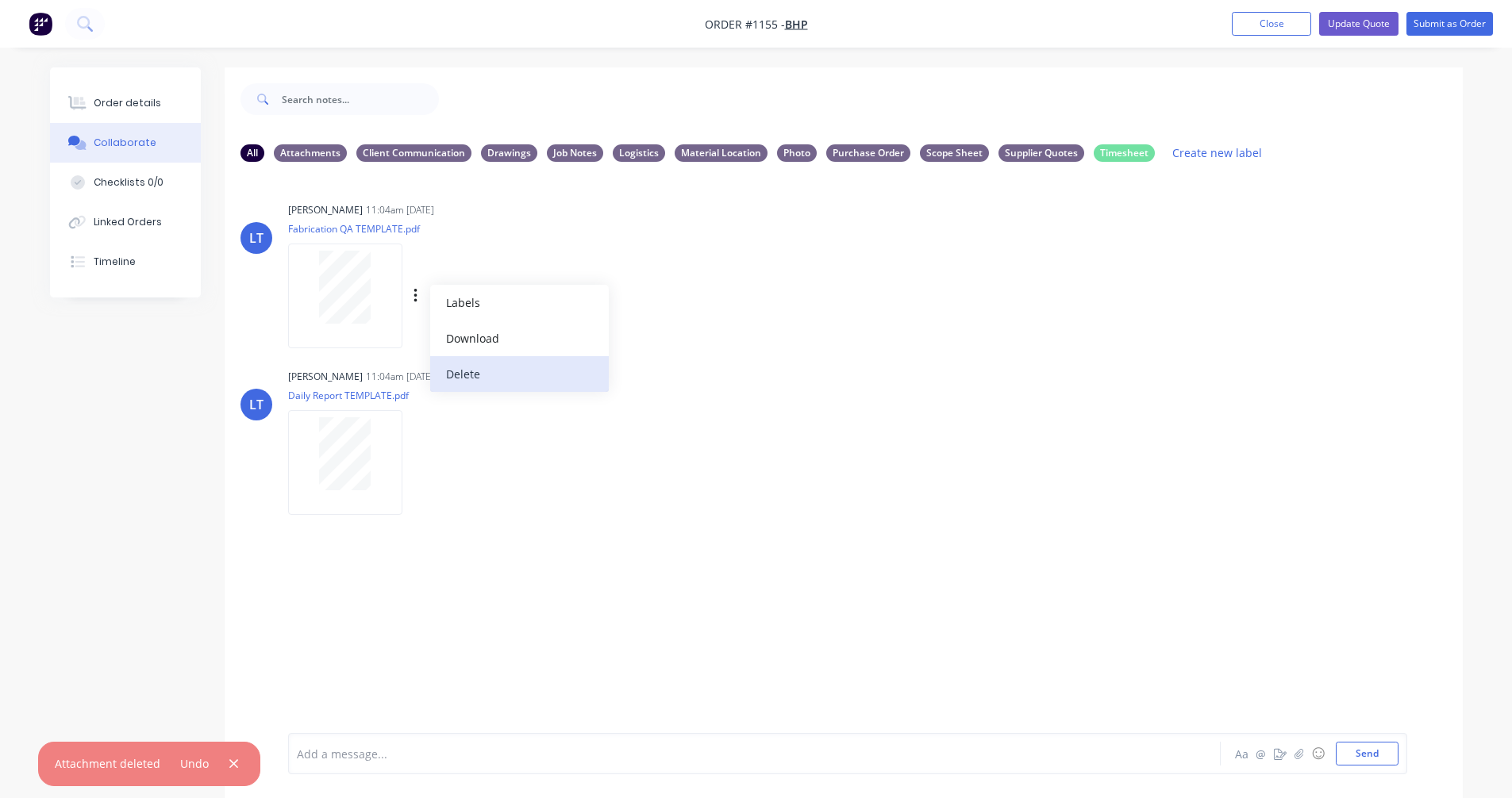
click at [464, 368] on button "Delete" at bounding box center [519, 374] width 178 height 36
click at [419, 296] on div "Labels Download Delete" at bounding box center [498, 296] width 178 height 23
click at [416, 296] on icon "button" at bounding box center [414, 296] width 3 height 14
click at [0, 0] on button "Delete" at bounding box center [0, 0] width 0 height 0
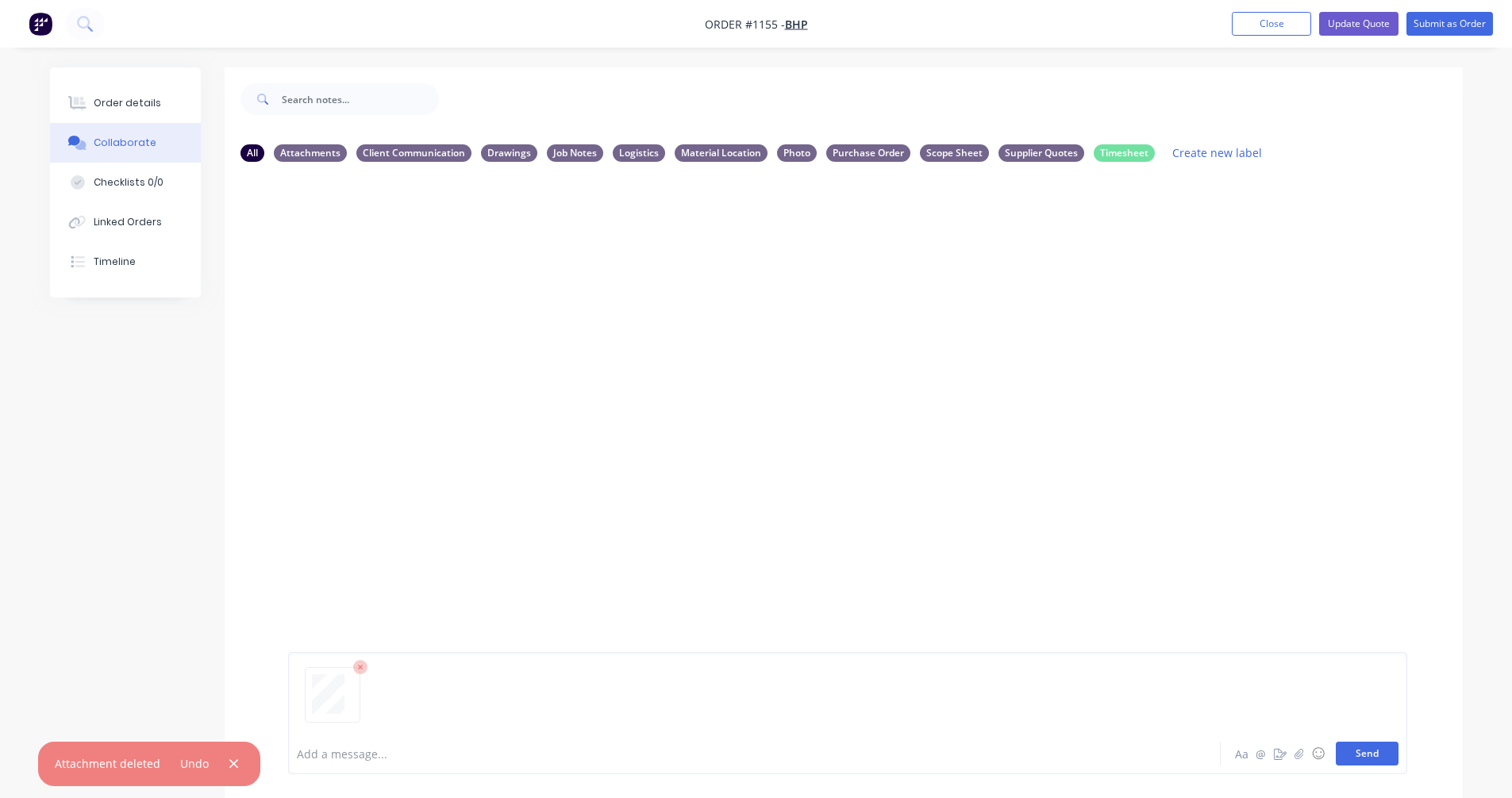
click at [1381, 755] on button "Send" at bounding box center [1366, 753] width 63 height 23
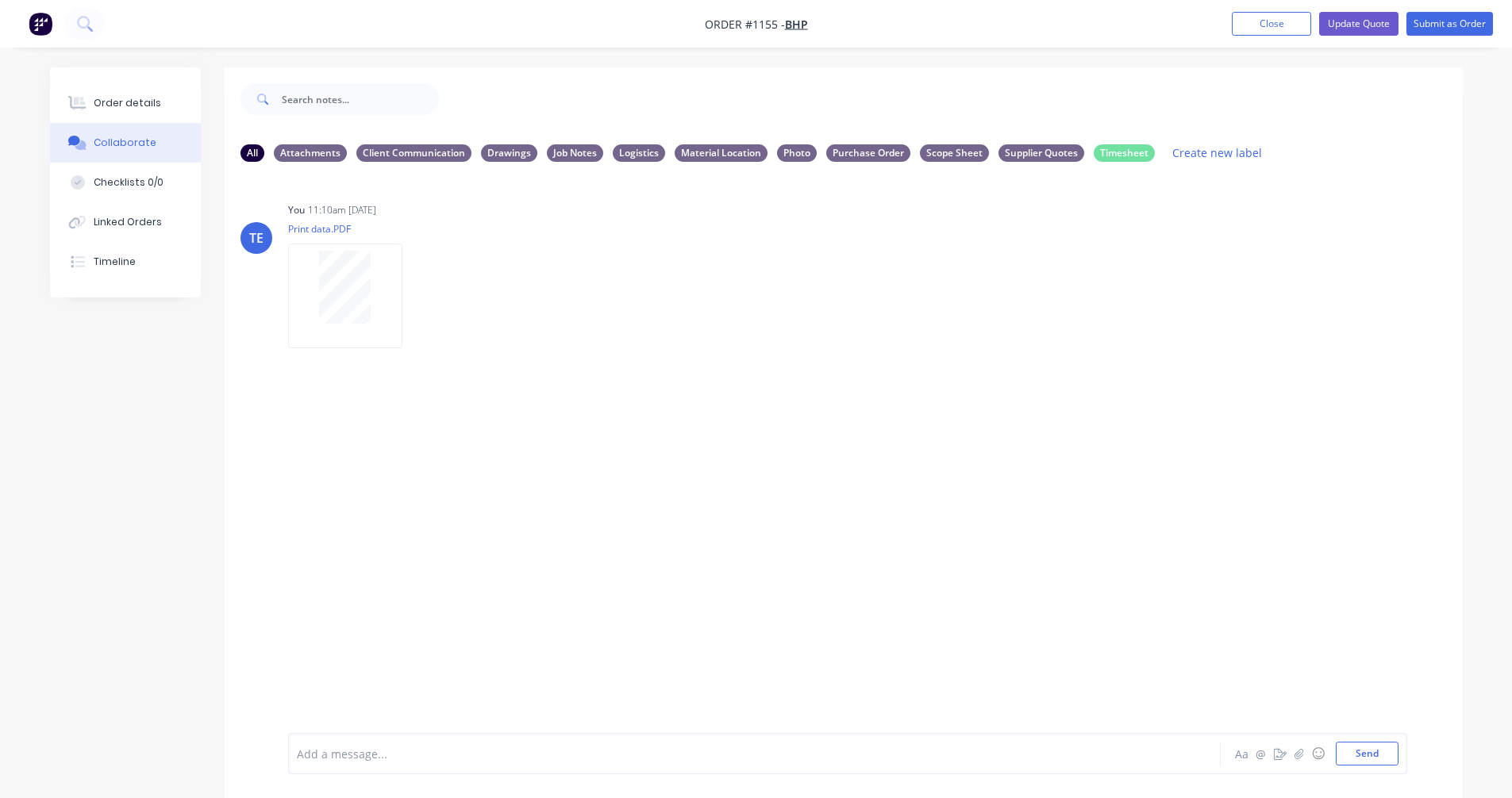
click at [347, 756] on div at bounding box center [710, 754] width 825 height 17
click at [1372, 754] on button "Send" at bounding box center [1366, 753] width 63 height 23
click at [415, 295] on icon "button" at bounding box center [415, 296] width 5 height 18
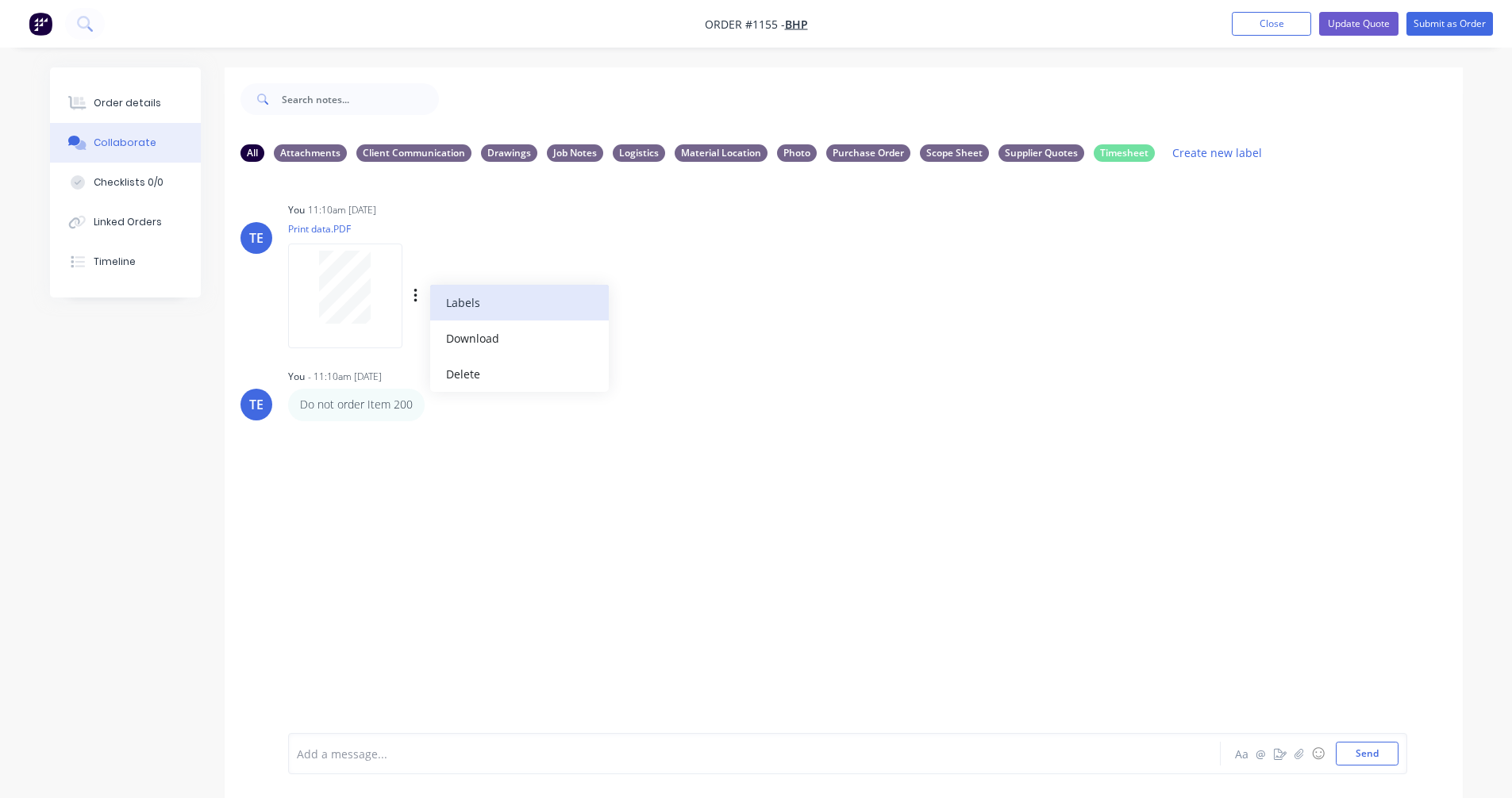
click at [470, 303] on button "Labels" at bounding box center [519, 302] width 178 height 36
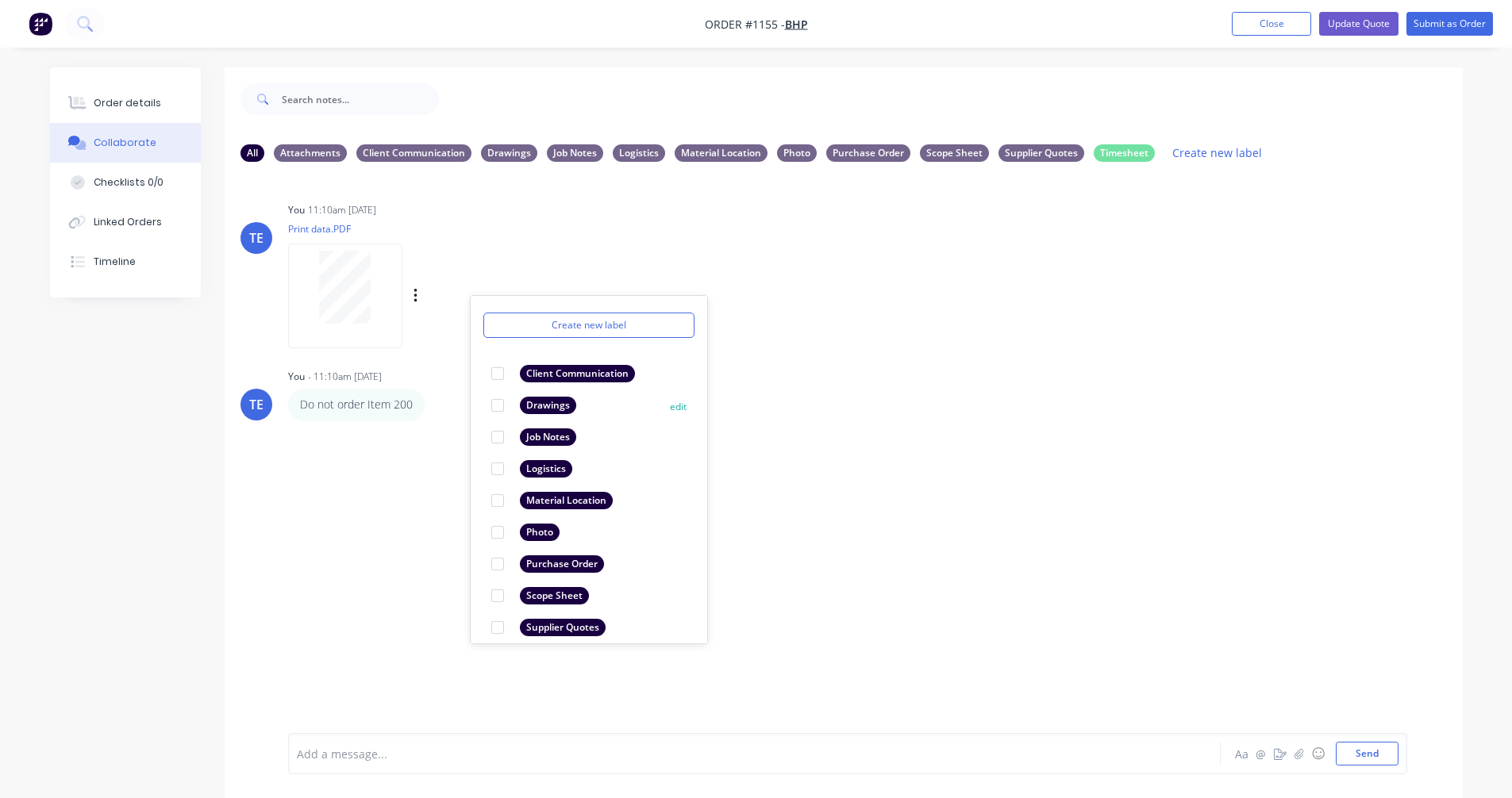
scroll to position [92, 0]
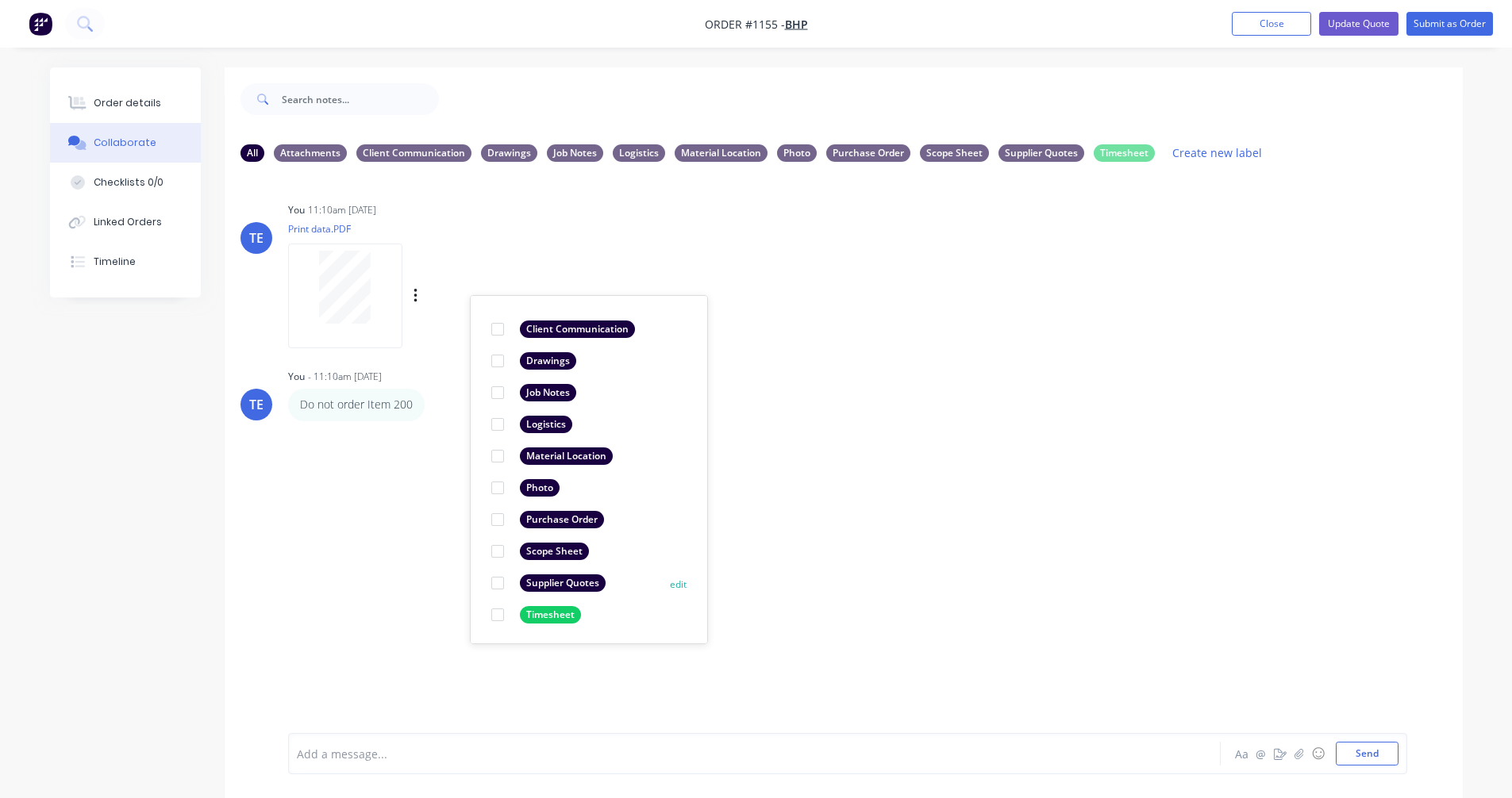
click at [572, 579] on div "Supplier Quotes" at bounding box center [563, 583] width 85 height 18
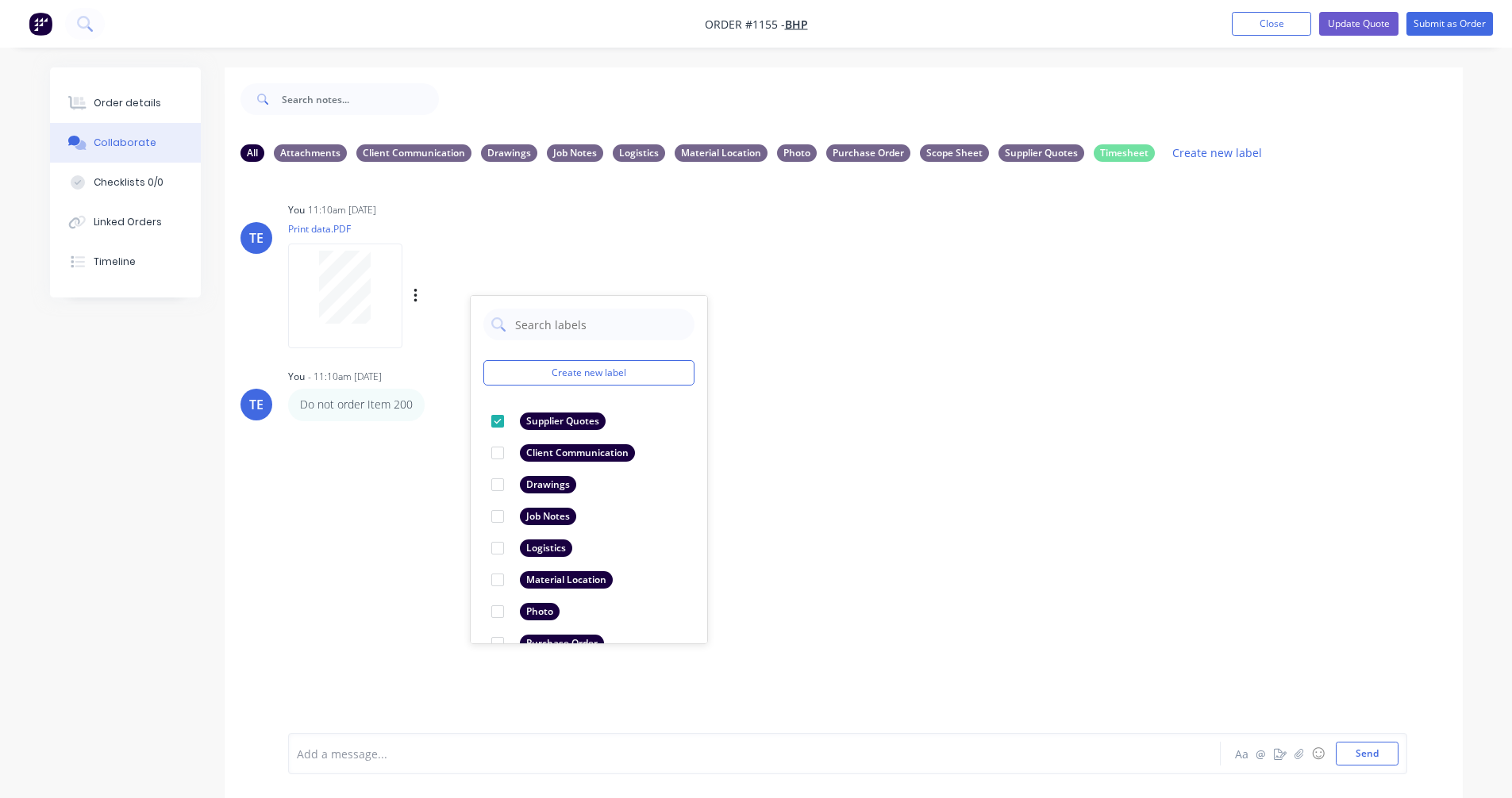
click at [970, 490] on div "TE You 11:10am [DATE] Print data.PDF Labels Download Delete Create new label Su…" at bounding box center [843, 453] width 1238 height 559
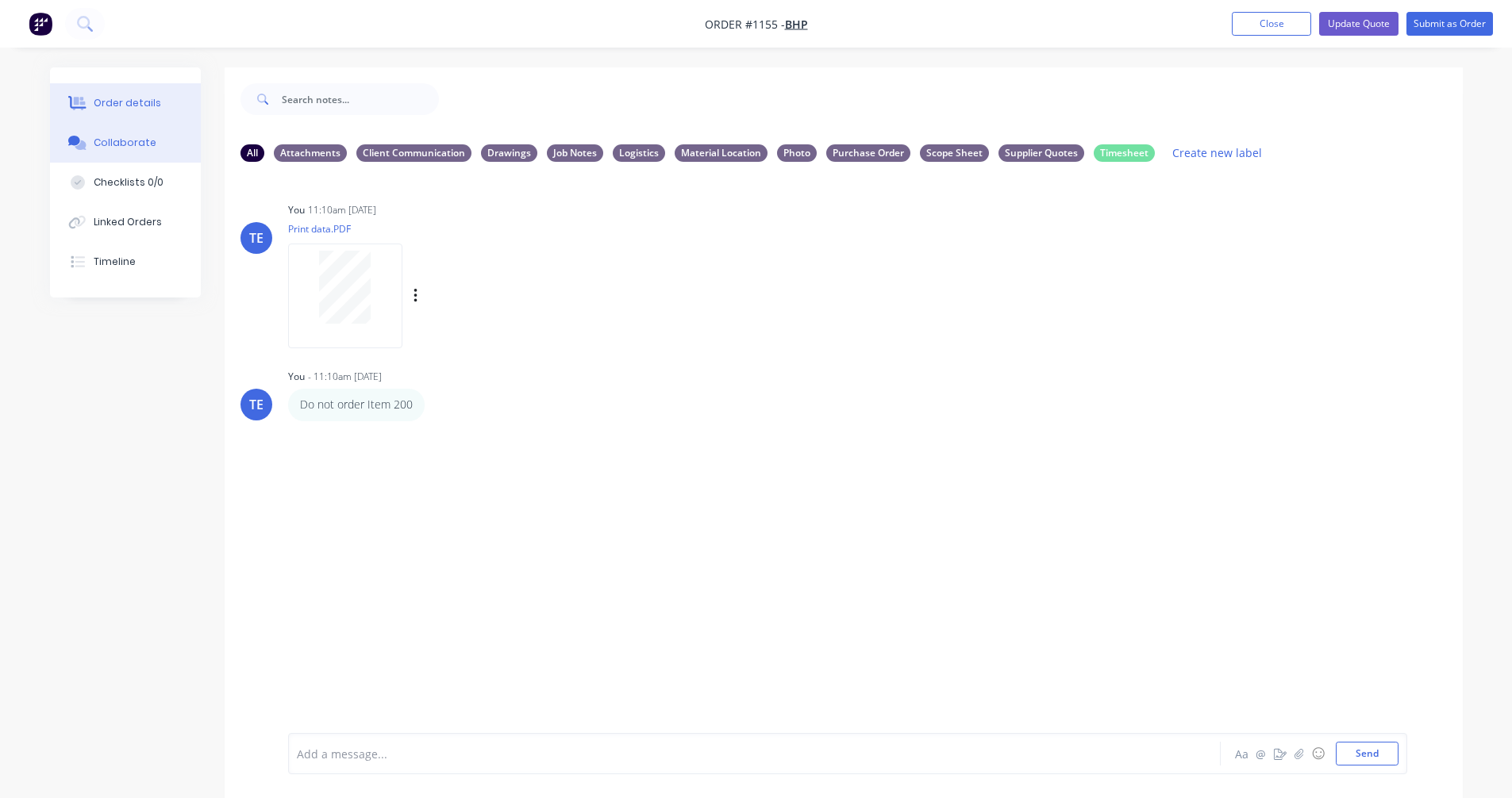
click at [135, 100] on div "Order details" at bounding box center [128, 102] width 68 height 14
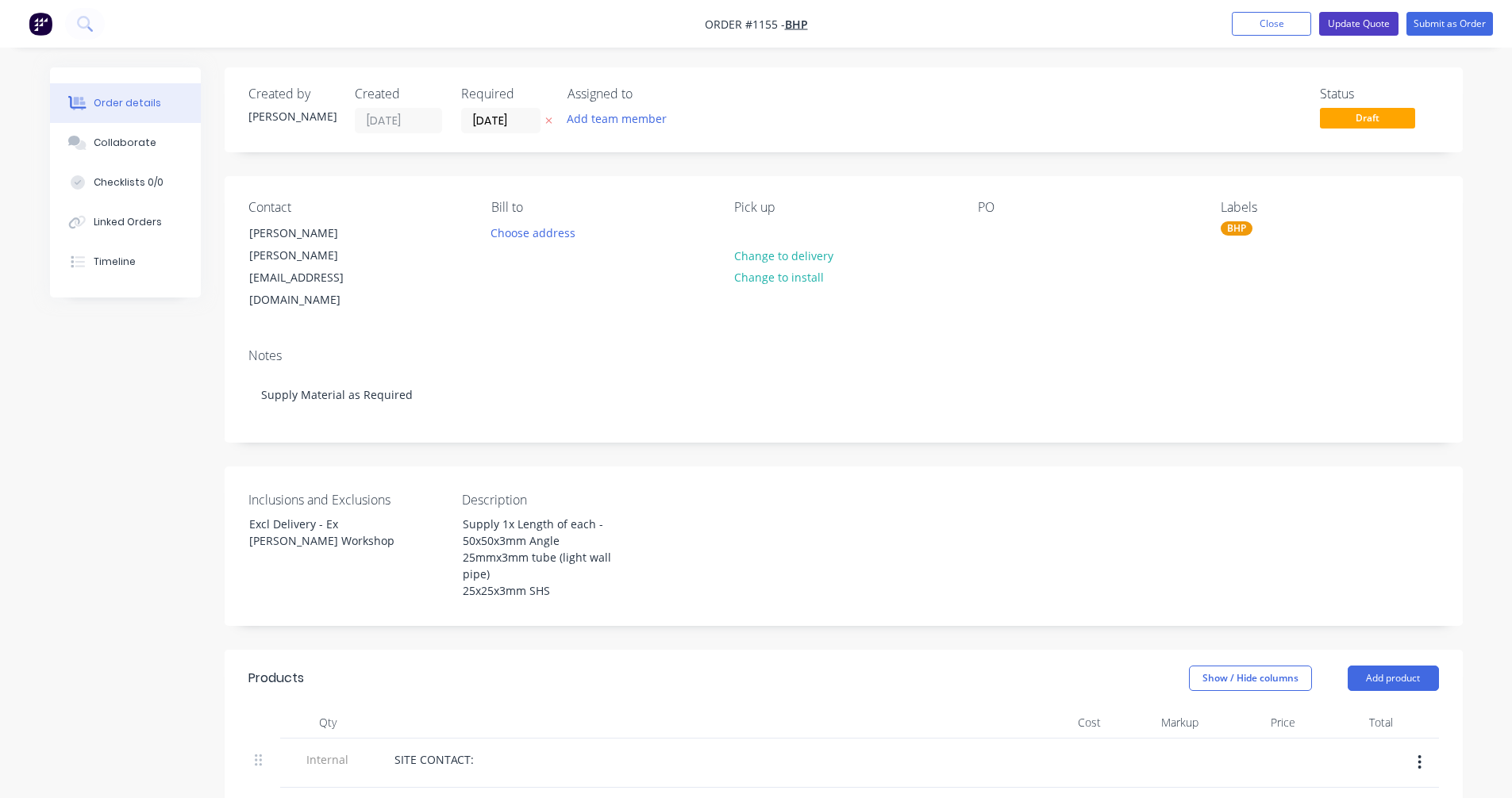
click at [1365, 25] on button "Update Quote" at bounding box center [1359, 23] width 80 height 23
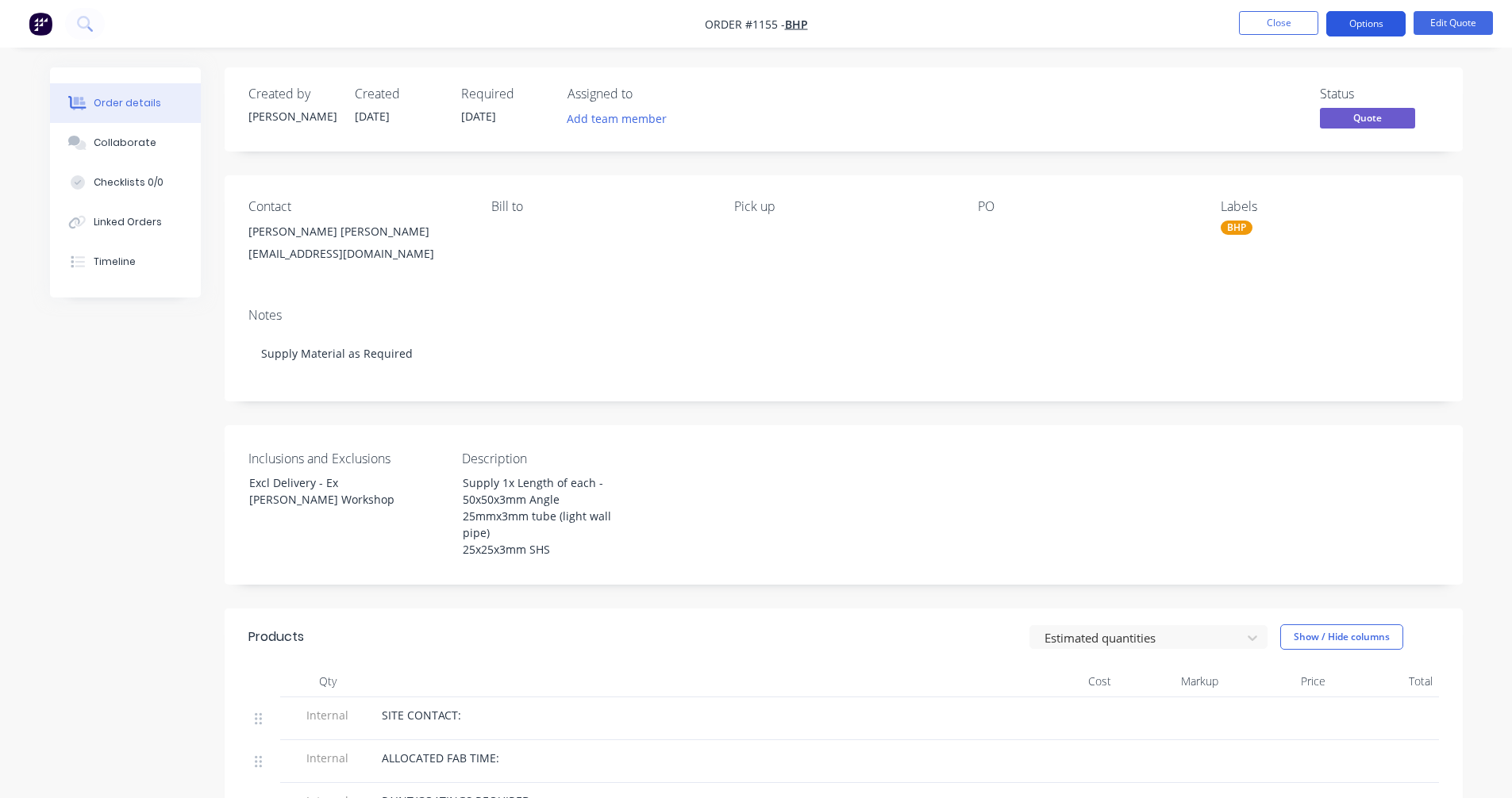
click at [1376, 12] on button "Options" at bounding box center [1365, 23] width 80 height 25
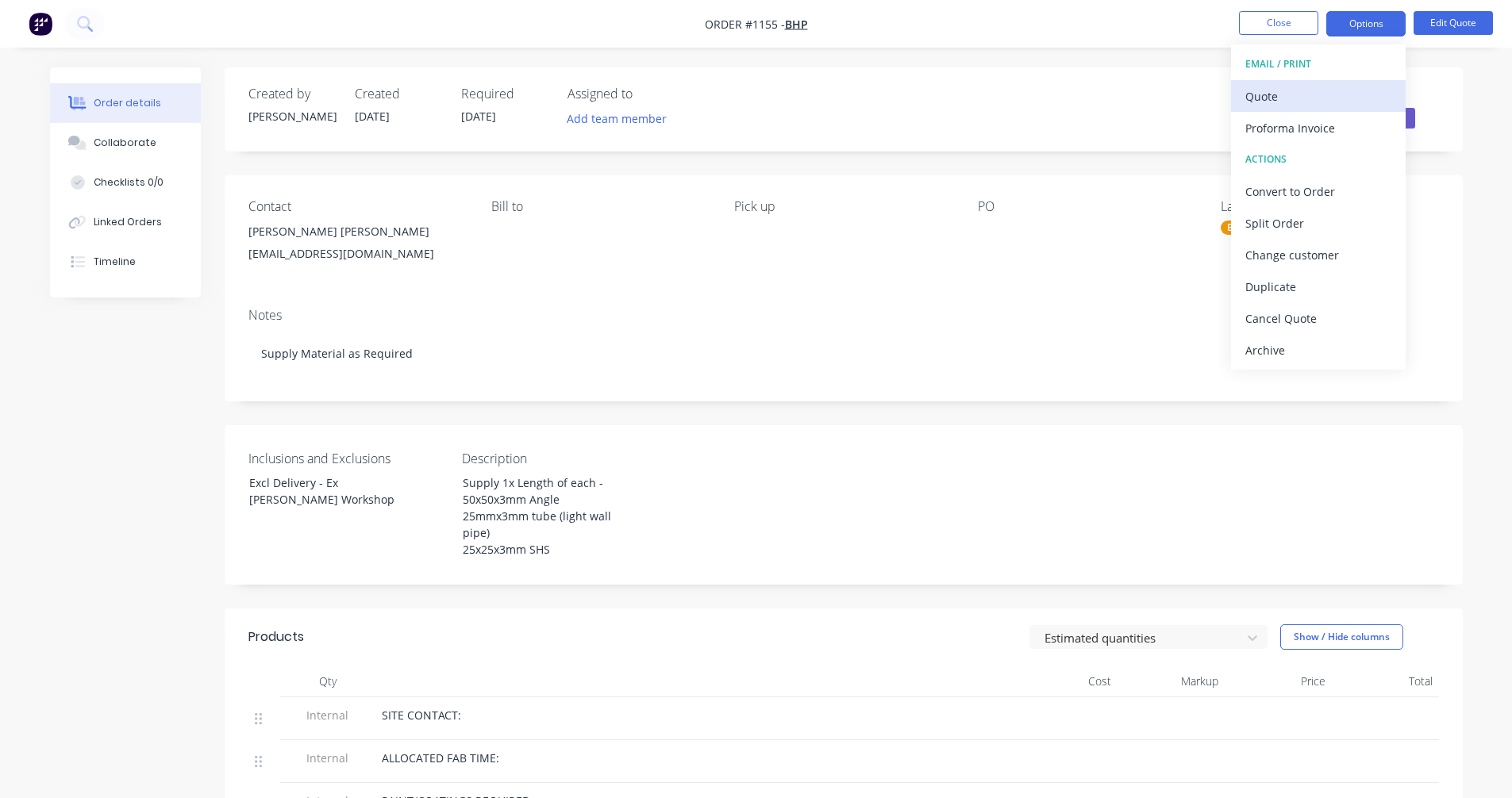
click at [1287, 95] on div "Quote" at bounding box center [1318, 96] width 146 height 23
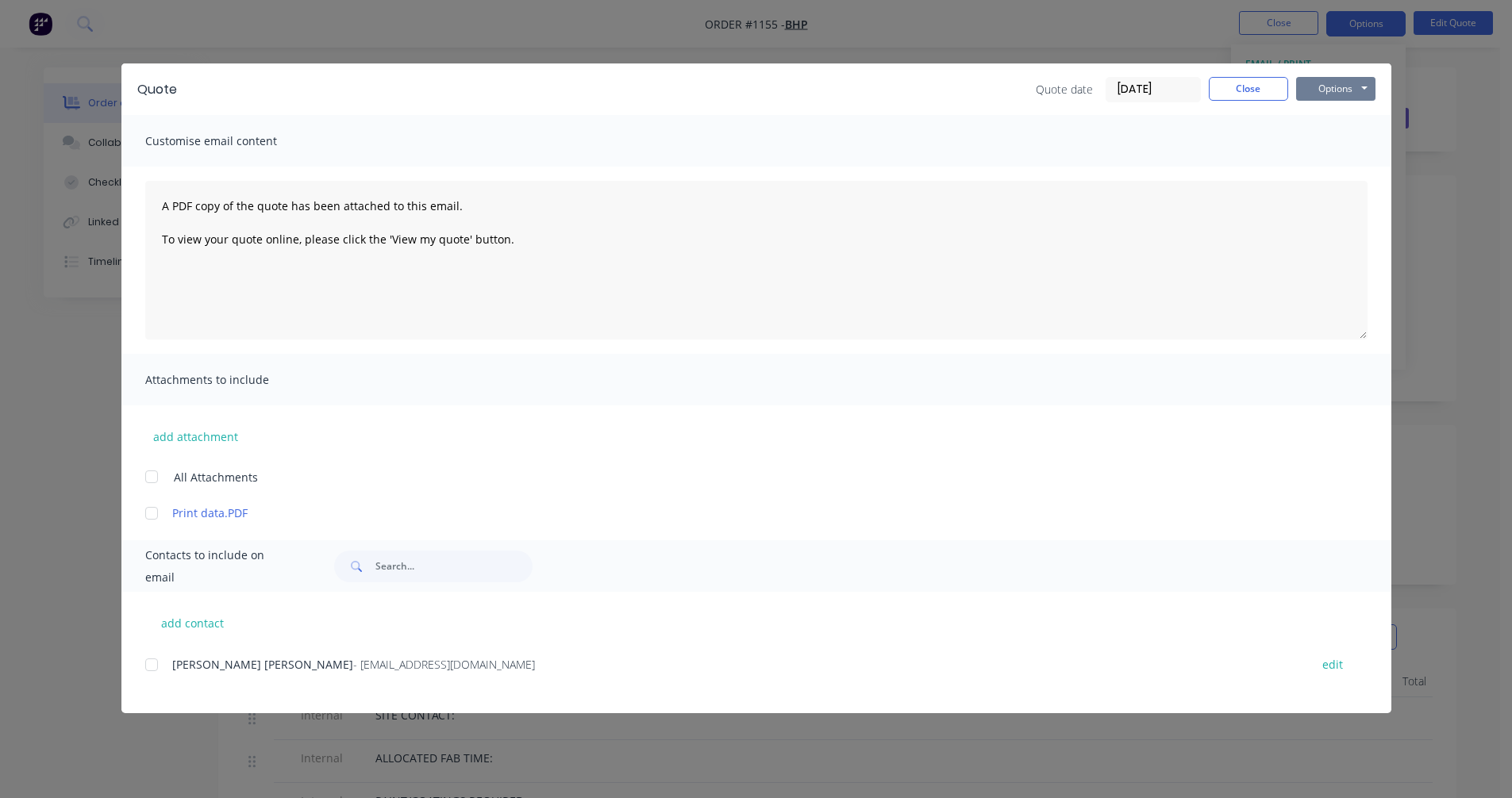
click at [1335, 85] on button "Options" at bounding box center [1335, 88] width 80 height 23
click at [1335, 115] on button "Preview" at bounding box center [1347, 117] width 101 height 26
click at [1500, 252] on div "Quote Quote date [DATE] Close Options Preview Print Email Customise email conte…" at bounding box center [756, 399] width 1512 height 798
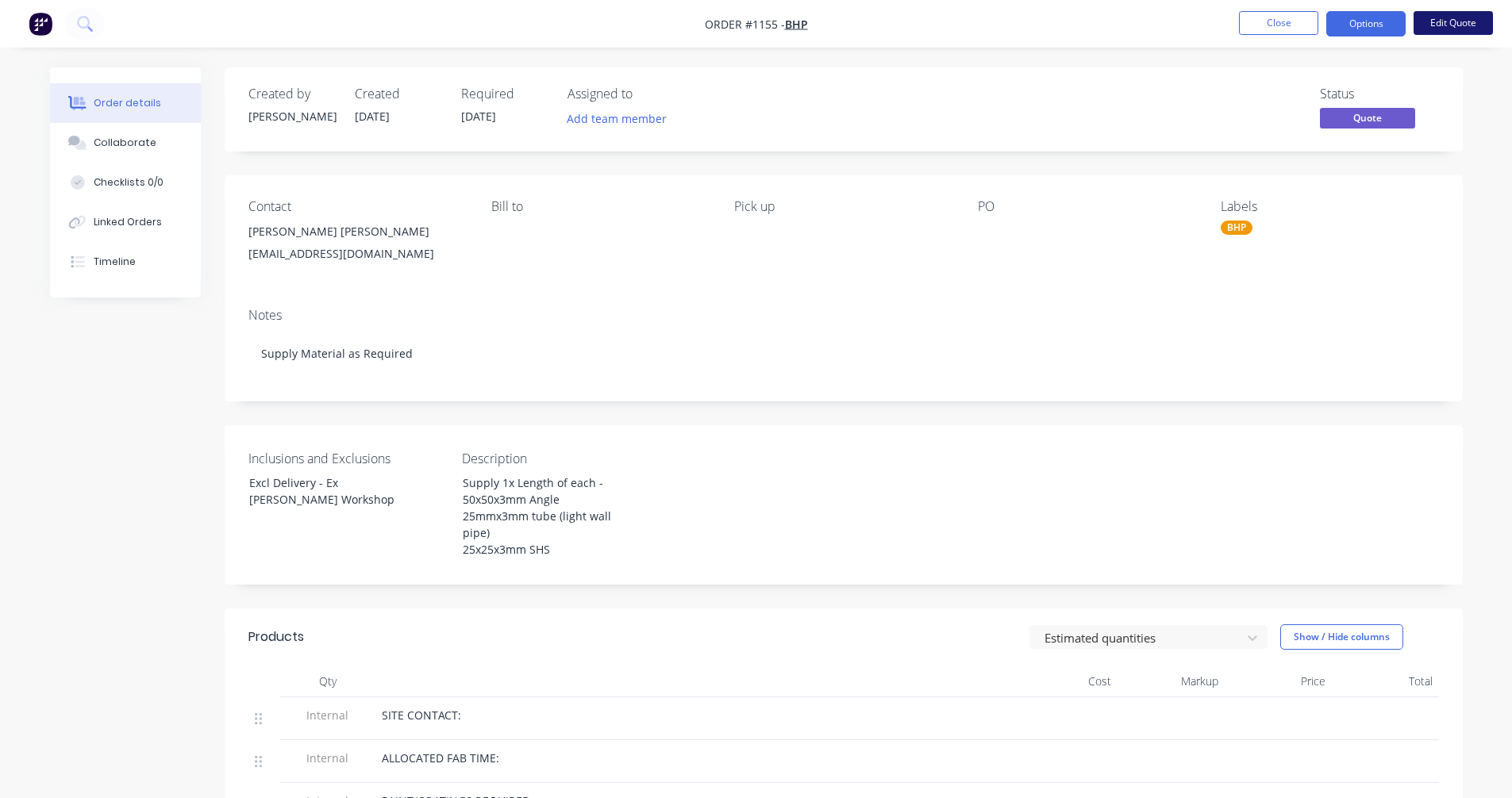
click at [1445, 18] on button "Edit Quote" at bounding box center [1453, 23] width 80 height 23
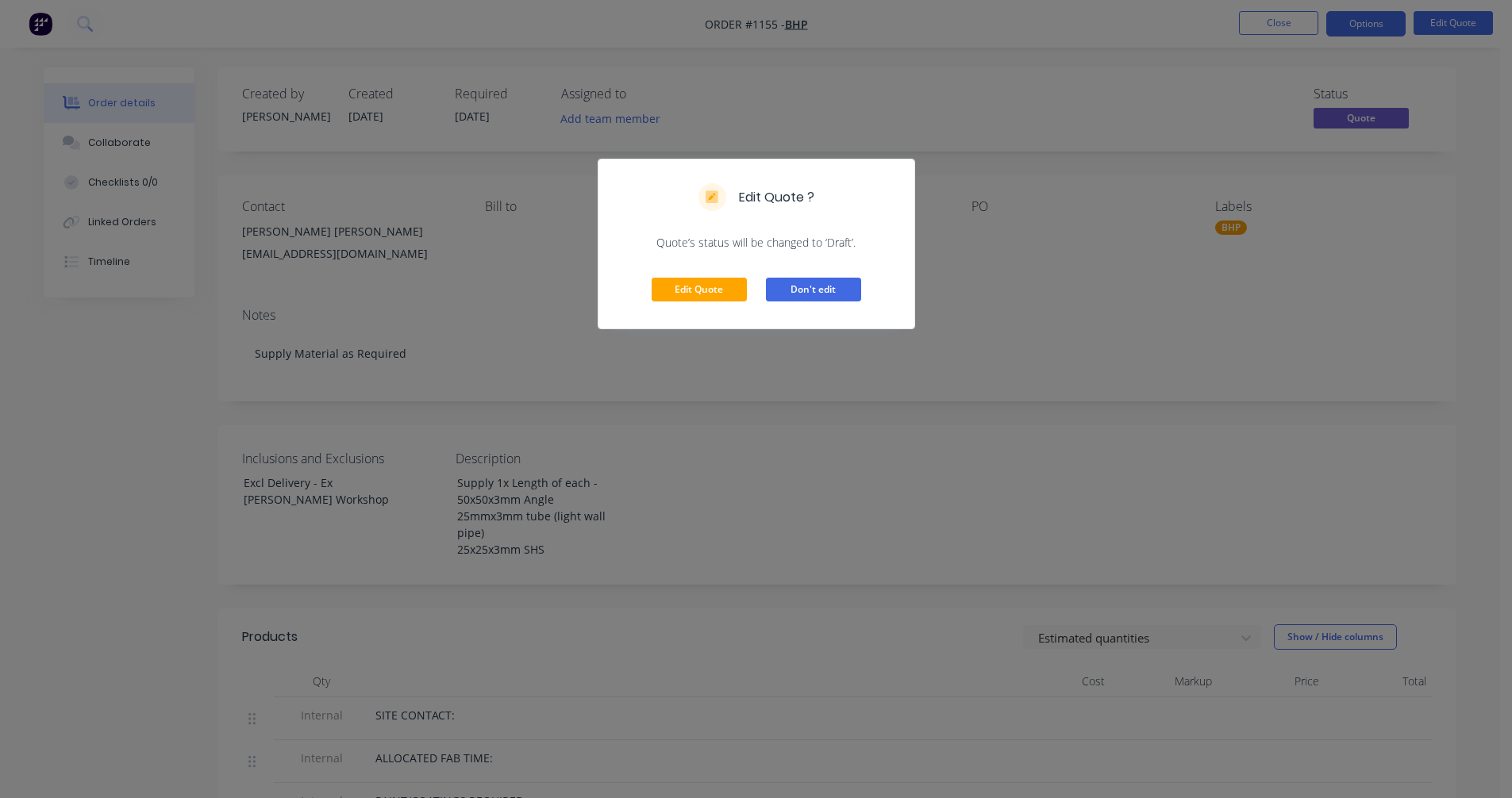
click at [787, 288] on button "Don't edit" at bounding box center [813, 289] width 95 height 23
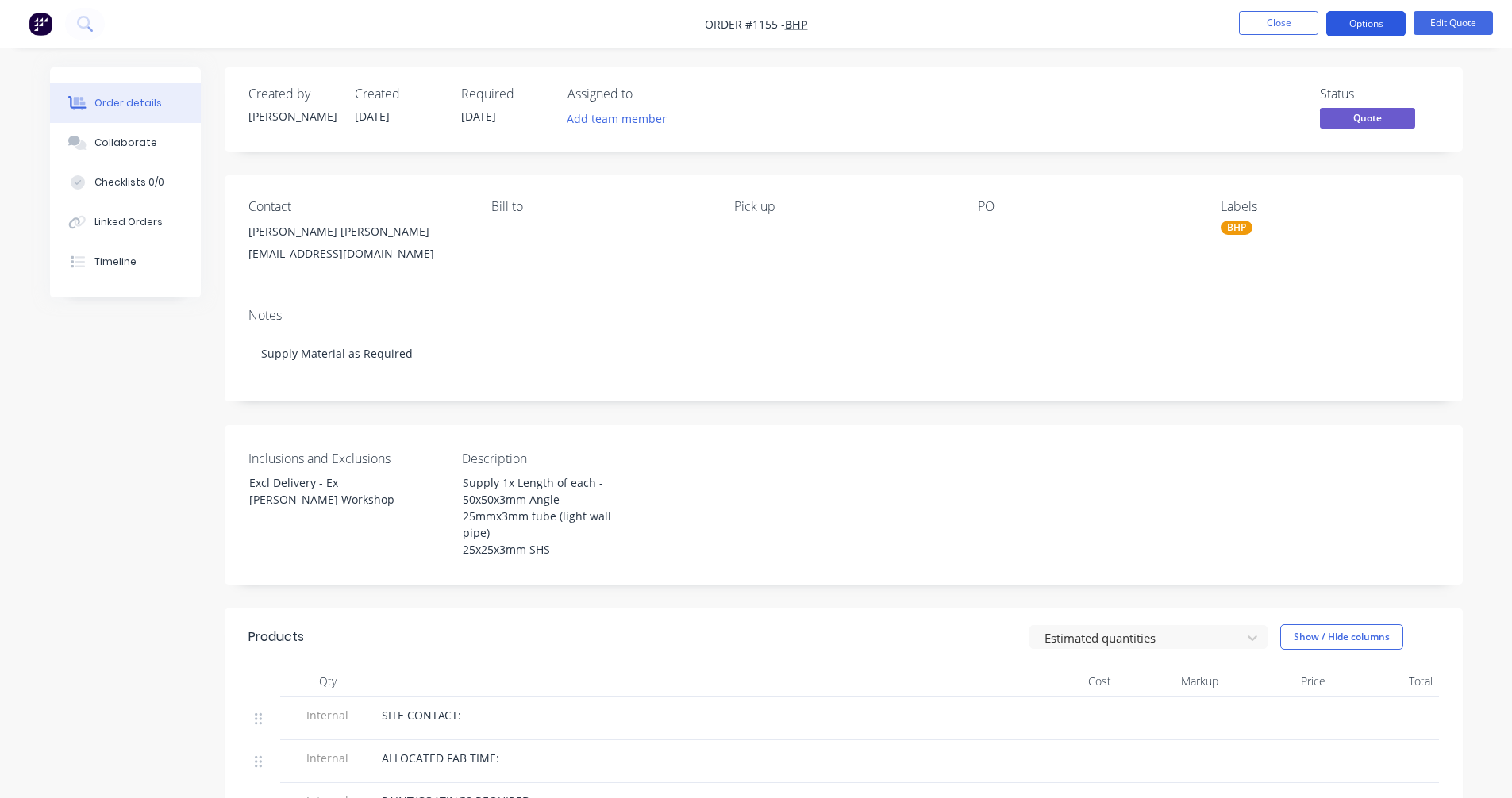
click at [1350, 18] on button "Options" at bounding box center [1365, 23] width 80 height 25
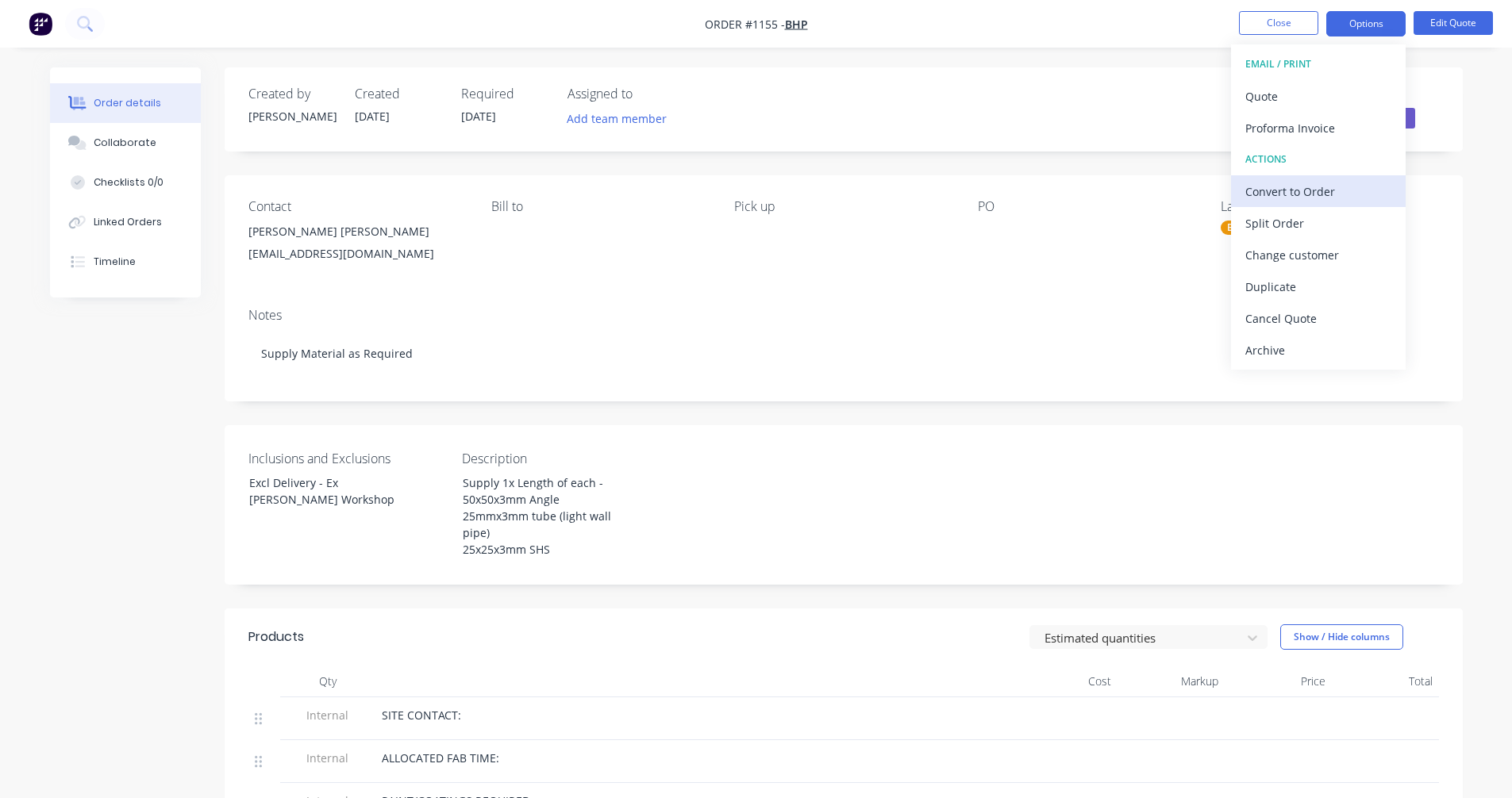
click at [1309, 192] on div "Convert to Order" at bounding box center [1318, 192] width 146 height 23
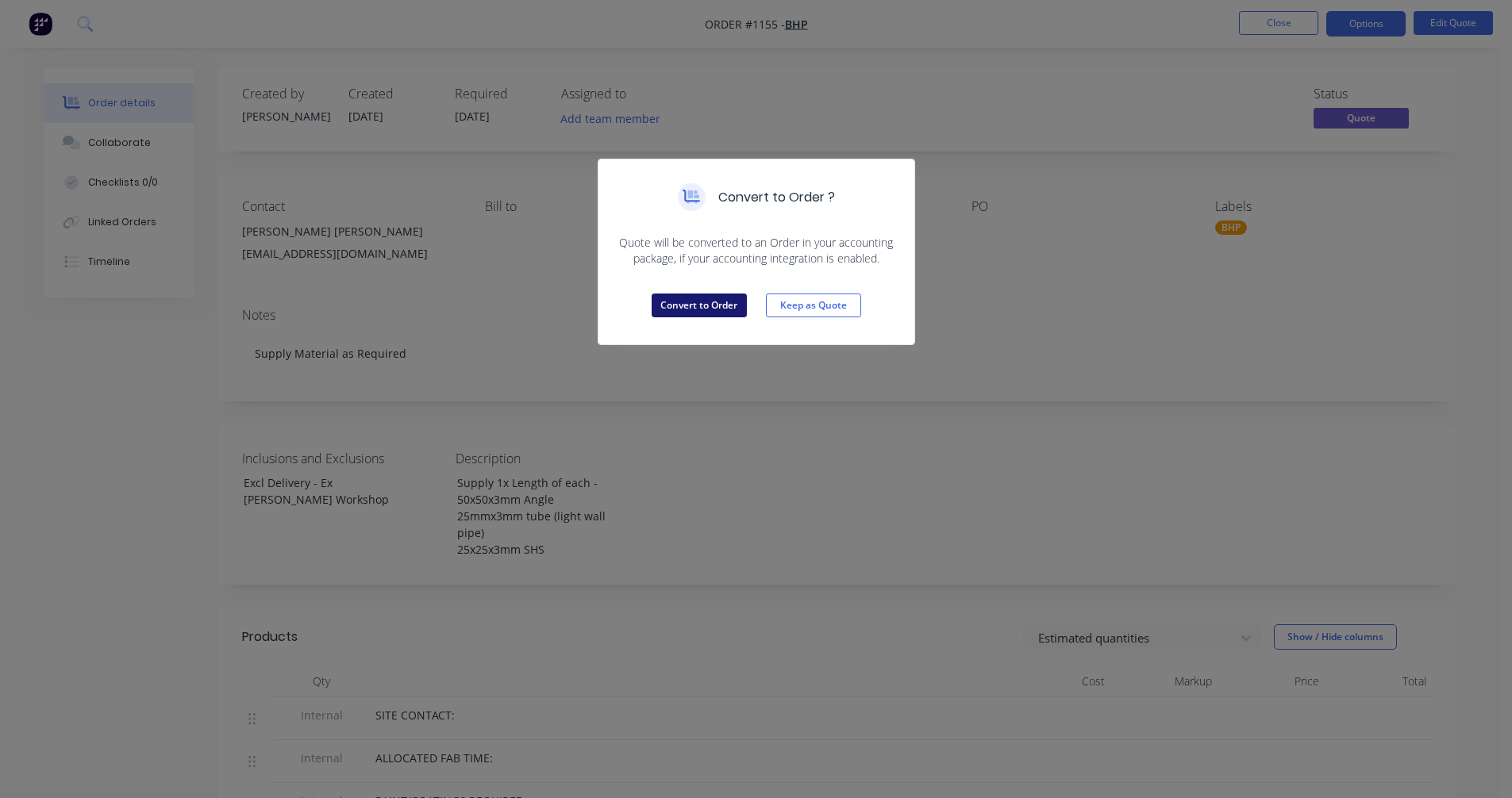
click at [702, 308] on button "Convert to Order" at bounding box center [699, 305] width 95 height 23
